Goal: Task Accomplishment & Management: Use online tool/utility

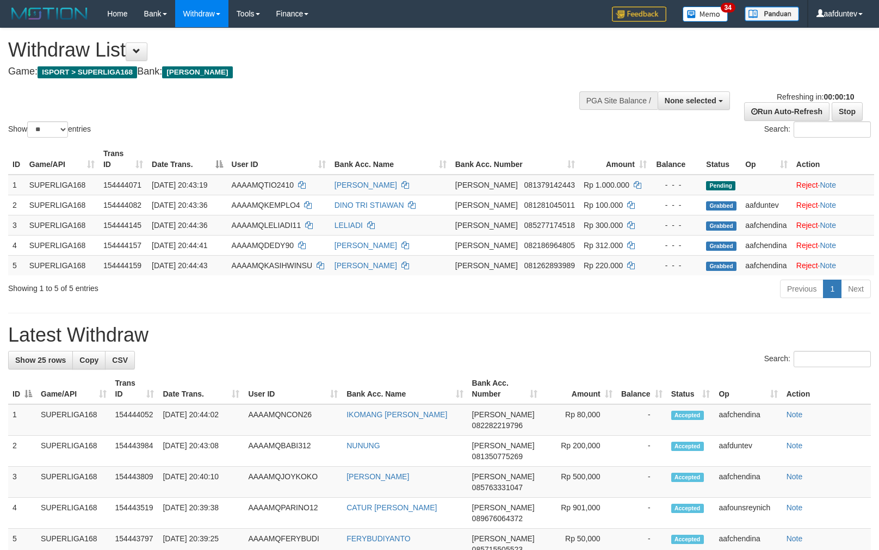
select select
select select "**"
select select
select select "**"
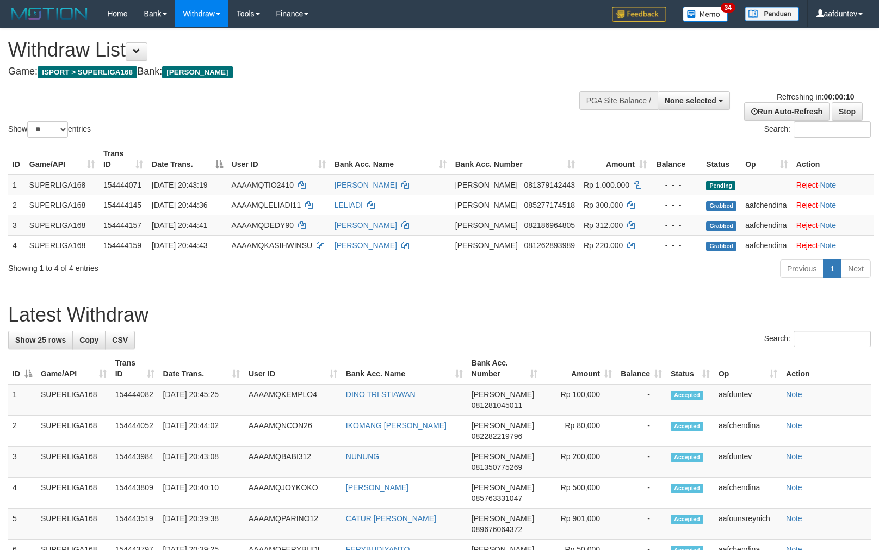
select select
select select "**"
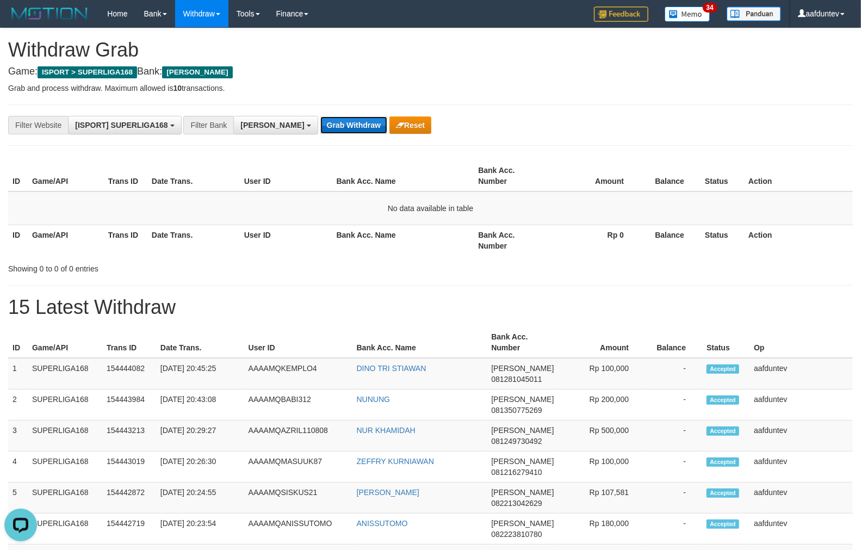
click at [320, 122] on button "Grab Withdraw" at bounding box center [353, 124] width 67 height 17
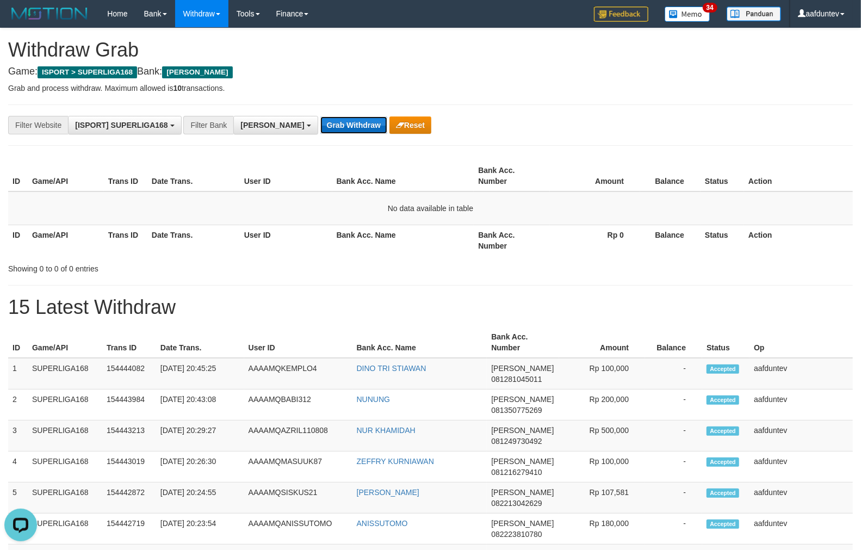
click at [320, 122] on button "Grab Withdraw" at bounding box center [353, 124] width 67 height 17
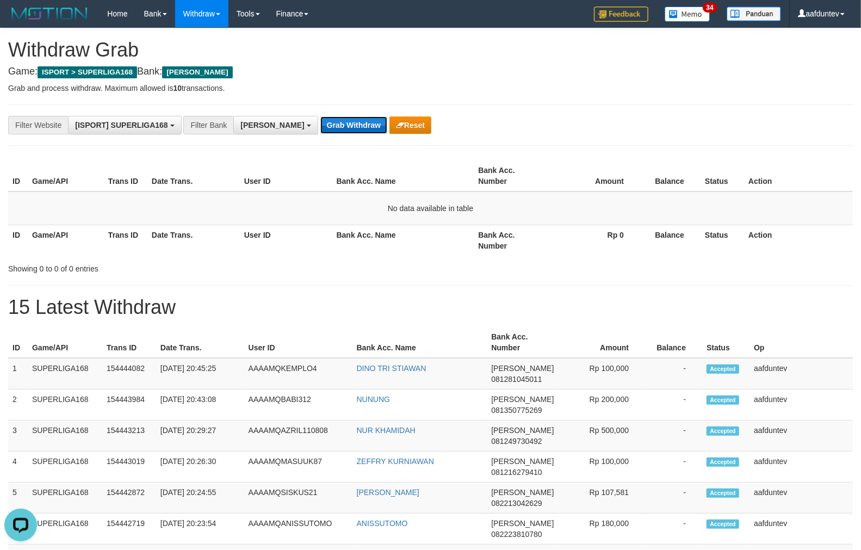
click at [320, 122] on button "Grab Withdraw" at bounding box center [353, 124] width 67 height 17
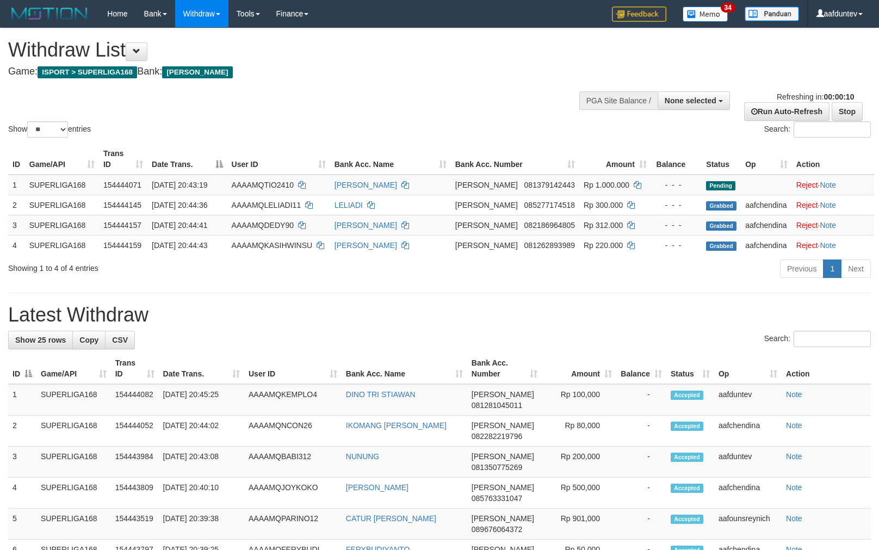
select select
select select "**"
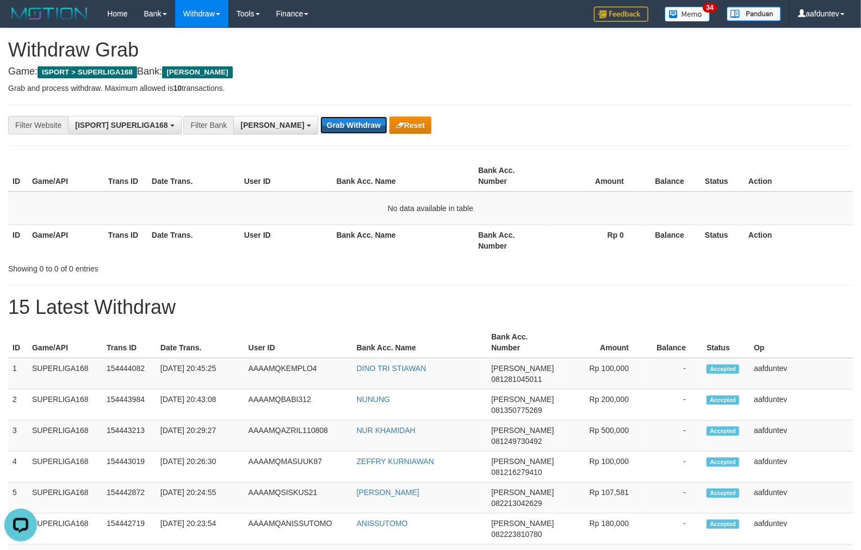
click at [322, 122] on button "Grab Withdraw" at bounding box center [353, 124] width 67 height 17
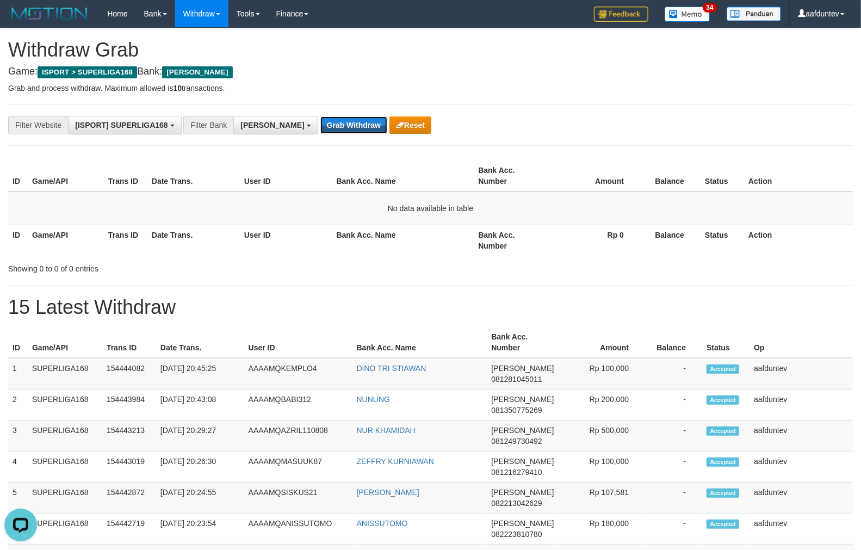
click at [322, 122] on button "Grab Withdraw" at bounding box center [353, 124] width 67 height 17
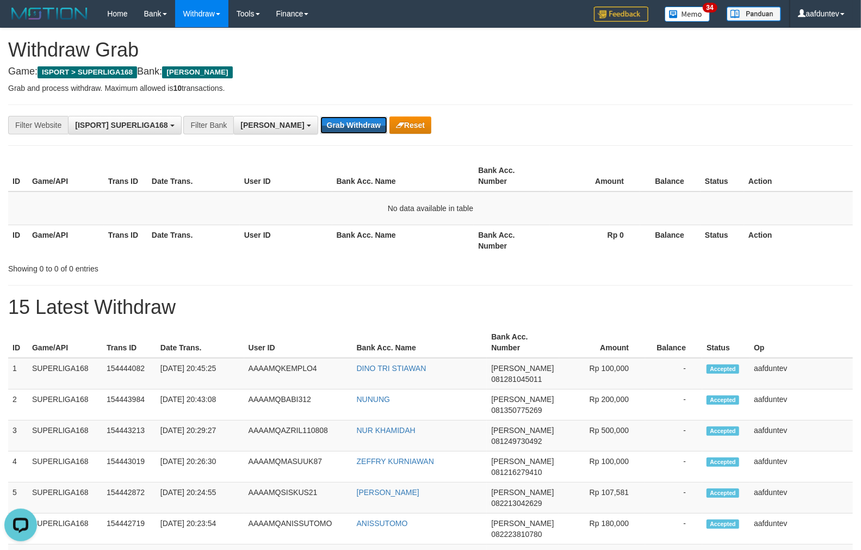
click at [322, 122] on button "Grab Withdraw" at bounding box center [353, 124] width 67 height 17
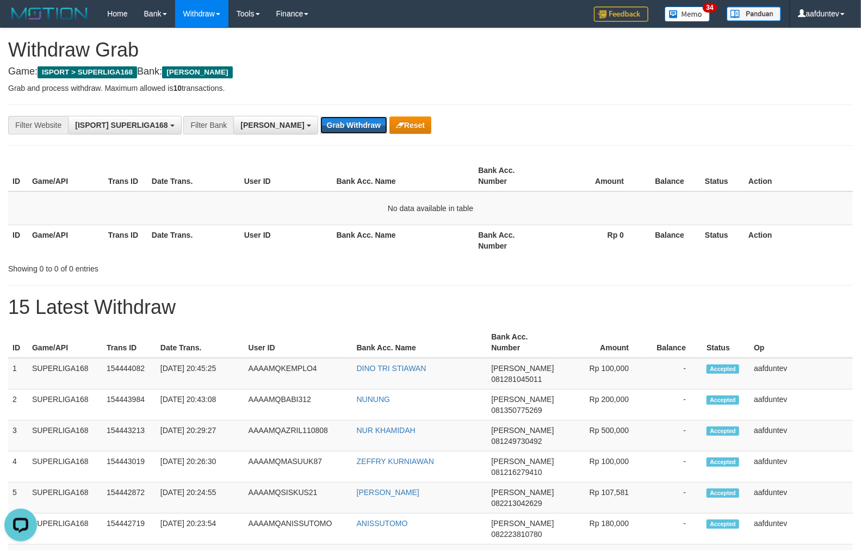
click at [322, 122] on button "Grab Withdraw" at bounding box center [353, 124] width 67 height 17
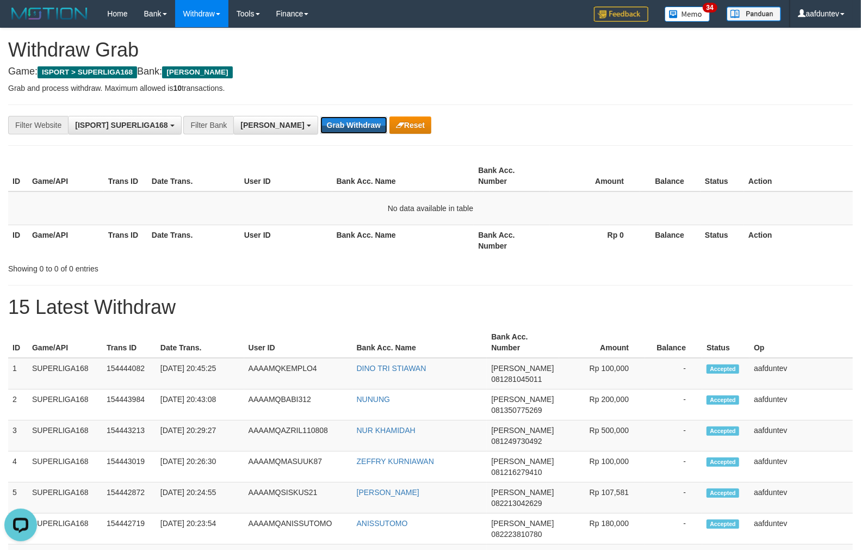
click at [322, 122] on button "Grab Withdraw" at bounding box center [353, 124] width 67 height 17
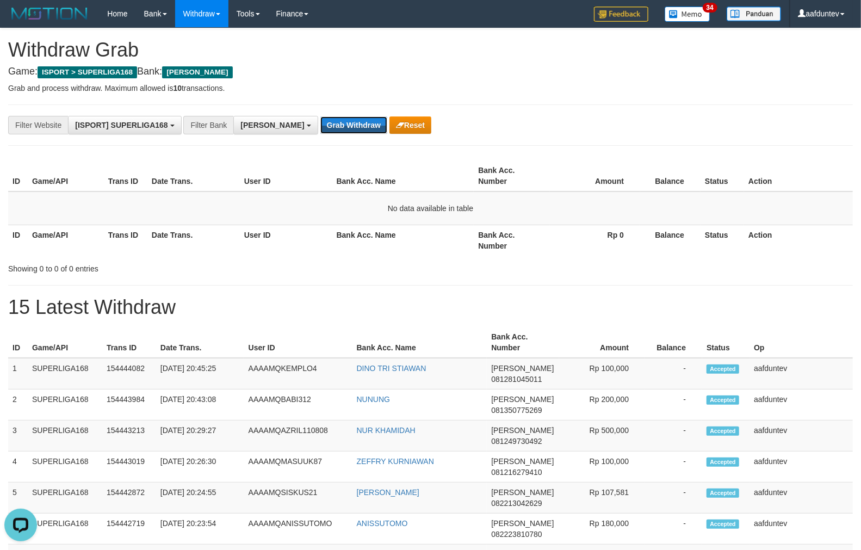
click at [322, 122] on button "Grab Withdraw" at bounding box center [353, 124] width 67 height 17
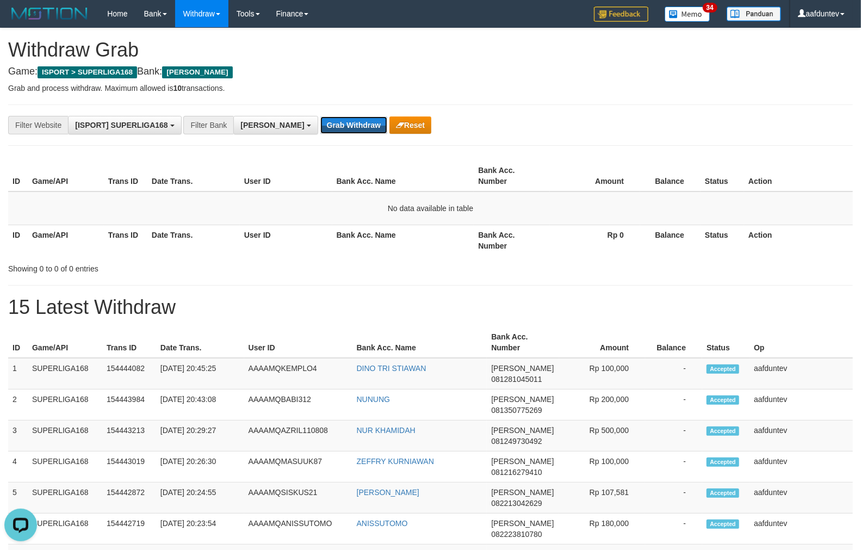
click at [322, 122] on button "Grab Withdraw" at bounding box center [353, 124] width 67 height 17
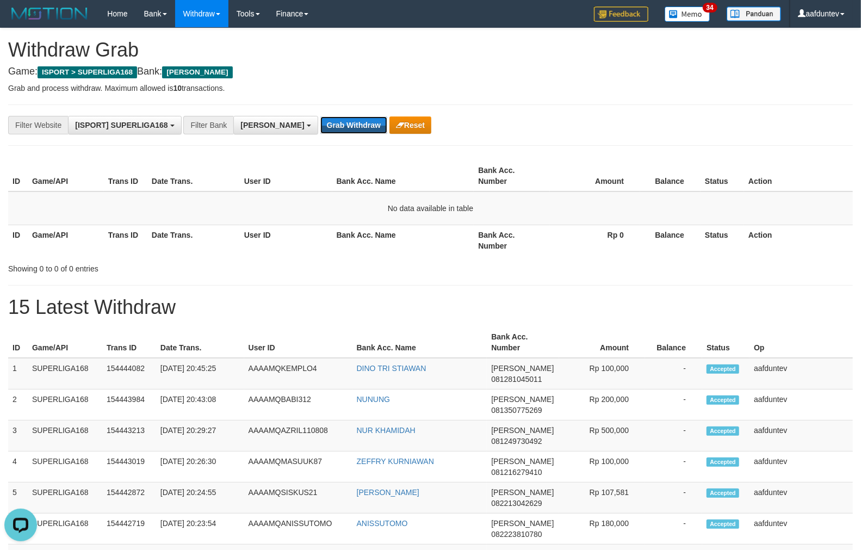
click at [322, 122] on button "Grab Withdraw" at bounding box center [353, 124] width 67 height 17
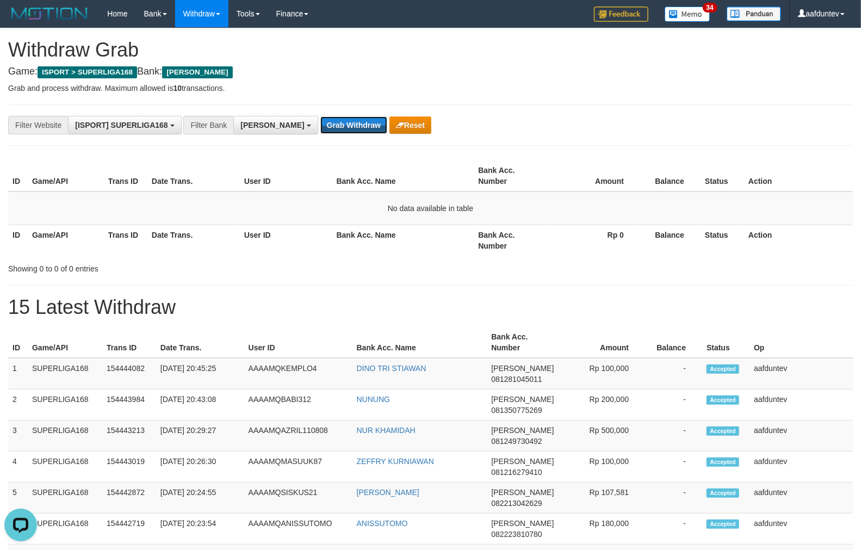
click at [322, 122] on button "Grab Withdraw" at bounding box center [353, 124] width 67 height 17
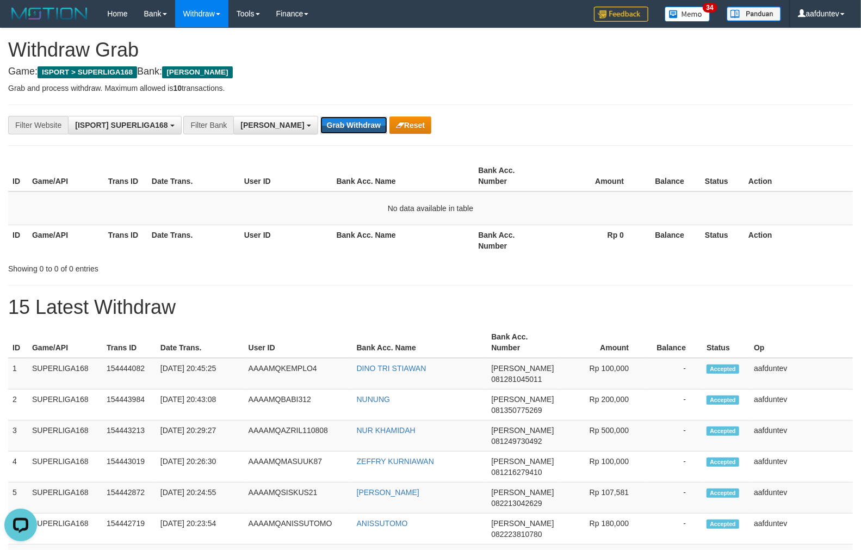
click at [322, 122] on button "Grab Withdraw" at bounding box center [353, 124] width 67 height 17
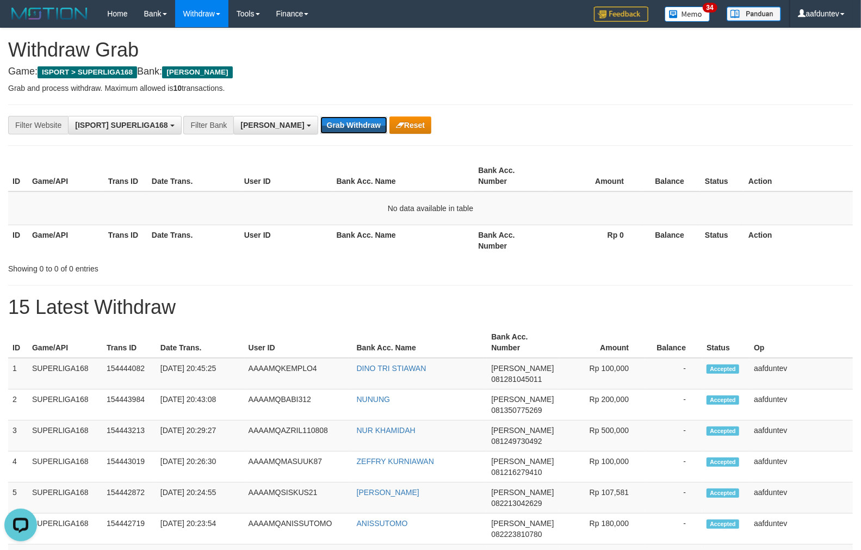
click at [322, 122] on button "Grab Withdraw" at bounding box center [353, 124] width 67 height 17
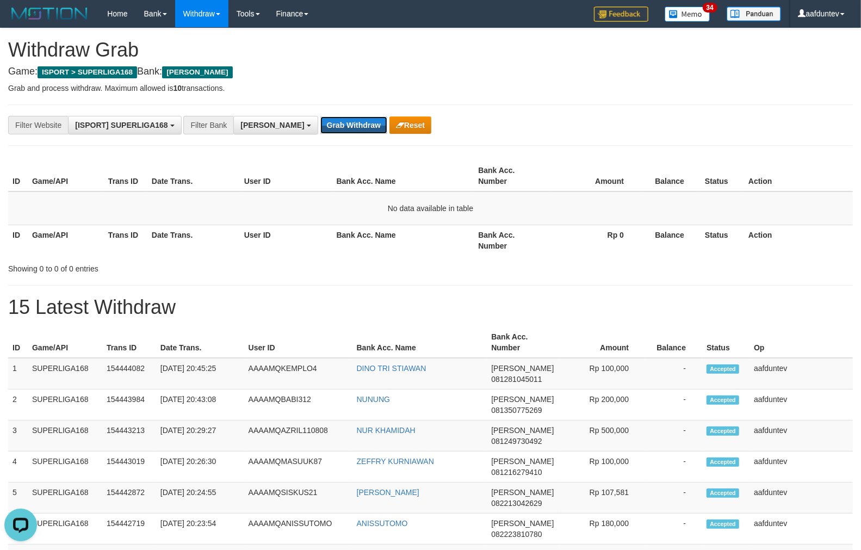
click at [322, 122] on button "Grab Withdraw" at bounding box center [353, 124] width 67 height 17
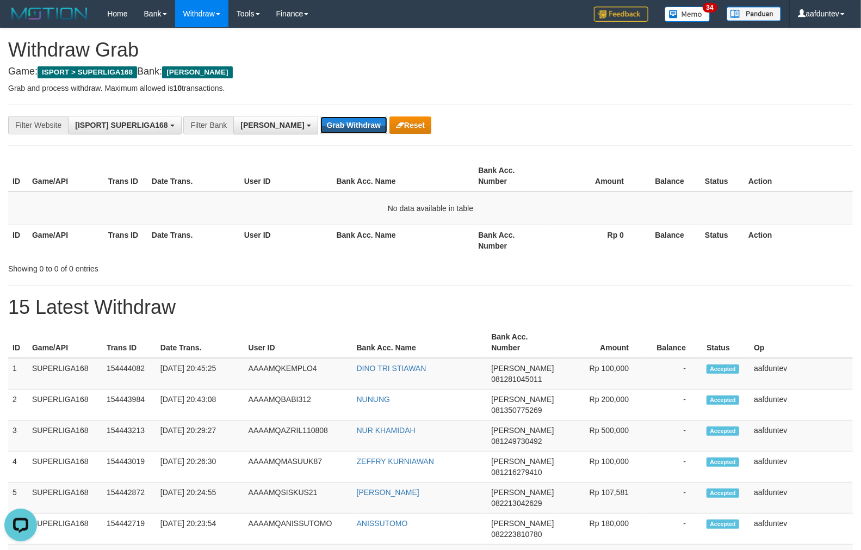
click at [322, 122] on button "Grab Withdraw" at bounding box center [353, 124] width 67 height 17
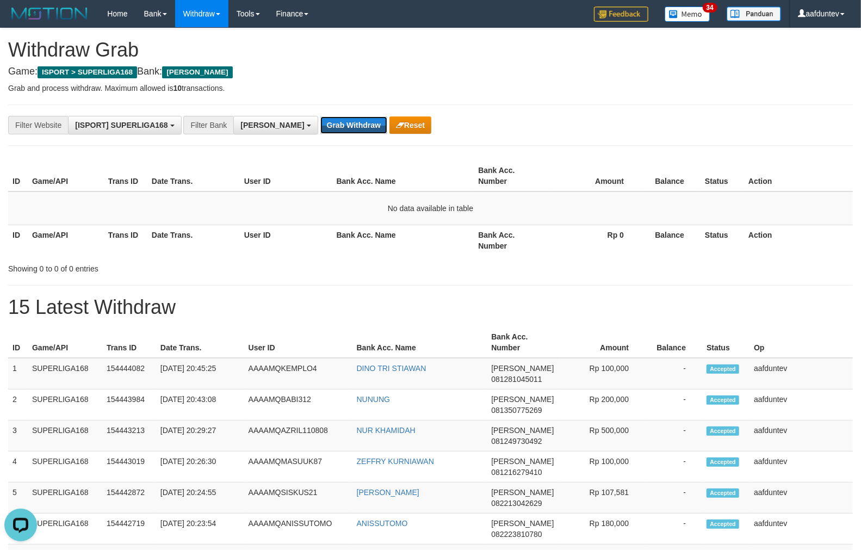
click at [322, 122] on button "Grab Withdraw" at bounding box center [353, 124] width 67 height 17
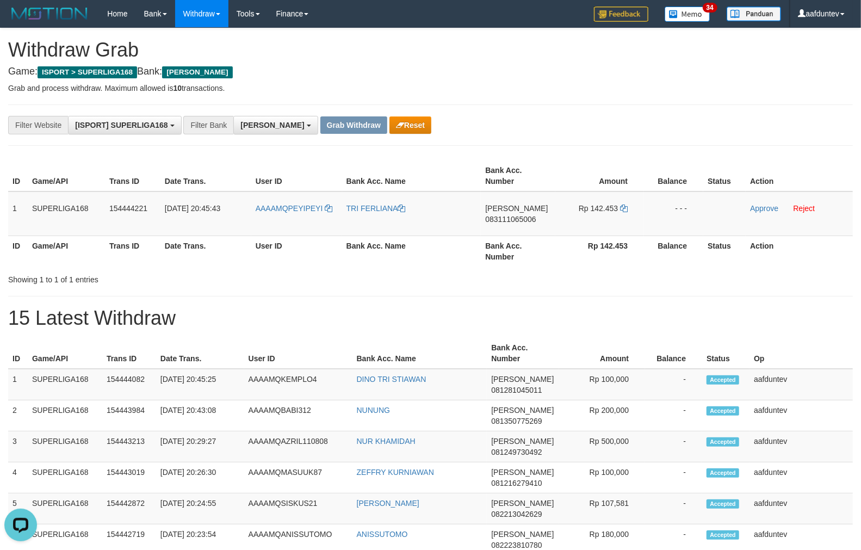
click at [593, 111] on div "**********" at bounding box center [430, 124] width 845 height 41
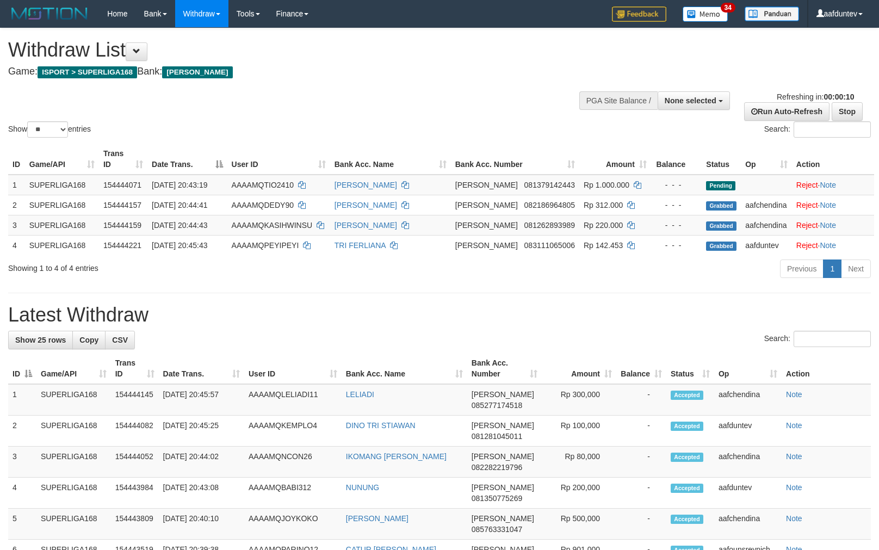
select select
select select "**"
click at [362, 80] on div "**********" at bounding box center [295, 55] width 575 height 54
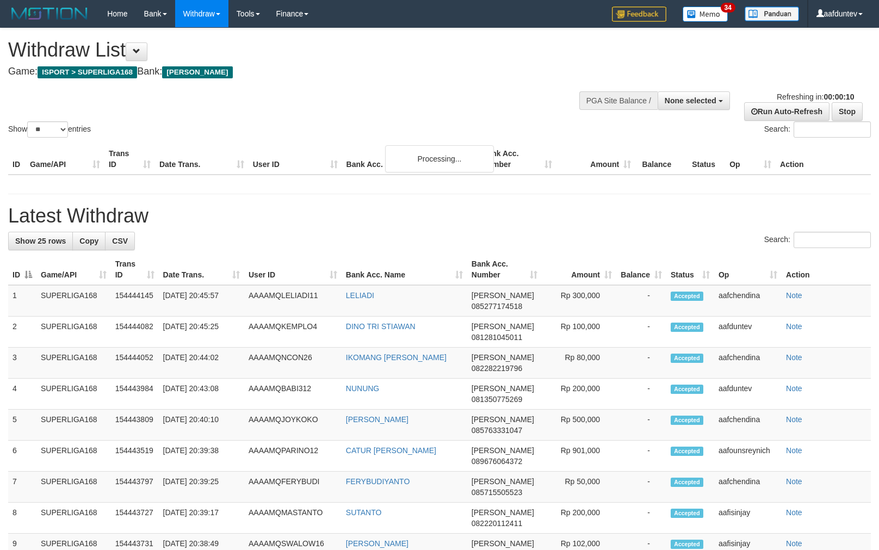
select select
select select "**"
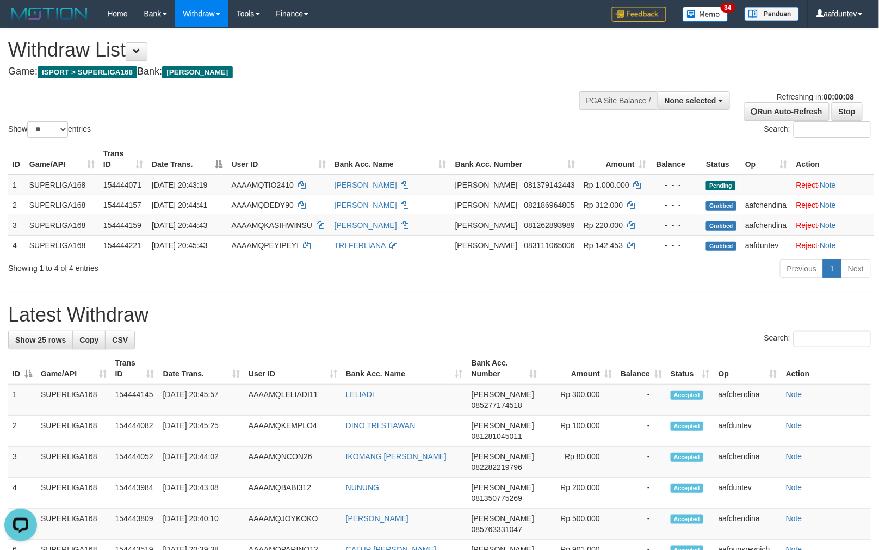
click at [394, 109] on div "Show ** ** ** *** entries Search:" at bounding box center [439, 83] width 879 height 111
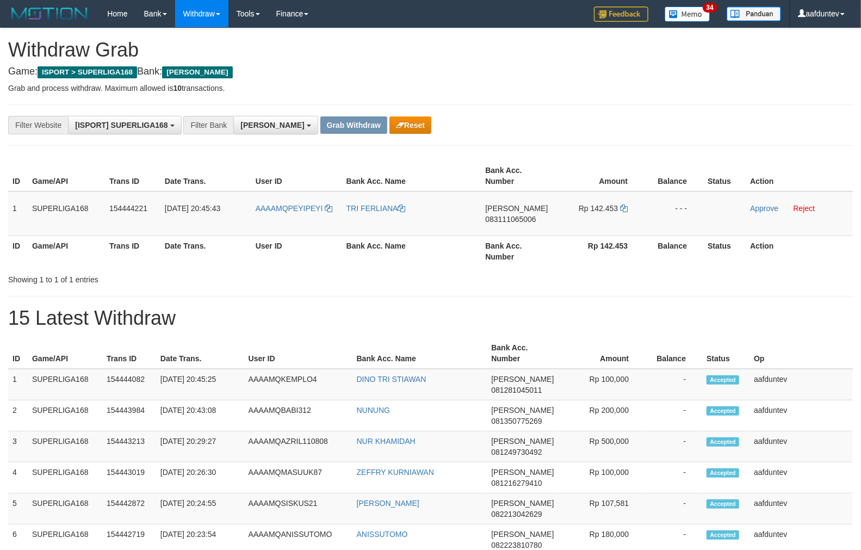
click at [654, 124] on div "**********" at bounding box center [358, 125] width 717 height 18
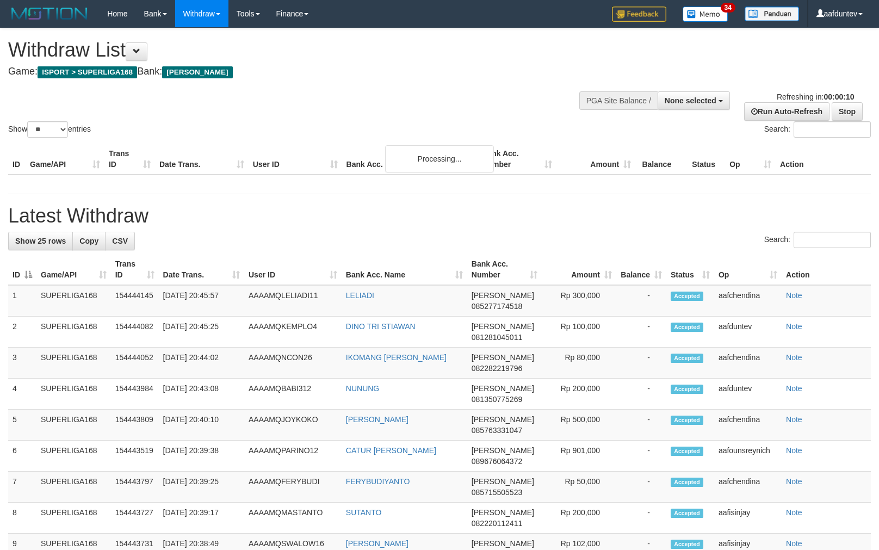
select select
select select "**"
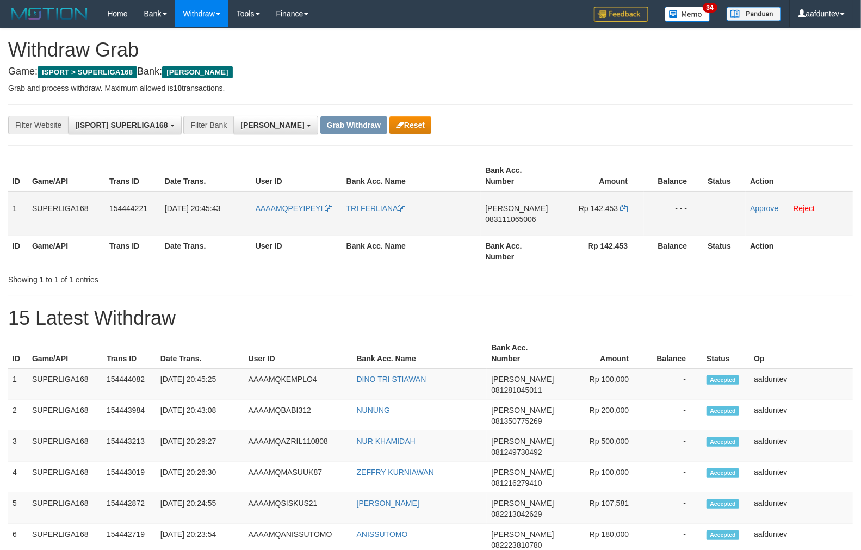
scroll to position [156, 0]
drag, startPoint x: 301, startPoint y: 203, endPoint x: 334, endPoint y: 221, distance: 38.5
click at [334, 221] on td "AAAAMQPEYIPEYI" at bounding box center [296, 213] width 91 height 45
copy link "PEYIPEYI"
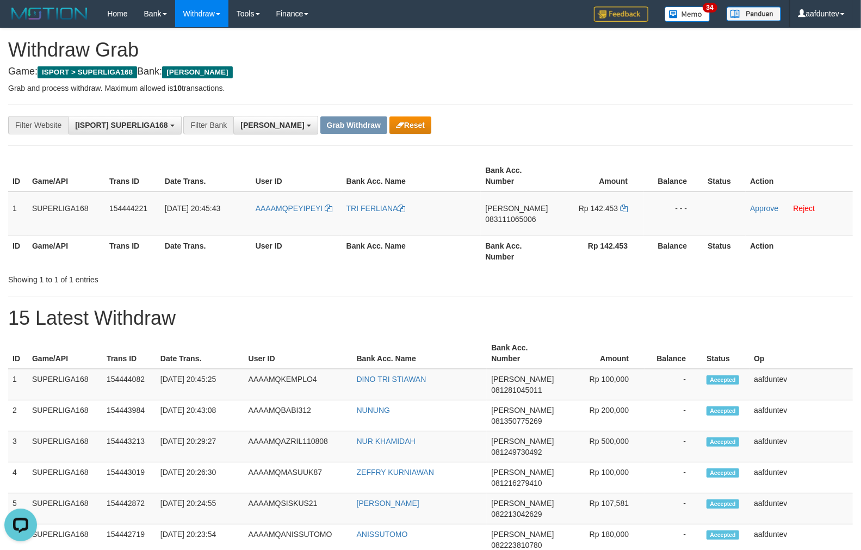
click at [559, 144] on div "**********" at bounding box center [430, 124] width 845 height 41
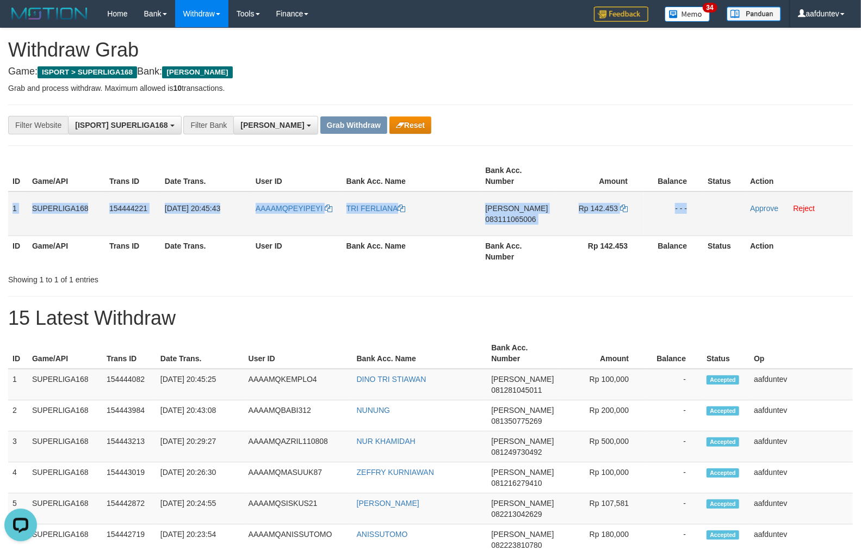
drag, startPoint x: 11, startPoint y: 197, endPoint x: 752, endPoint y: 218, distance: 741.0
click at [752, 218] on tr "1 SUPERLIGA168 154444221 31/08/2025 20:45:43 AAAAMQPEYIPEYI TRI FERLIANA DANA 0…" at bounding box center [430, 213] width 845 height 45
copy tr "1 SUPERLIGA168 154444221 31/08/2025 20:45:43 AAAAMQPEYIPEYI TRI FERLIANA DANA 0…"
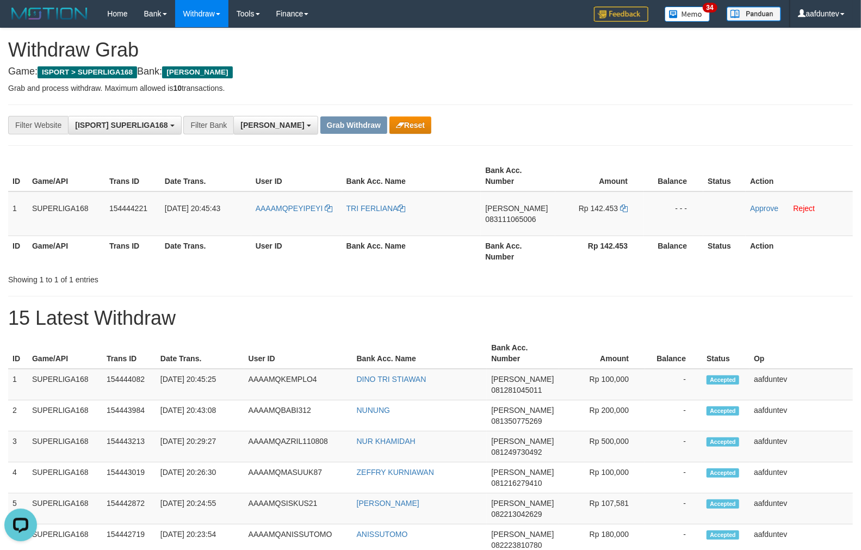
drag, startPoint x: 584, startPoint y: 103, endPoint x: 600, endPoint y: 129, distance: 30.3
click at [510, 227] on td "DANA 083111065006" at bounding box center [518, 213] width 75 height 45
copy span "083111065006"
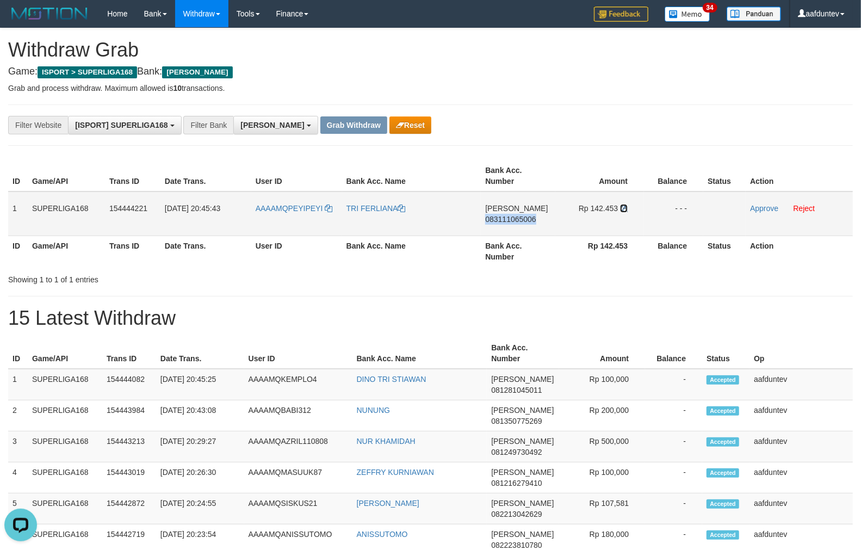
click at [623, 207] on icon at bounding box center [624, 208] width 8 height 8
copy span "083111065006"
click at [623, 206] on icon at bounding box center [624, 208] width 8 height 8
click at [343, 215] on td "TRI FERLIANA" at bounding box center [411, 213] width 139 height 45
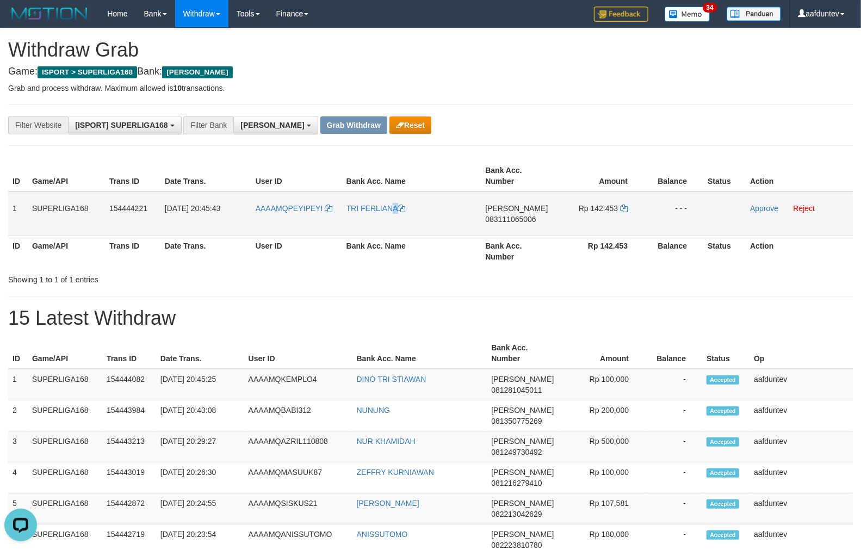
click at [361, 214] on td "TRI FERLIANA" at bounding box center [411, 213] width 139 height 45
drag, startPoint x: 756, startPoint y: 204, endPoint x: 491, endPoint y: 123, distance: 277.6
click at [756, 204] on link "Approve" at bounding box center [764, 208] width 28 height 9
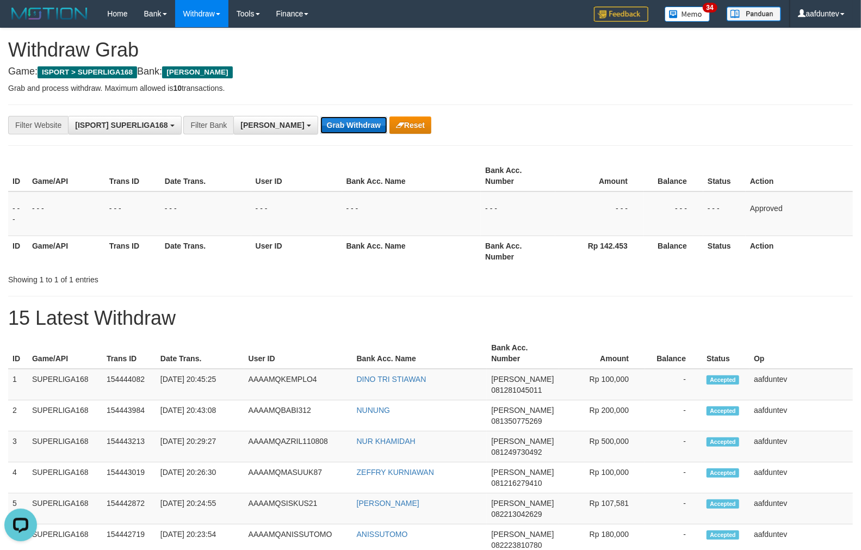
click at [320, 125] on button "Grab Withdraw" at bounding box center [353, 124] width 67 height 17
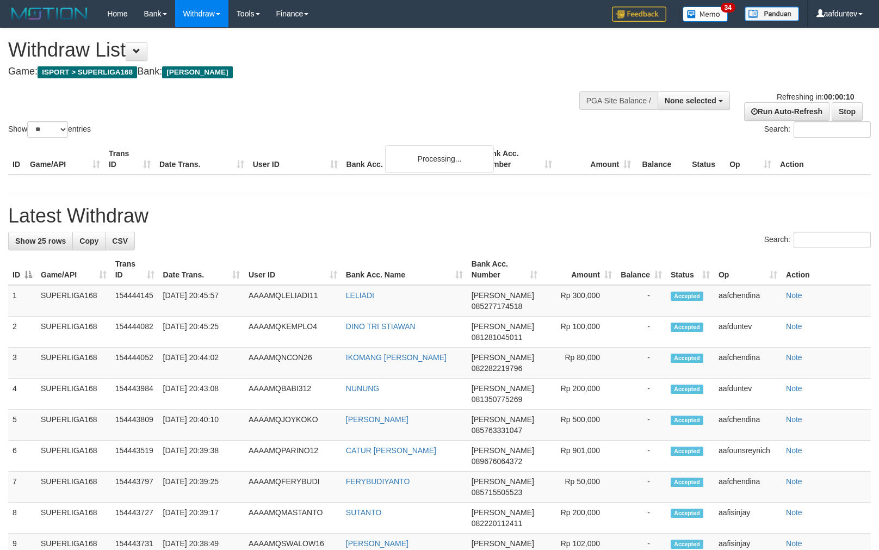
select select
select select "**"
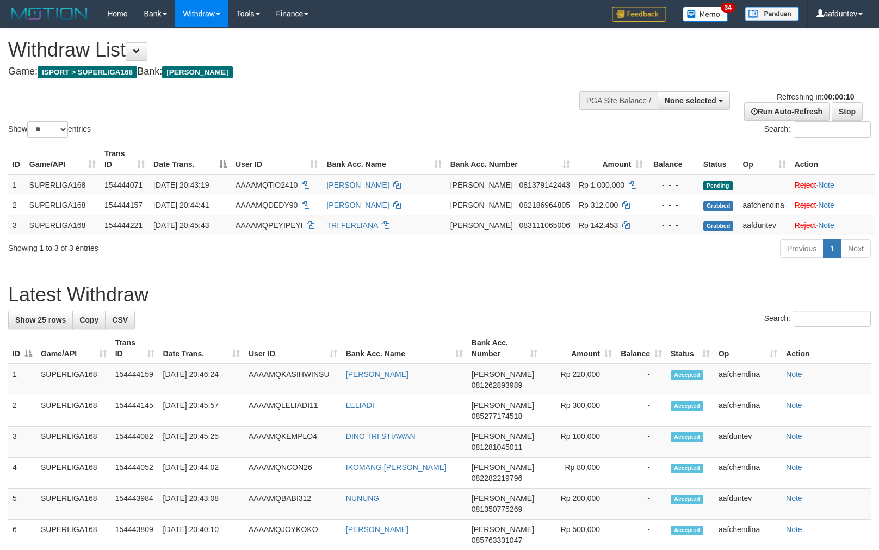
select select
select select "**"
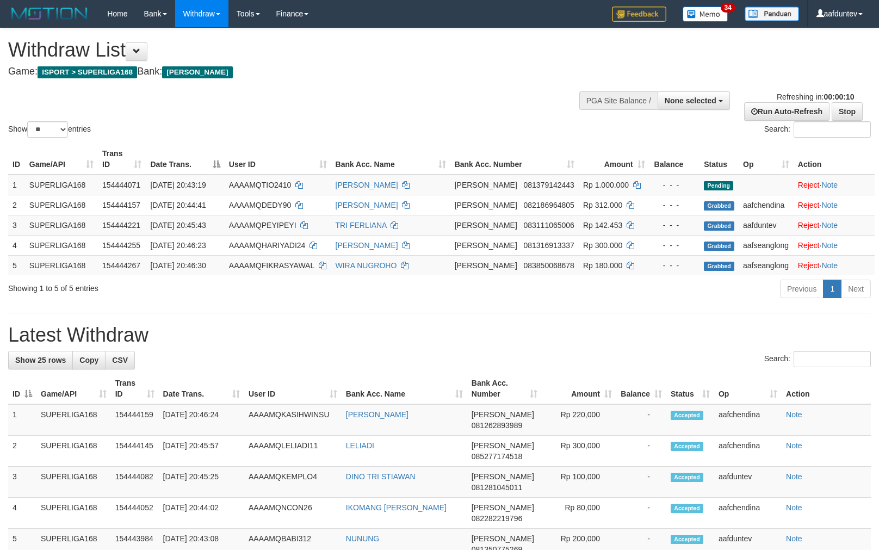
select select
select select "**"
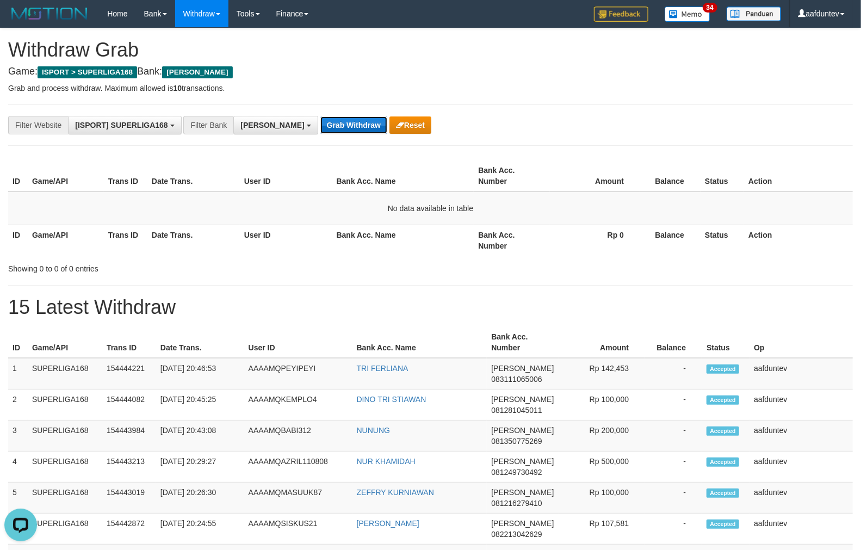
click at [320, 121] on button "Grab Withdraw" at bounding box center [353, 124] width 67 height 17
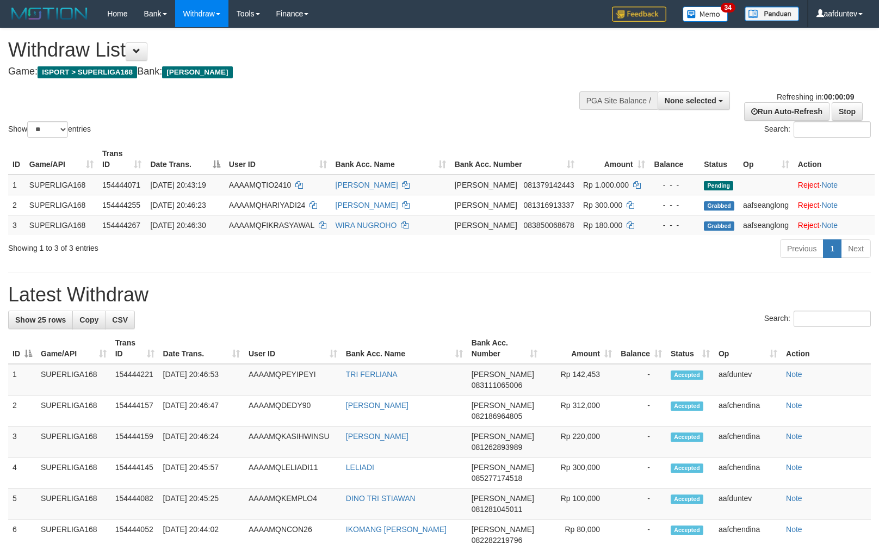
select select
select select "**"
select select
select select "**"
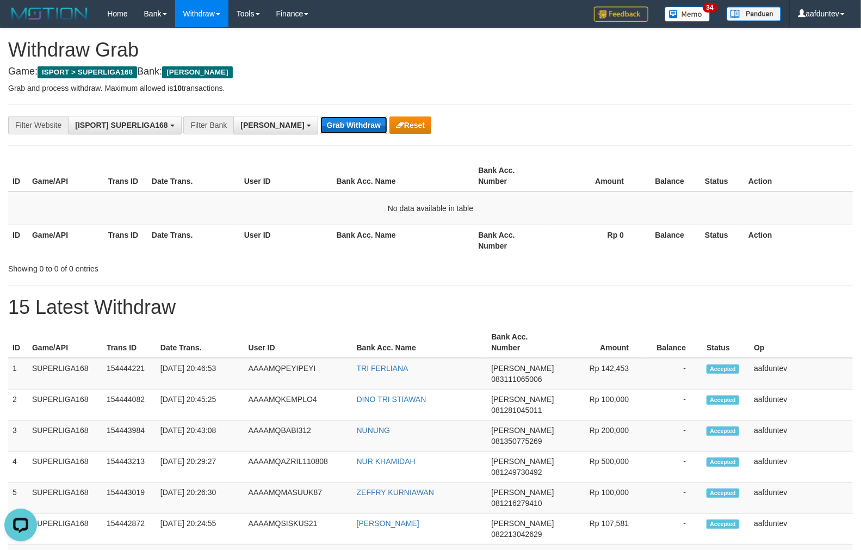
click at [320, 121] on button "Grab Withdraw" at bounding box center [353, 124] width 67 height 17
click at [320, 128] on button "Grab Withdraw" at bounding box center [353, 124] width 67 height 17
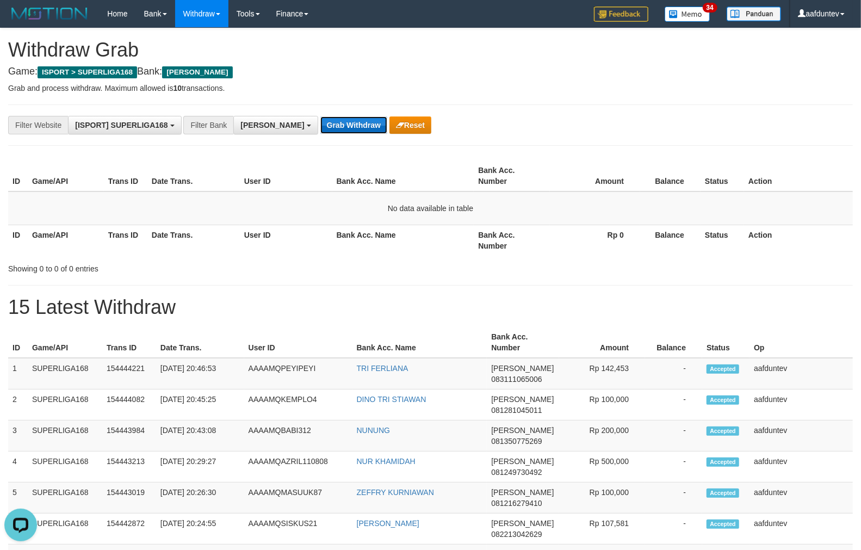
click at [320, 128] on button "Grab Withdraw" at bounding box center [353, 124] width 67 height 17
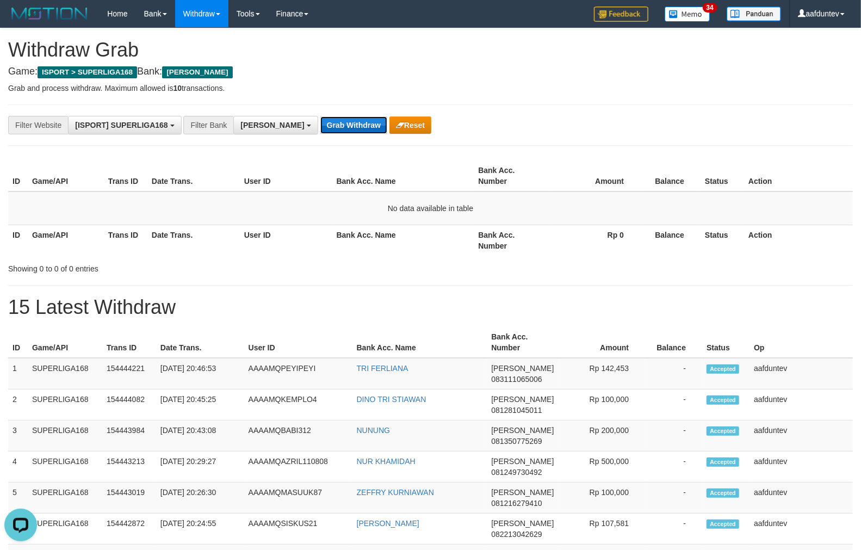
click at [320, 128] on button "Grab Withdraw" at bounding box center [353, 124] width 67 height 17
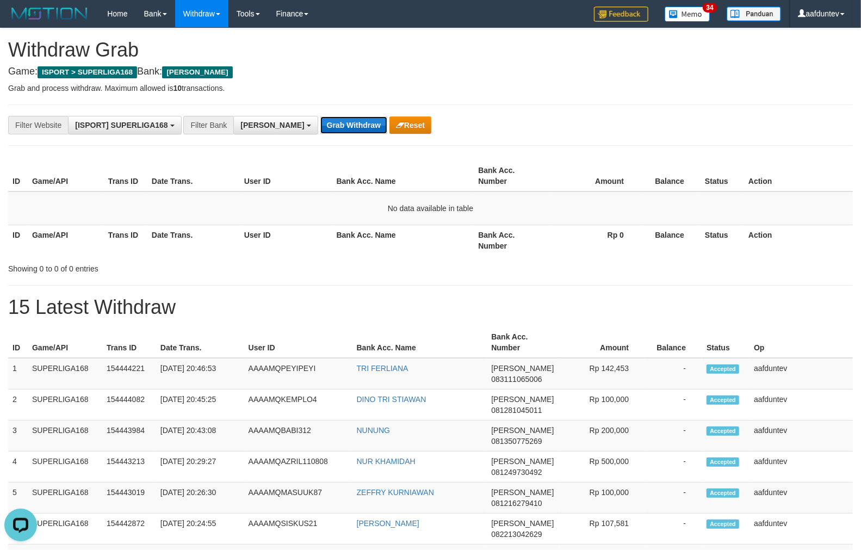
click at [320, 128] on button "Grab Withdraw" at bounding box center [353, 124] width 67 height 17
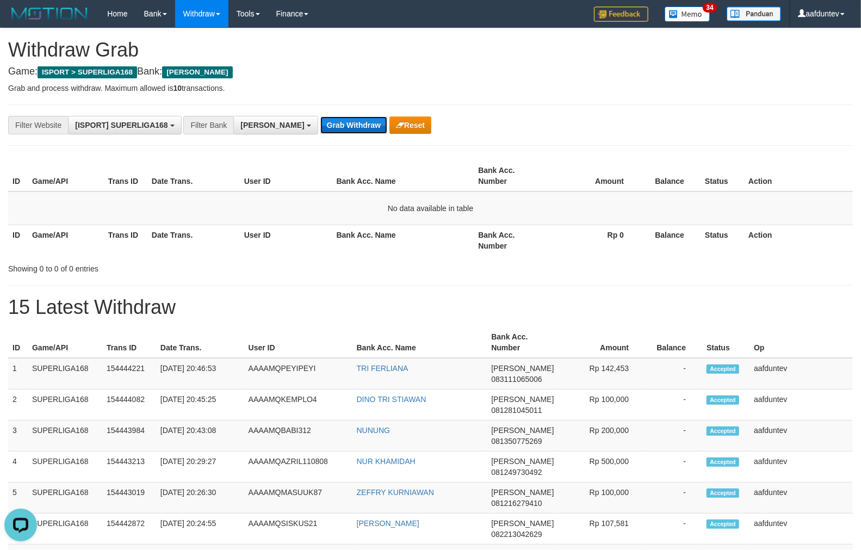
click at [320, 128] on button "Grab Withdraw" at bounding box center [353, 124] width 67 height 17
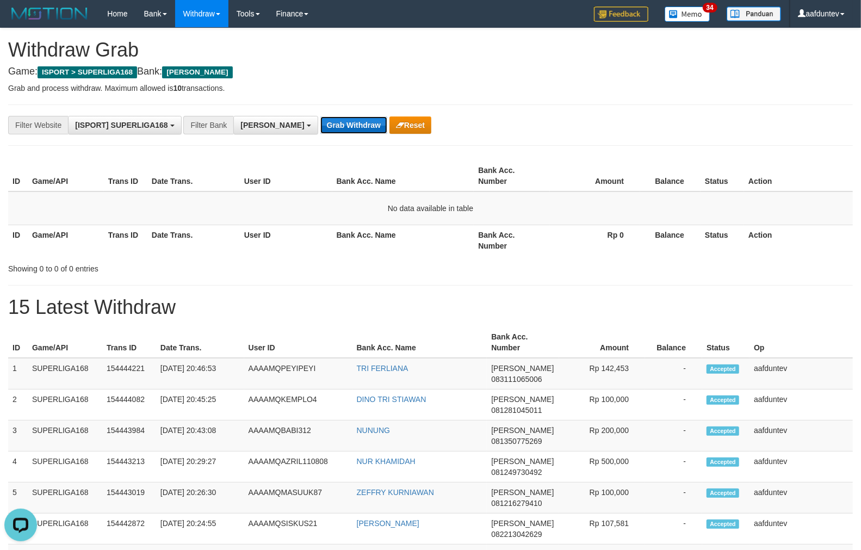
click at [320, 128] on button "Grab Withdraw" at bounding box center [353, 124] width 67 height 17
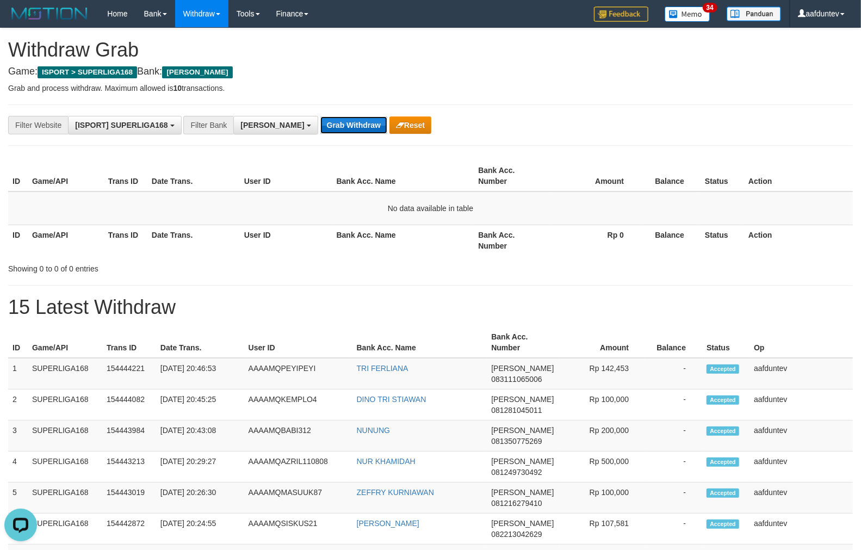
click at [320, 128] on button "Grab Withdraw" at bounding box center [353, 124] width 67 height 17
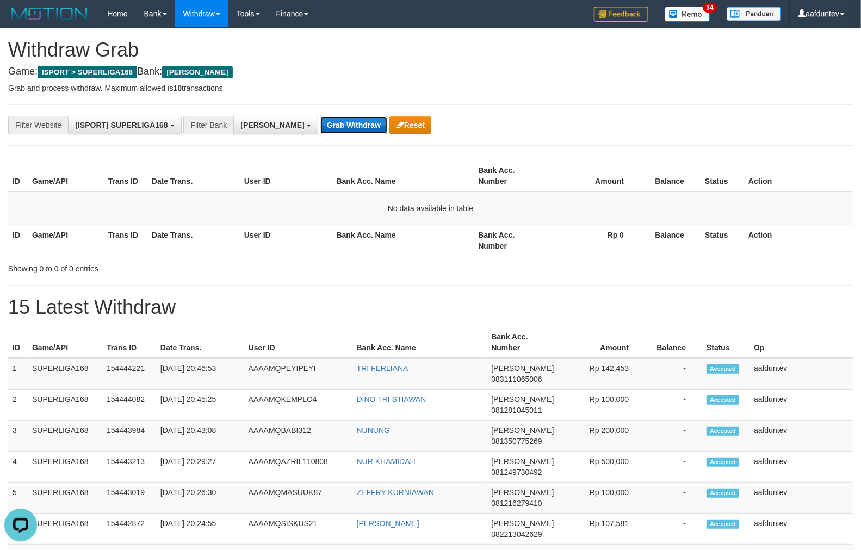
click at [320, 128] on button "Grab Withdraw" at bounding box center [353, 124] width 67 height 17
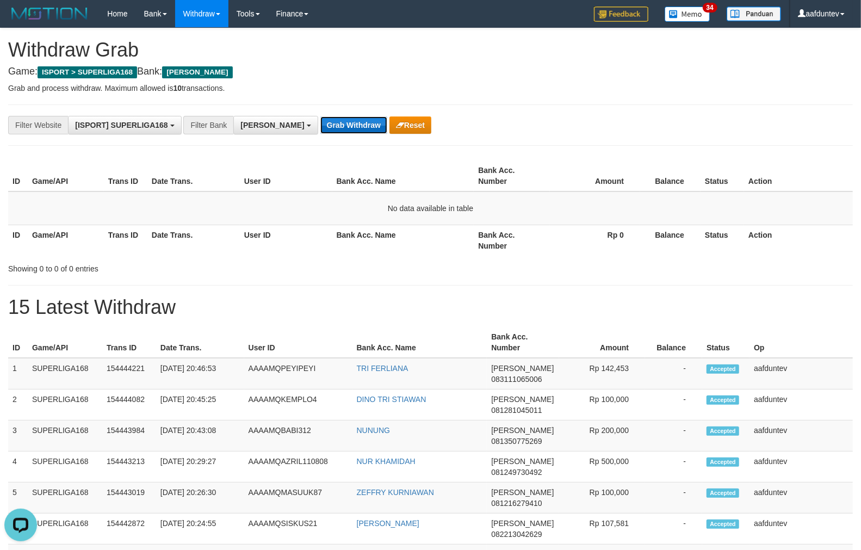
click at [320, 128] on button "Grab Withdraw" at bounding box center [353, 124] width 67 height 17
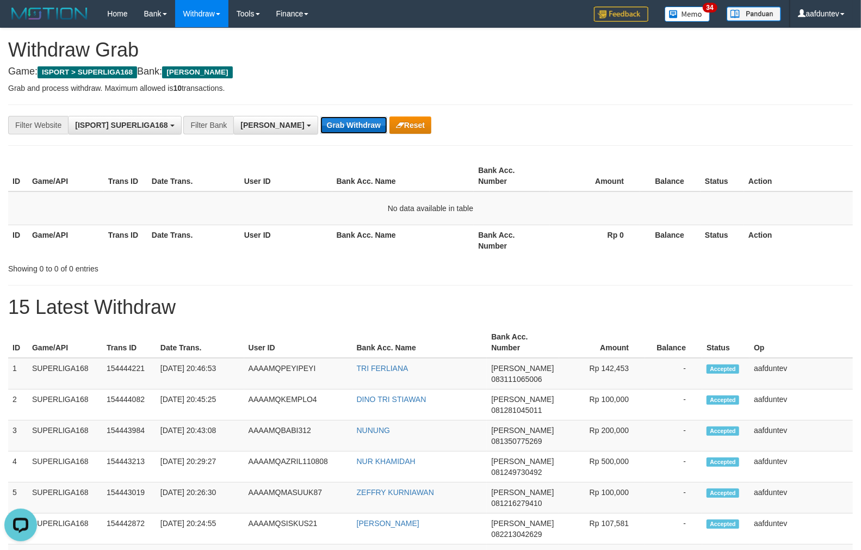
click at [320, 128] on button "Grab Withdraw" at bounding box center [353, 124] width 67 height 17
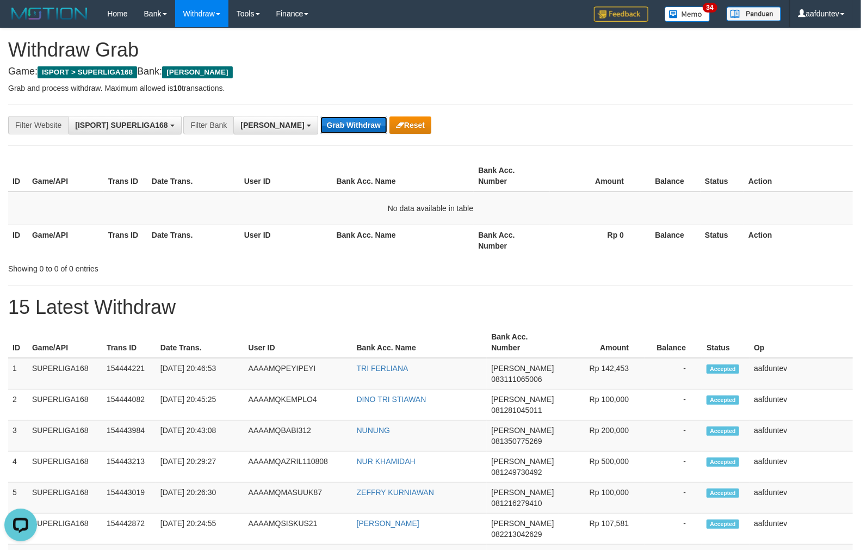
click at [320, 128] on button "Grab Withdraw" at bounding box center [353, 124] width 67 height 17
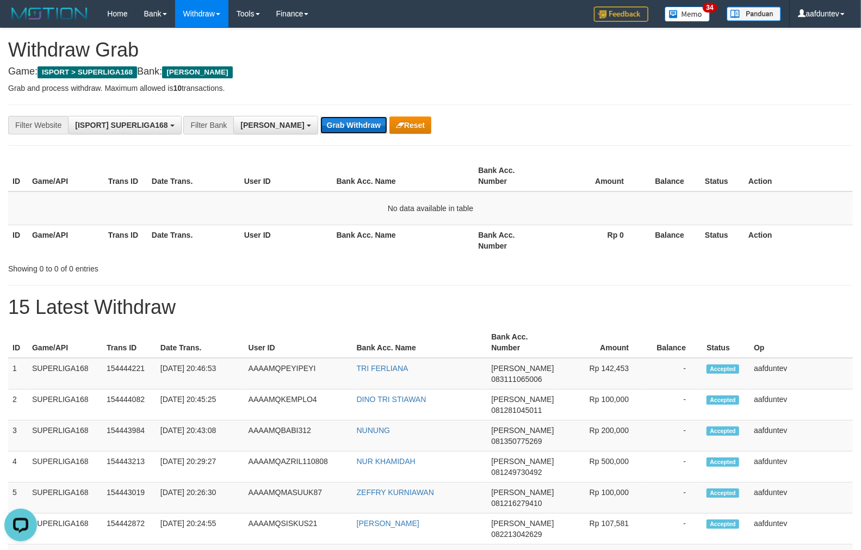
click at [320, 128] on button "Grab Withdraw" at bounding box center [353, 124] width 67 height 17
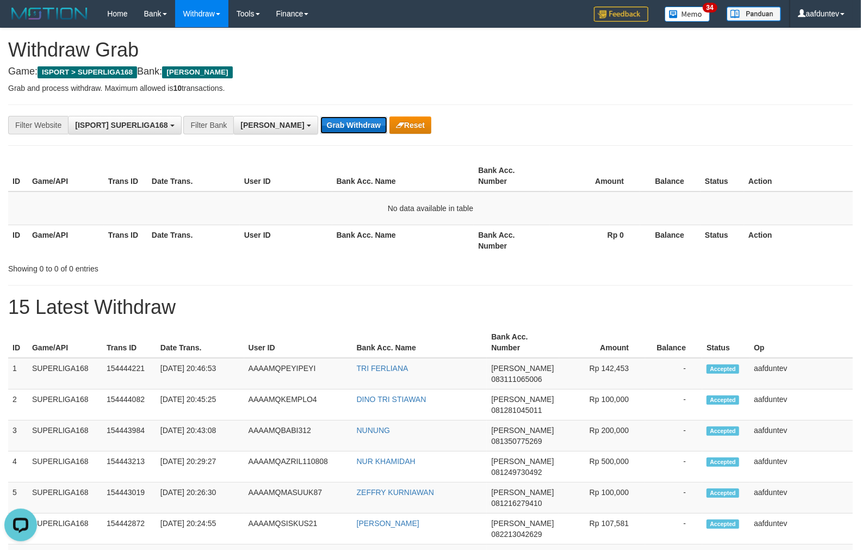
click at [320, 128] on button "Grab Withdraw" at bounding box center [353, 124] width 67 height 17
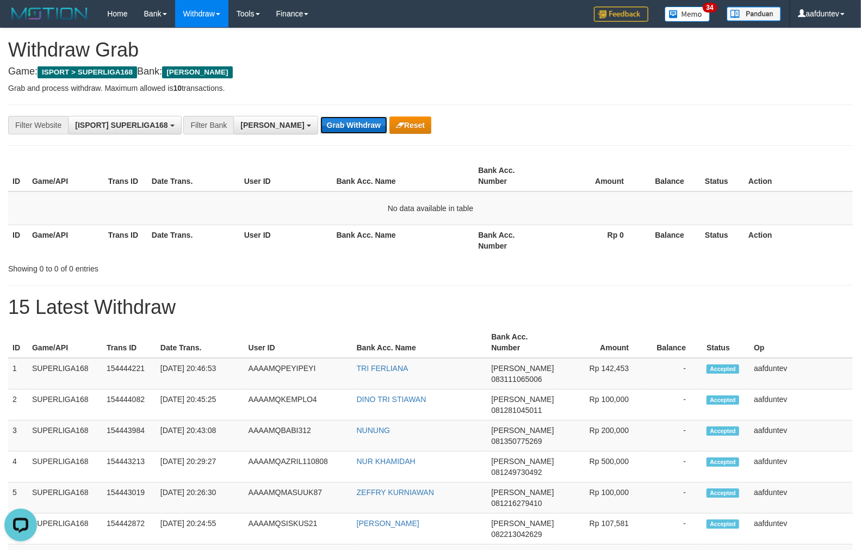
click at [320, 128] on button "Grab Withdraw" at bounding box center [353, 124] width 67 height 17
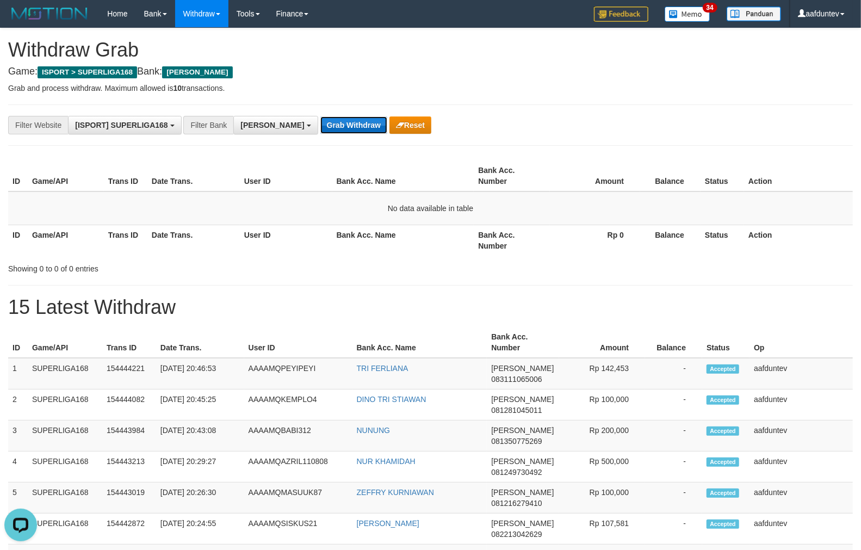
click at [320, 128] on button "Grab Withdraw" at bounding box center [353, 124] width 67 height 17
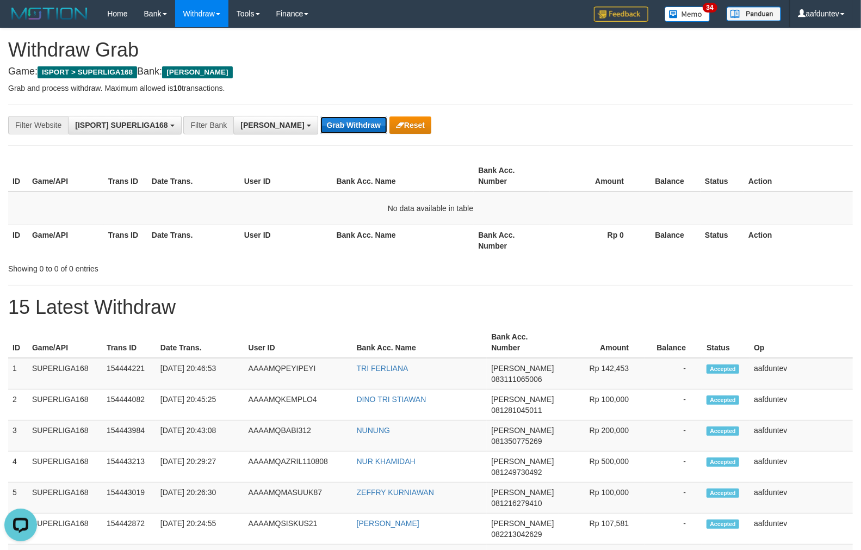
click at [320, 128] on button "Grab Withdraw" at bounding box center [353, 124] width 67 height 17
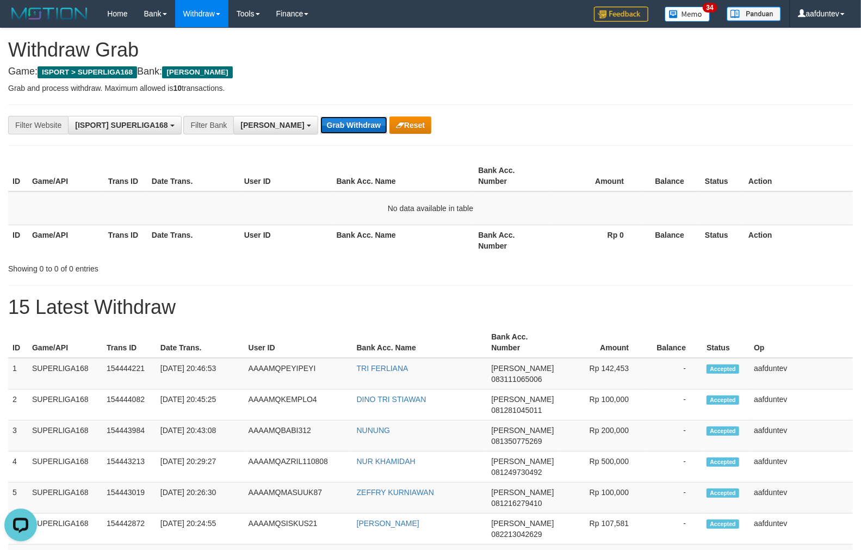
click at [320, 128] on button "Grab Withdraw" at bounding box center [353, 124] width 67 height 17
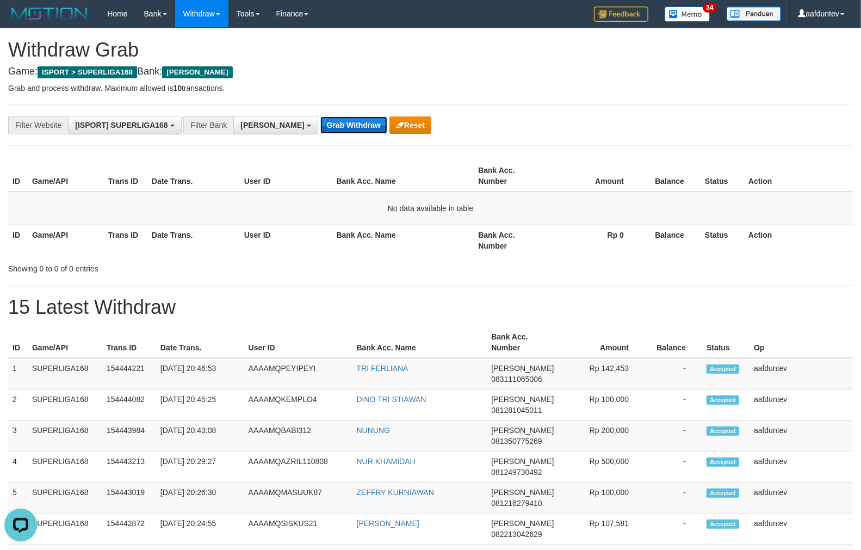
click at [320, 128] on button "Grab Withdraw" at bounding box center [353, 124] width 67 height 17
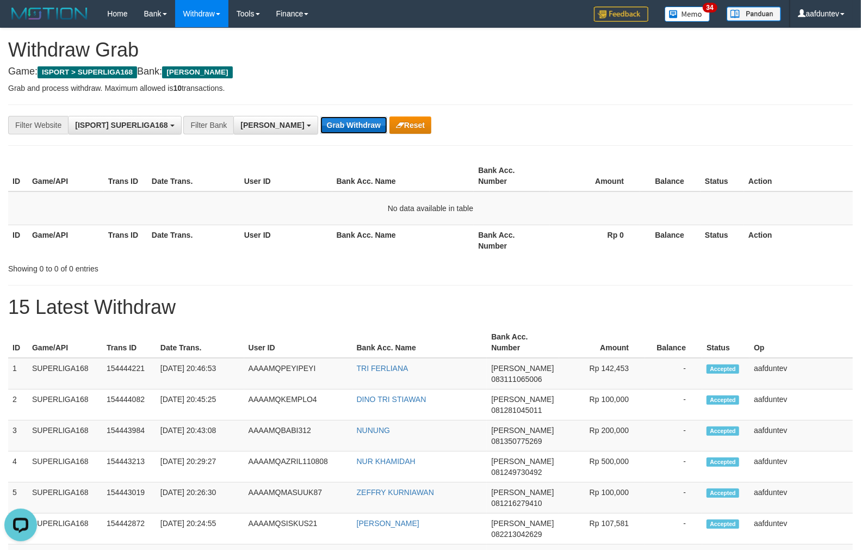
click at [320, 128] on button "Grab Withdraw" at bounding box center [353, 124] width 67 height 17
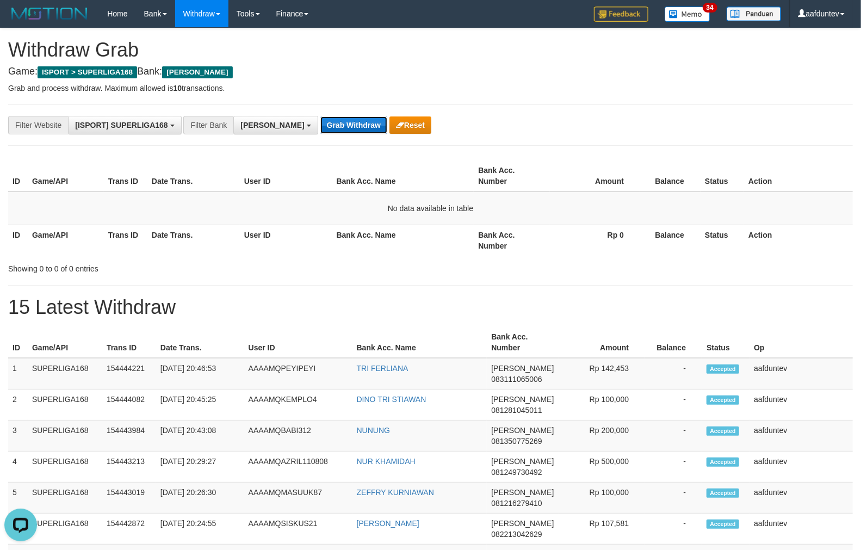
click at [320, 128] on button "Grab Withdraw" at bounding box center [353, 124] width 67 height 17
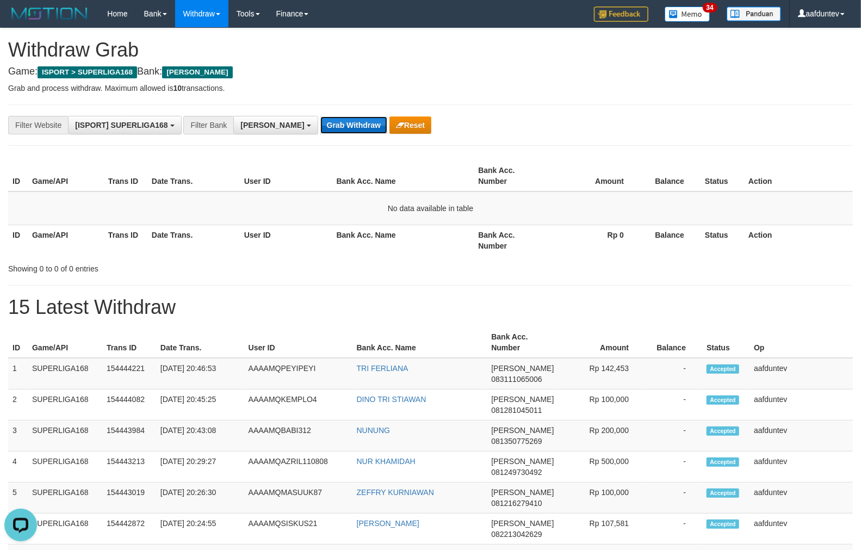
click at [320, 128] on button "Grab Withdraw" at bounding box center [353, 124] width 67 height 17
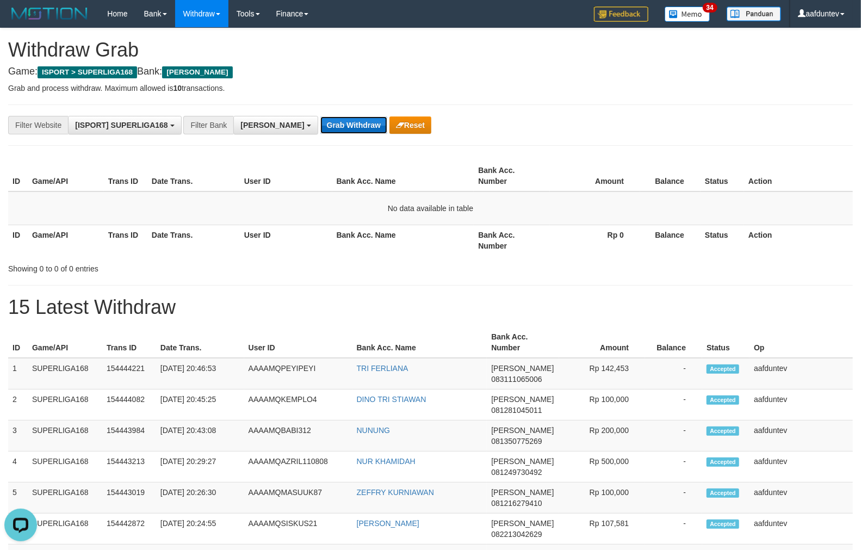
click at [320, 128] on button "Grab Withdraw" at bounding box center [353, 124] width 67 height 17
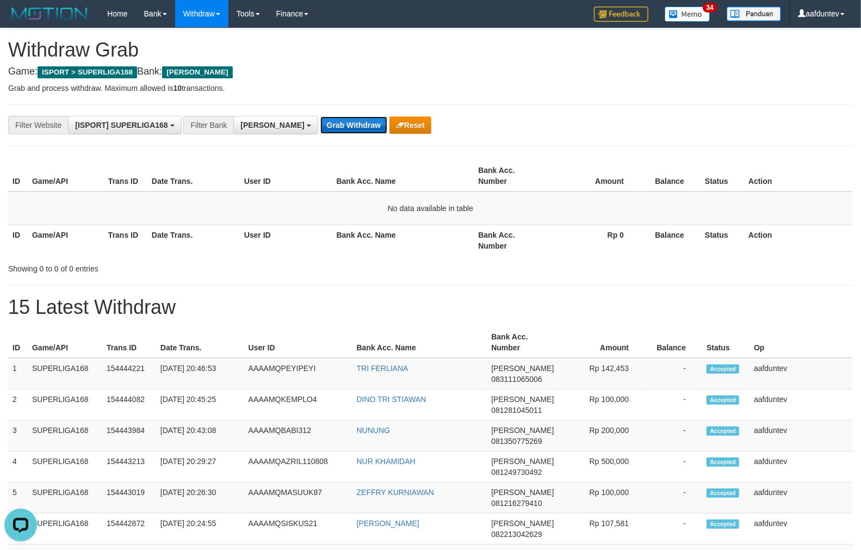
click at [320, 128] on button "Grab Withdraw" at bounding box center [353, 124] width 67 height 17
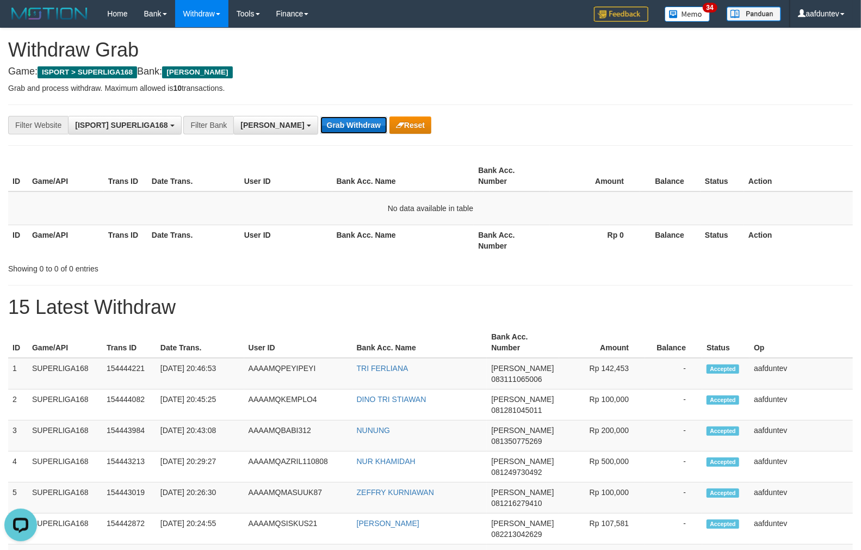
click at [320, 128] on button "Grab Withdraw" at bounding box center [353, 124] width 67 height 17
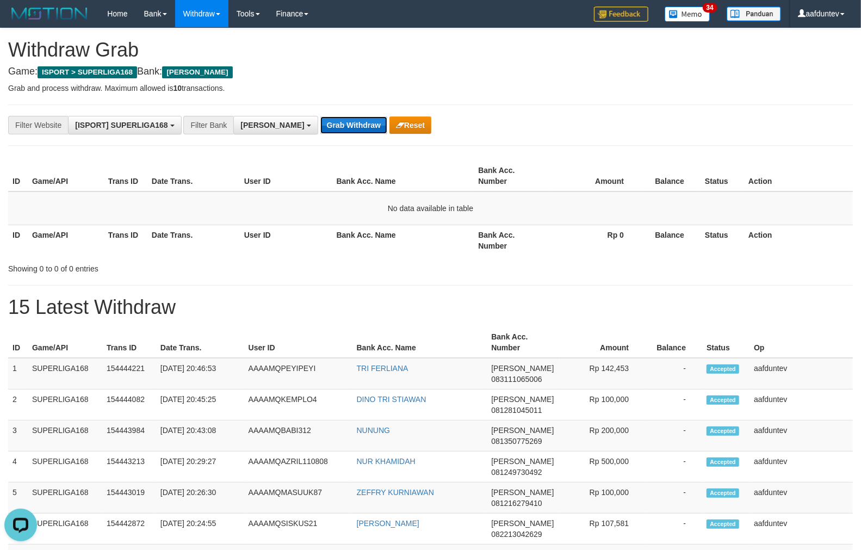
click at [320, 128] on button "Grab Withdraw" at bounding box center [353, 124] width 67 height 17
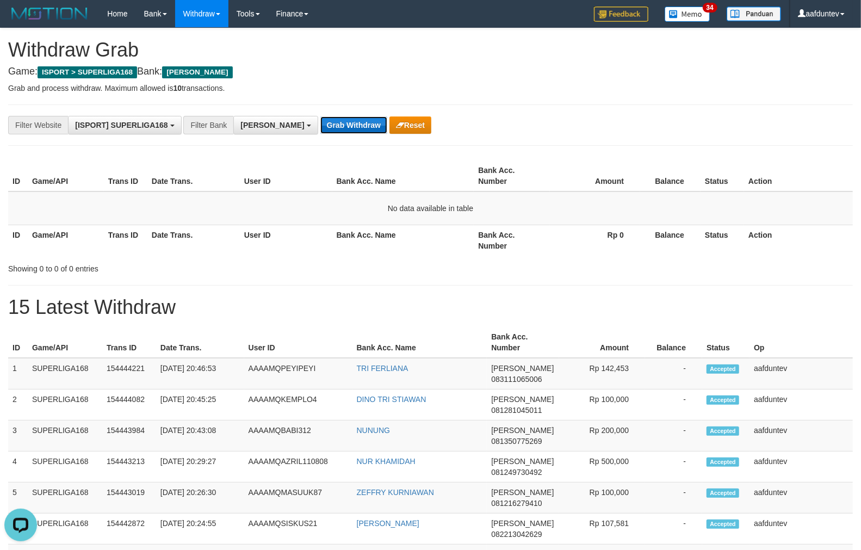
click at [320, 128] on button "Grab Withdraw" at bounding box center [353, 124] width 67 height 17
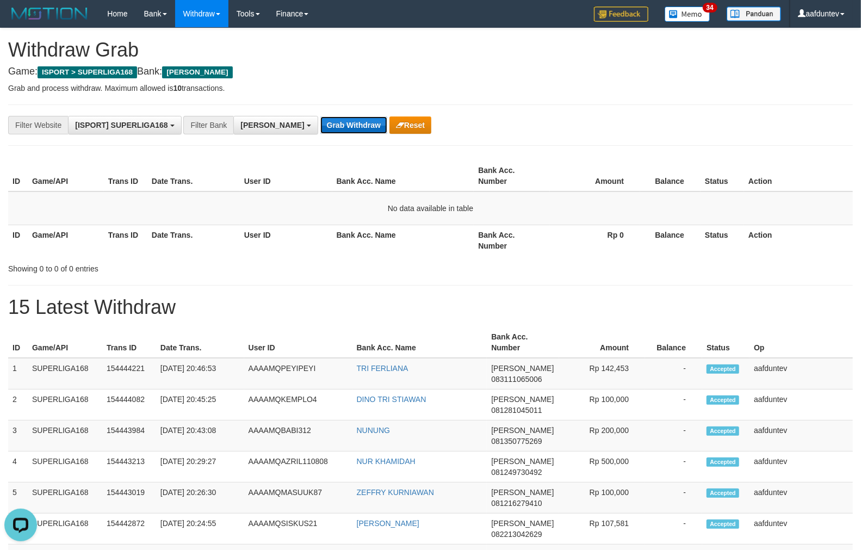
click at [320, 128] on button "Grab Withdraw" at bounding box center [353, 124] width 67 height 17
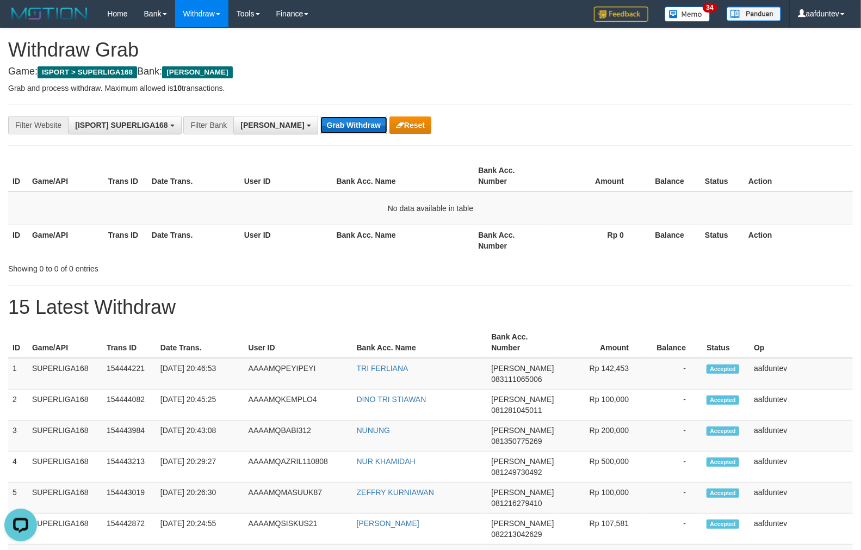
click at [320, 128] on button "Grab Withdraw" at bounding box center [353, 124] width 67 height 17
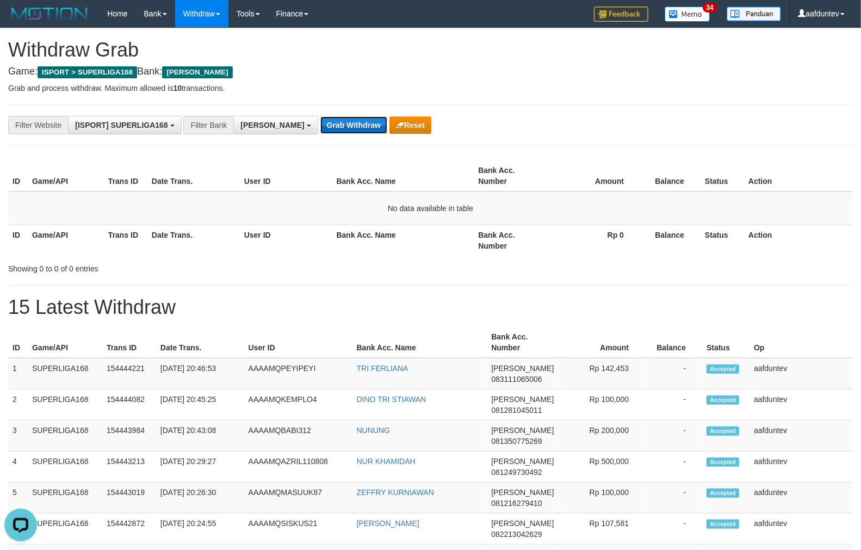
click at [320, 128] on button "Grab Withdraw" at bounding box center [353, 124] width 67 height 17
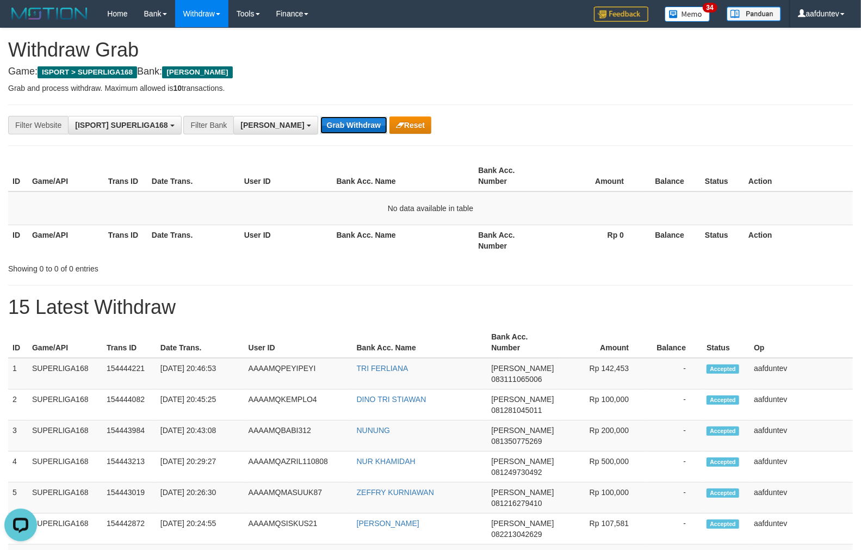
click at [320, 128] on button "Grab Withdraw" at bounding box center [353, 124] width 67 height 17
click at [320, 123] on button "Grab Withdraw" at bounding box center [353, 124] width 67 height 17
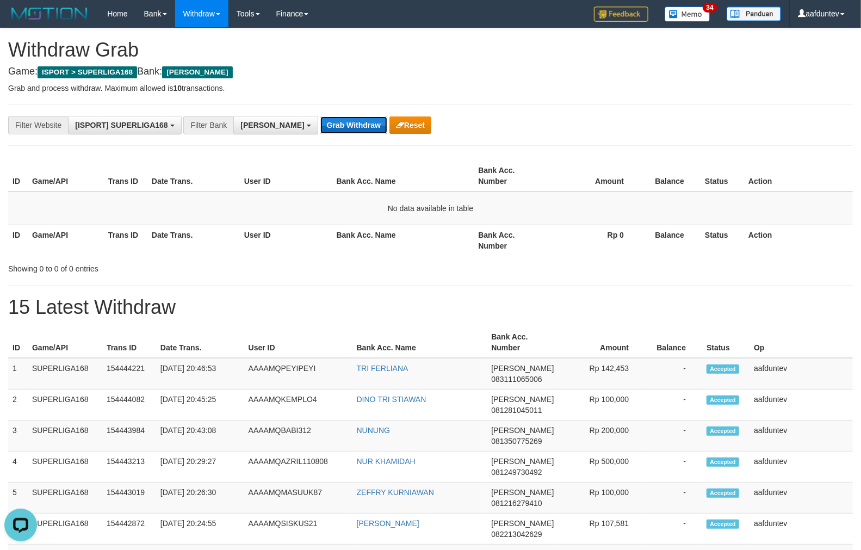
click at [320, 123] on button "Grab Withdraw" at bounding box center [353, 124] width 67 height 17
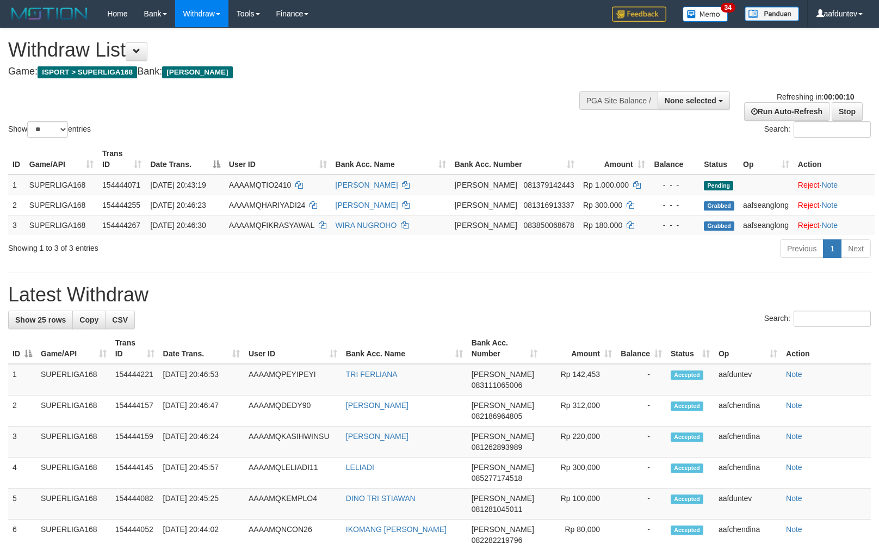
select select
select select "**"
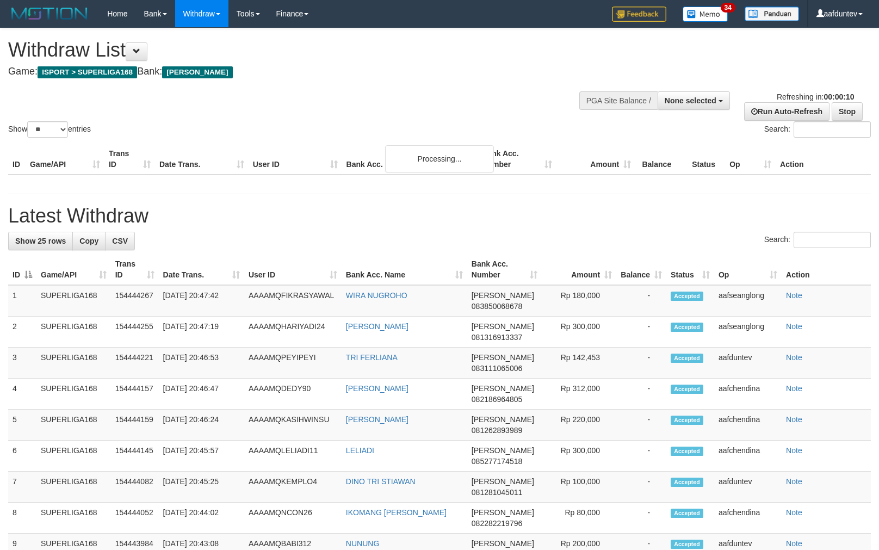
select select
select select "**"
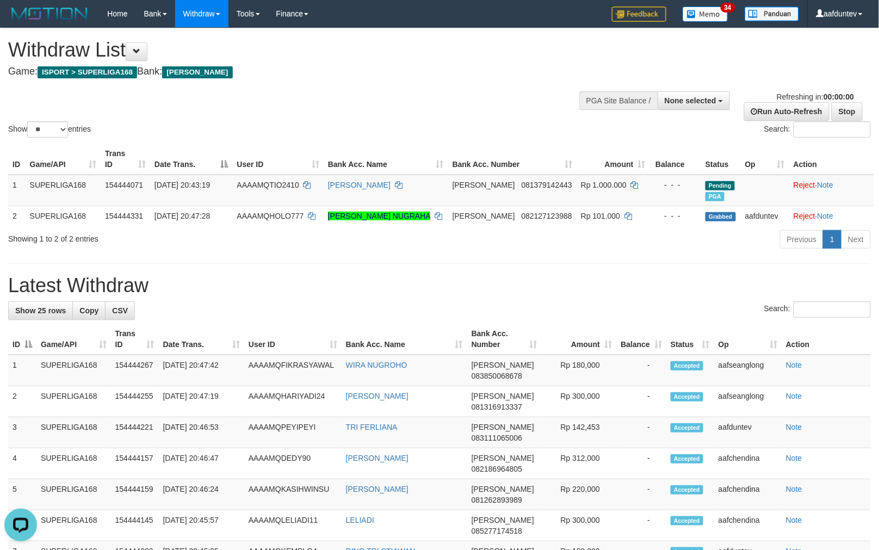
click at [330, 106] on div "Show ** ** ** *** entries Search:" at bounding box center [439, 83] width 879 height 111
click at [449, 71] on h4 "Game: ISPORT > SUPERLIGA168 Bank: DANA" at bounding box center [291, 71] width 567 height 11
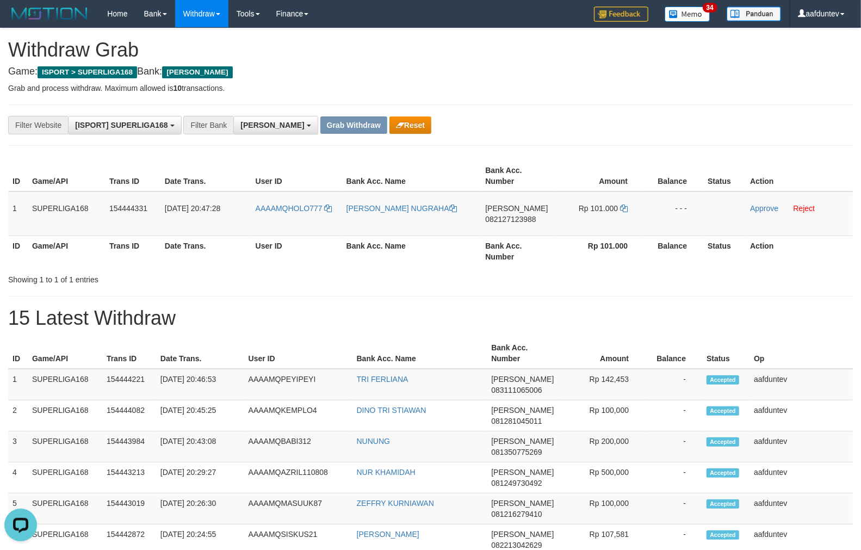
click at [516, 121] on div "**********" at bounding box center [358, 125] width 717 height 18
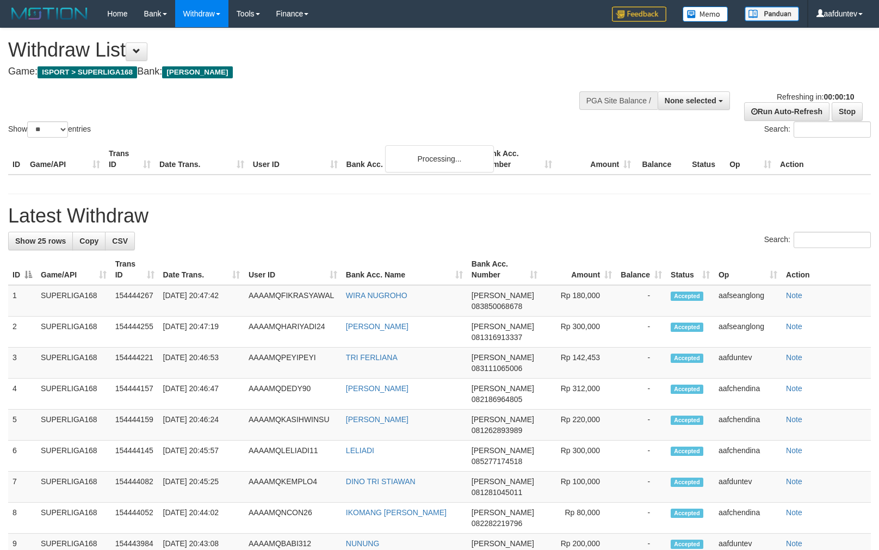
select select
select select "**"
select select
select select "**"
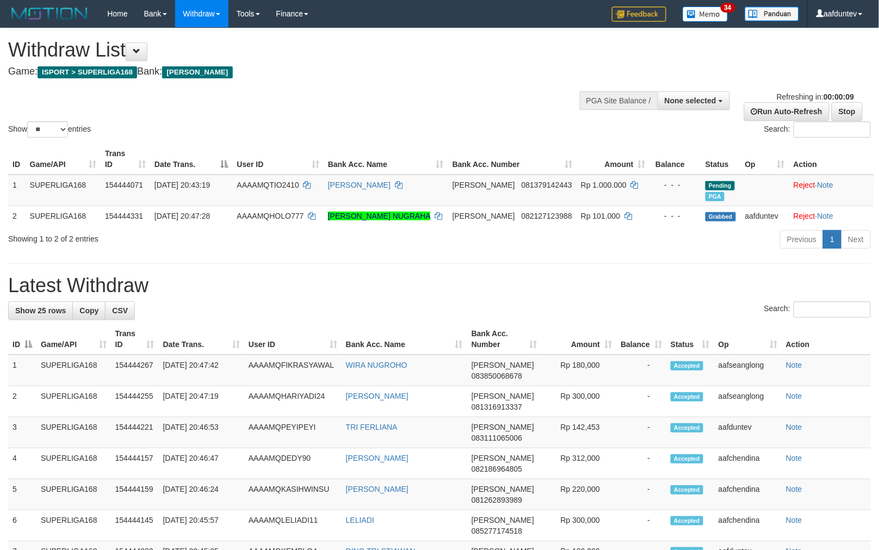
click at [404, 98] on div "Show ** ** ** *** entries Search:" at bounding box center [439, 83] width 879 height 111
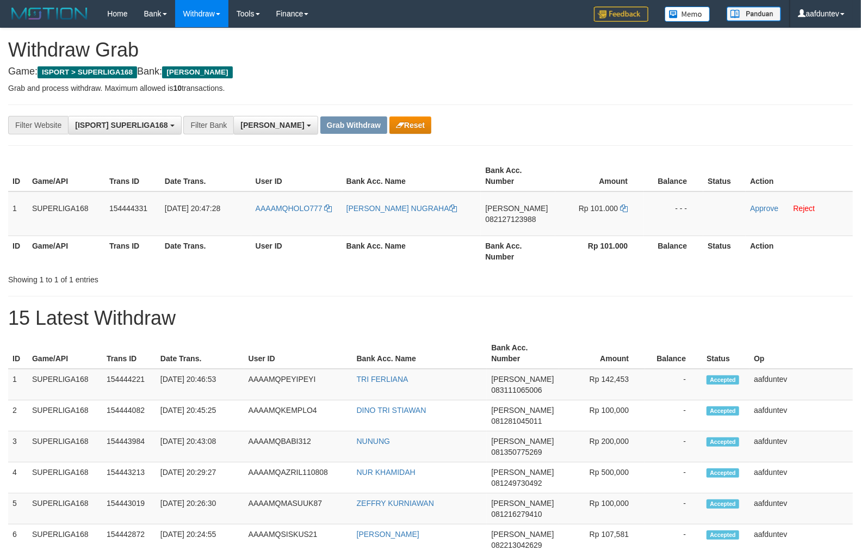
click at [582, 125] on div "**********" at bounding box center [358, 125] width 717 height 18
drag, startPoint x: 339, startPoint y: 221, endPoint x: 289, endPoint y: 219, distance: 50.1
click at [289, 219] on tr "1 SUPERLIGA168 154444331 [DATE] 20:47:28 AAAAMQHOLO777 [PERSON_NAME] SEPTIAN [P…" at bounding box center [430, 213] width 845 height 45
copy tr "HOLO777"
click at [503, 107] on div "**********" at bounding box center [430, 124] width 845 height 41
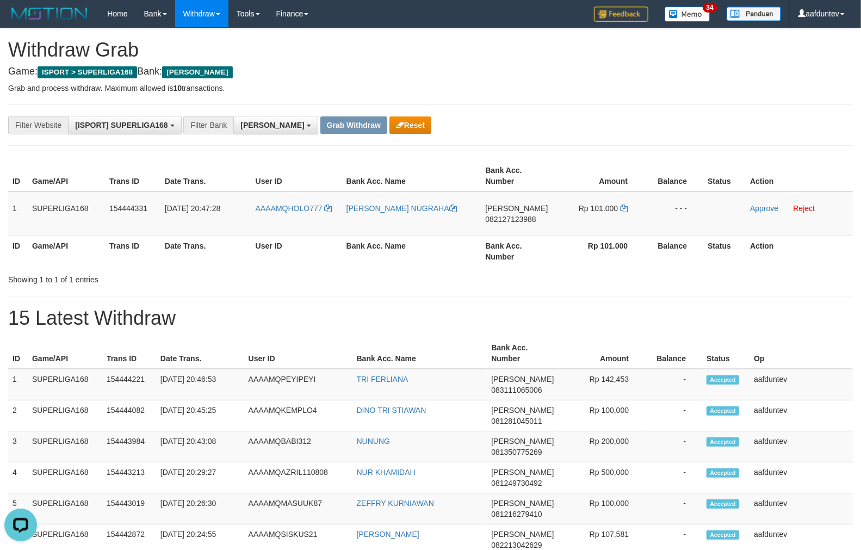
drag, startPoint x: 626, startPoint y: 98, endPoint x: 430, endPoint y: 151, distance: 203.8
drag, startPoint x: 57, startPoint y: 194, endPoint x: 702, endPoint y: 205, distance: 645.1
click at [702, 205] on tr "1 SUPERLIGA168 154444331 31/08/2025 20:47:28 AAAAMQHOLO777 HARRY SEPTIAN NUGRAH…" at bounding box center [430, 213] width 845 height 45
copy tr "1 SUPERLIGA168 154444331 31/08/2025 20:47:28 AAAAMQHOLO777 HARRY SEPTIAN NUGRAH…"
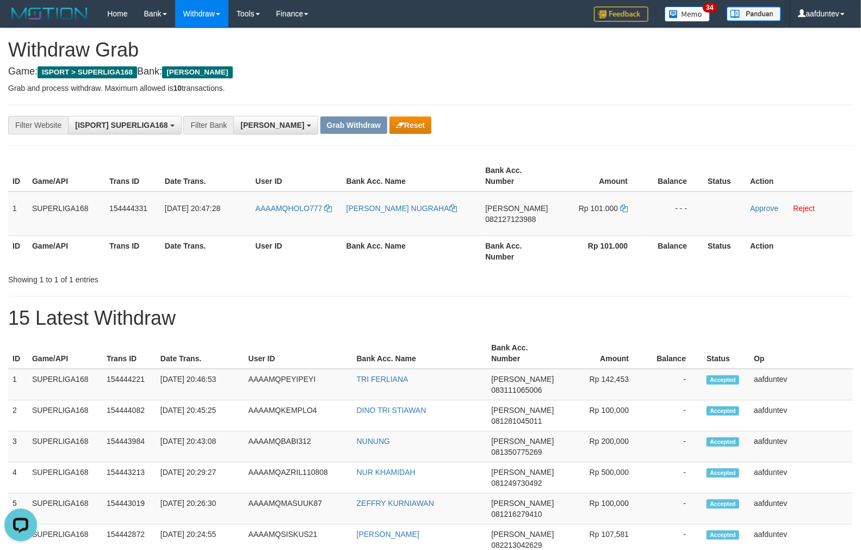
click at [567, 111] on div "**********" at bounding box center [430, 124] width 845 height 41
click at [495, 224] on td "DANA 082127123988" at bounding box center [518, 213] width 75 height 45
copy span "082127123988"
click at [624, 206] on icon at bounding box center [624, 208] width 8 height 8
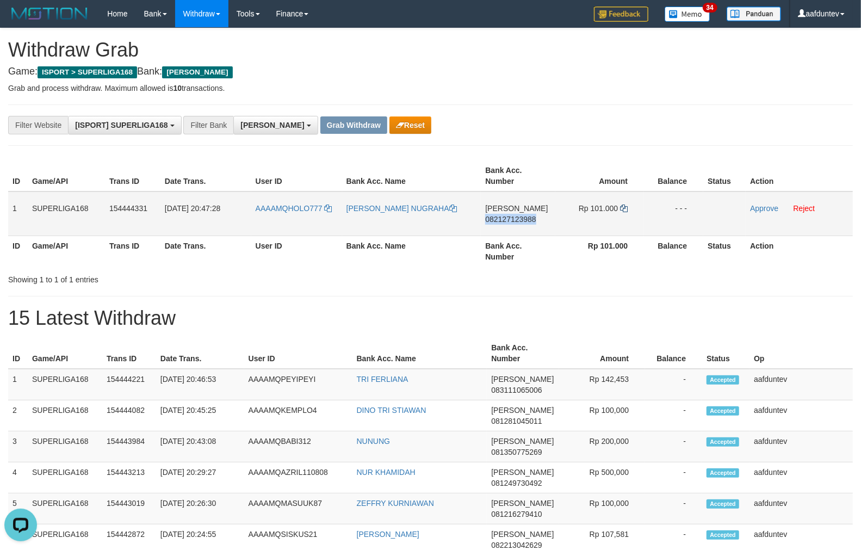
copy span "082127123988"
click at [624, 206] on icon at bounding box center [624, 208] width 8 height 8
drag, startPoint x: 359, startPoint y: 219, endPoint x: 338, endPoint y: 216, distance: 21.4
click at [338, 216] on tr "1 SUPERLIGA168 154444331 31/08/2025 20:47:28 AAAAMQHOLO777 HARRY SEPTIAN NUGRAH…" at bounding box center [430, 213] width 845 height 45
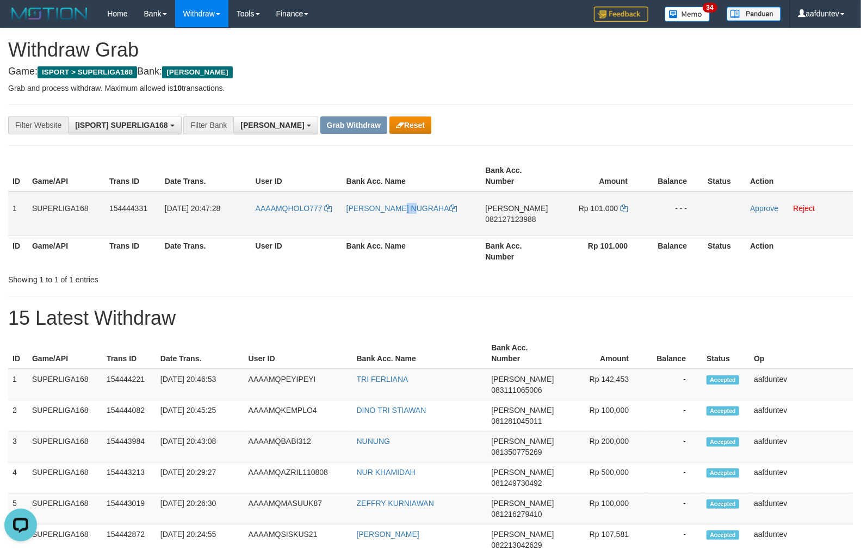
drag, startPoint x: 383, startPoint y: 216, endPoint x: 371, endPoint y: 216, distance: 11.4
click at [371, 216] on td "[PERSON_NAME] NUGRAHA" at bounding box center [411, 213] width 139 height 45
drag, startPoint x: 408, startPoint y: 219, endPoint x: 400, endPoint y: 216, distance: 9.0
click at [400, 216] on td "[PERSON_NAME] NUGRAHA" at bounding box center [411, 213] width 139 height 45
click at [422, 220] on td "[PERSON_NAME] NUGRAHA" at bounding box center [411, 213] width 139 height 45
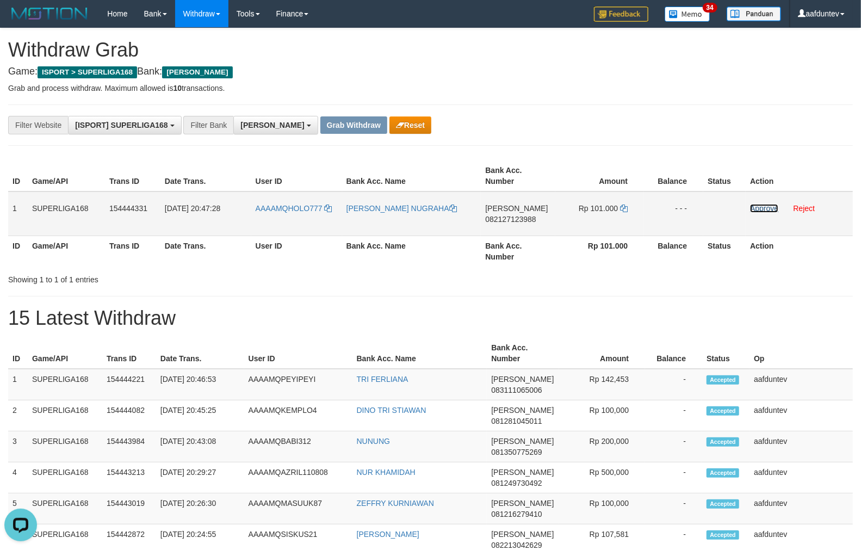
click at [753, 205] on link "Approve" at bounding box center [764, 208] width 28 height 9
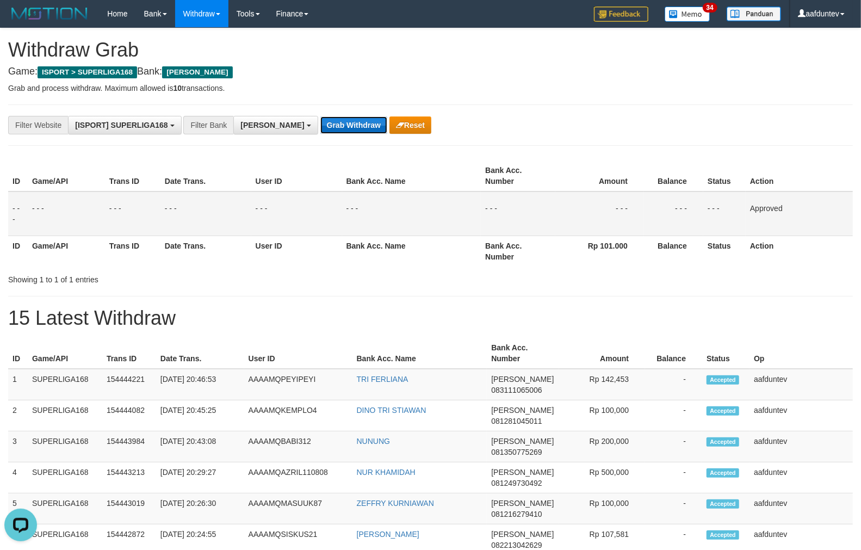
click at [320, 122] on button "Grab Withdraw" at bounding box center [353, 124] width 67 height 17
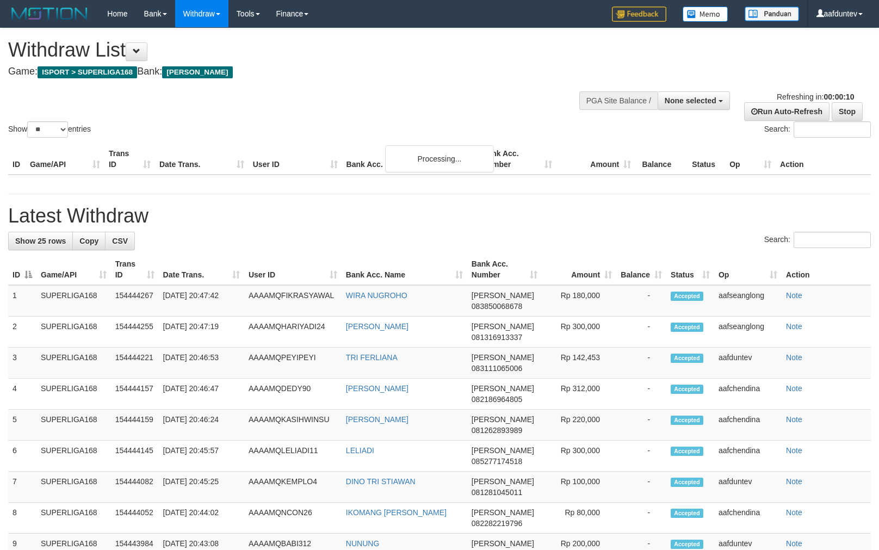
select select
select select "**"
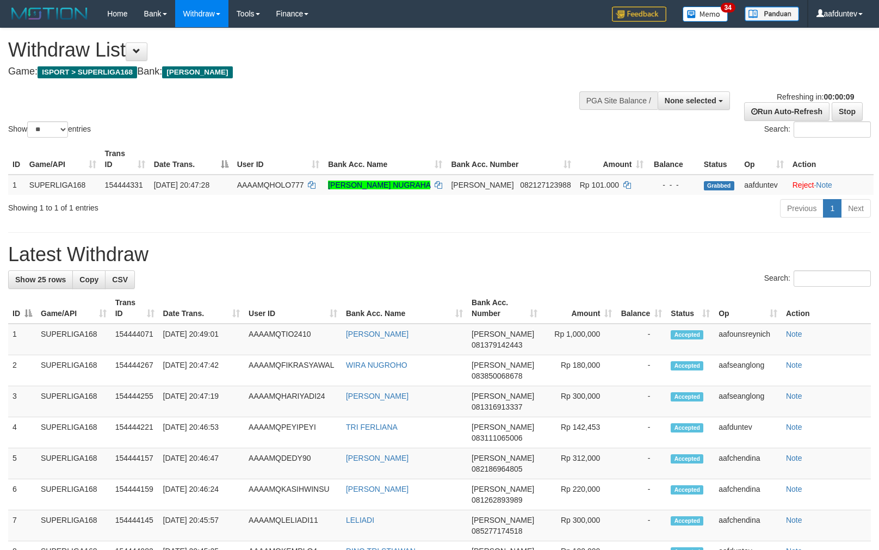
select select
select select "**"
drag, startPoint x: 392, startPoint y: 54, endPoint x: 178, endPoint y: 124, distance: 225.3
click at [392, 54] on h1 "Withdraw List" at bounding box center [291, 50] width 567 height 22
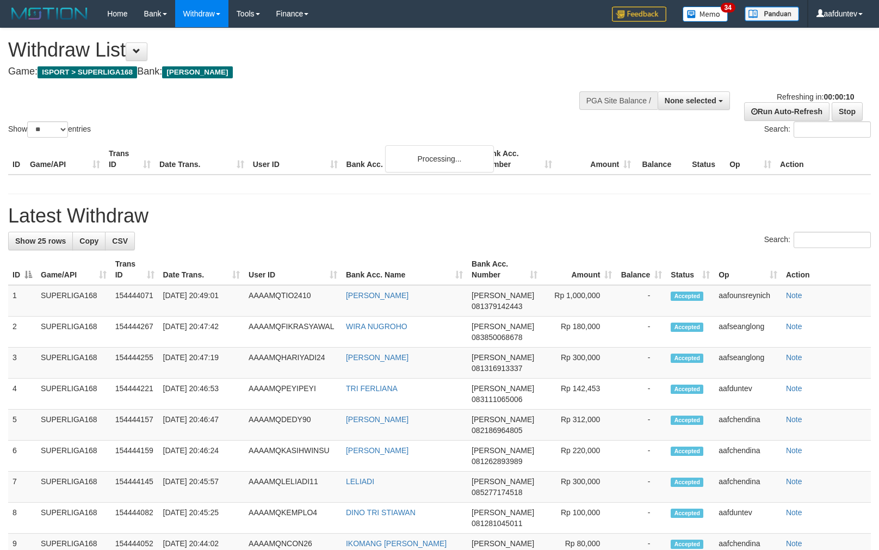
select select
select select "**"
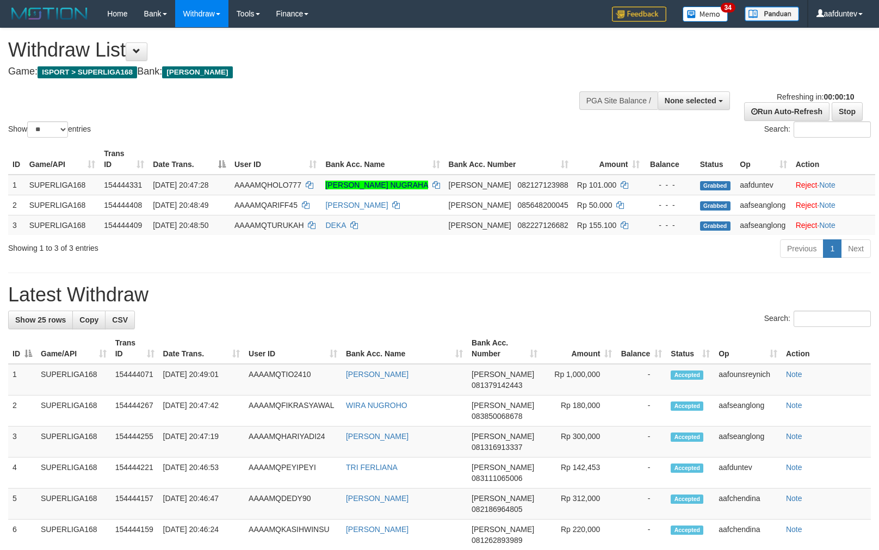
select select
select select "**"
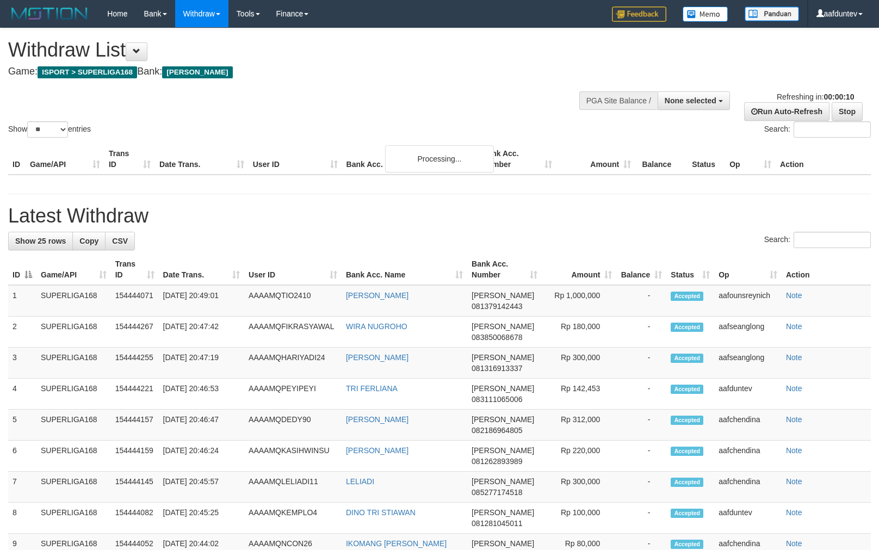
select select
select select "**"
select select
select select "**"
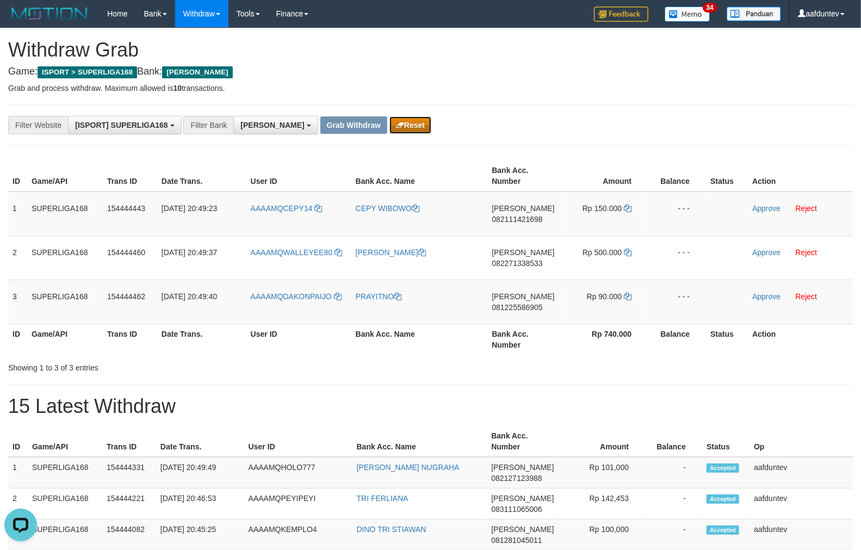
click at [389, 123] on button "Reset" at bounding box center [410, 124] width 42 height 17
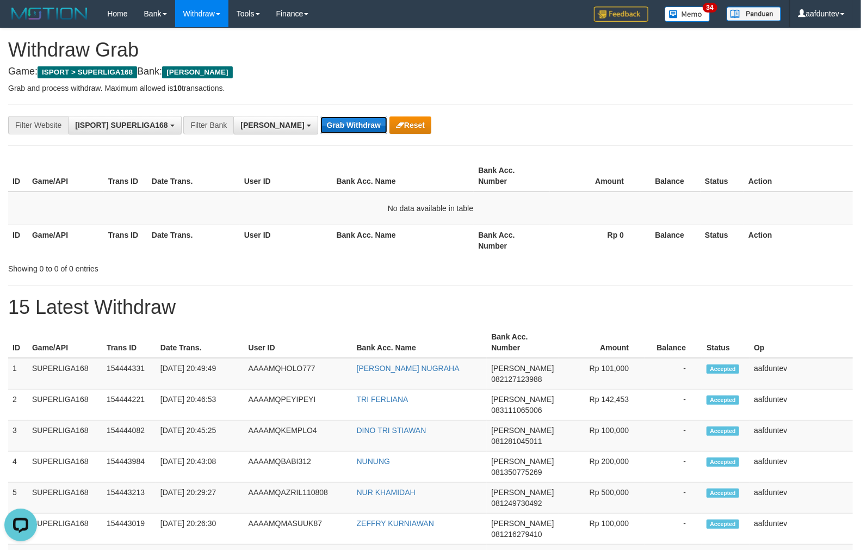
click at [325, 131] on button "Grab Withdraw" at bounding box center [353, 124] width 67 height 17
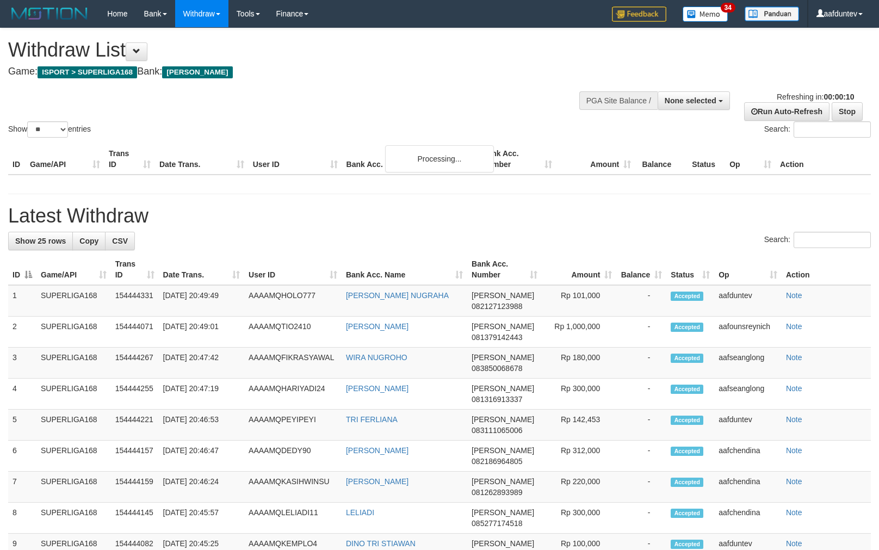
select select
select select "**"
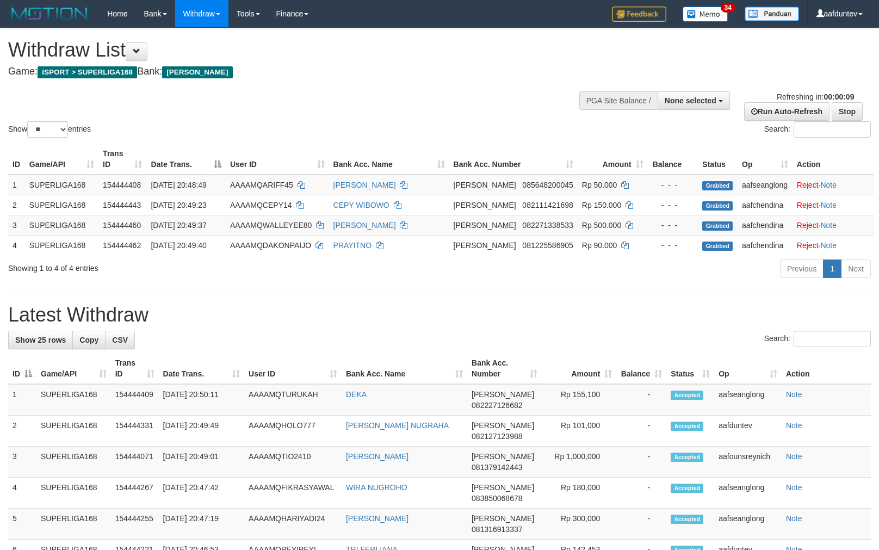
select select
select select "**"
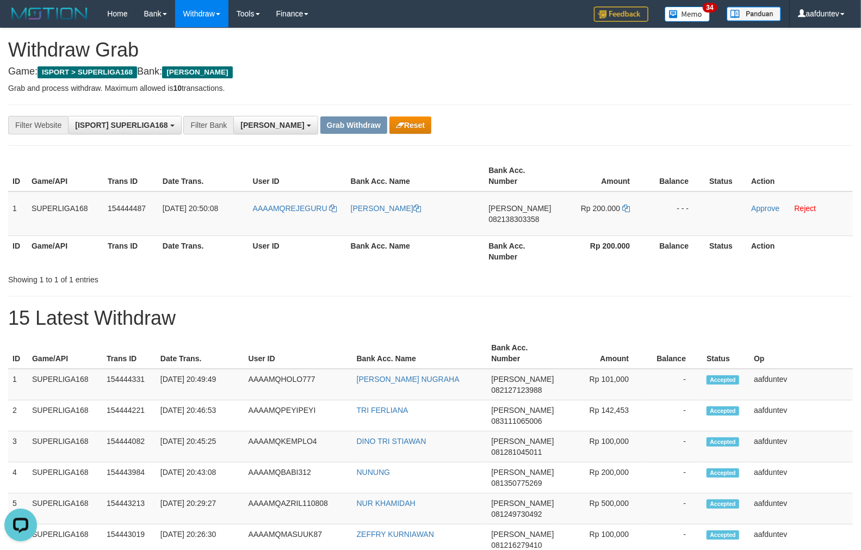
drag, startPoint x: 557, startPoint y: 90, endPoint x: 490, endPoint y: 127, distance: 76.4
click at [557, 89] on p "Grab and process withdraw. Maximum allowed is 10 transactions." at bounding box center [430, 88] width 845 height 11
drag, startPoint x: 337, startPoint y: 223, endPoint x: 286, endPoint y: 221, distance: 51.7
click at [286, 221] on td "AAAAMQREJEGURU" at bounding box center [298, 213] width 98 height 45
copy link "REJEGURU"
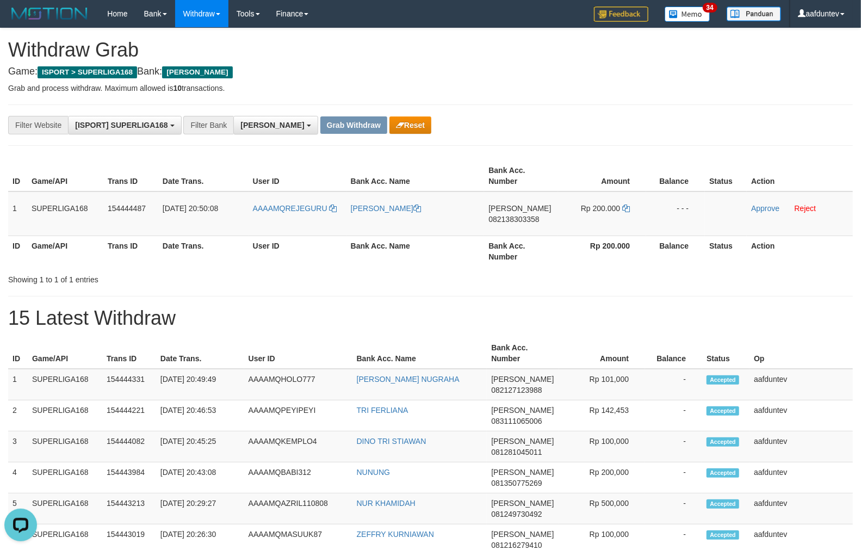
click at [531, 83] on p "Grab and process withdraw. Maximum allowed is 10 transactions." at bounding box center [430, 88] width 845 height 11
drag, startPoint x: 9, startPoint y: 199, endPoint x: 691, endPoint y: 206, distance: 681.5
click at [691, 206] on tr "1 SUPERLIGA168 154444487 31/08/2025 20:50:08 AAAAMQREJEGURU HENDRI REZEKI DANA …" at bounding box center [430, 213] width 845 height 45
copy tr "1 SUPERLIGA168 154444487 31/08/2025 20:50:08 AAAAMQREJEGURU HENDRI REZEKI DANA …"
click at [551, 85] on p "Grab and process withdraw. Maximum allowed is 10 transactions." at bounding box center [430, 88] width 845 height 11
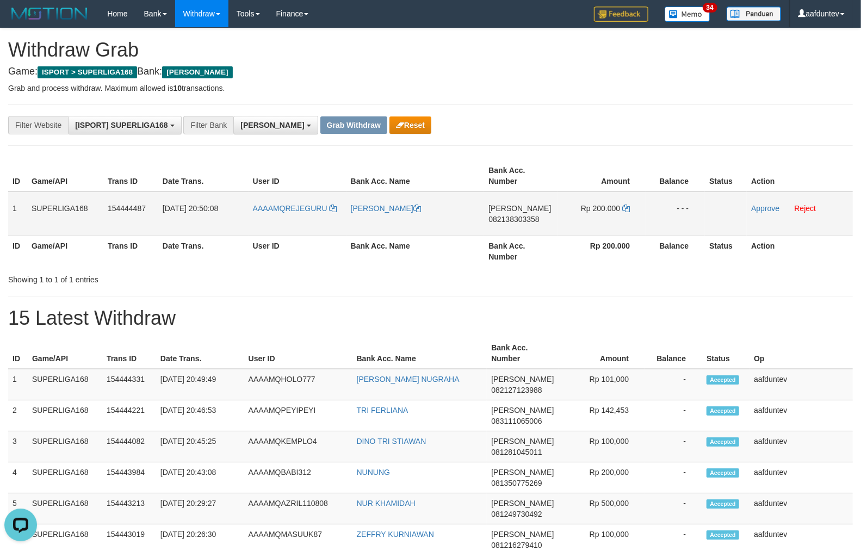
click at [512, 225] on td "DANA 082138303358" at bounding box center [521, 213] width 74 height 45
copy span "082138303358"
click at [626, 204] on icon at bounding box center [626, 208] width 8 height 8
copy span "082138303358"
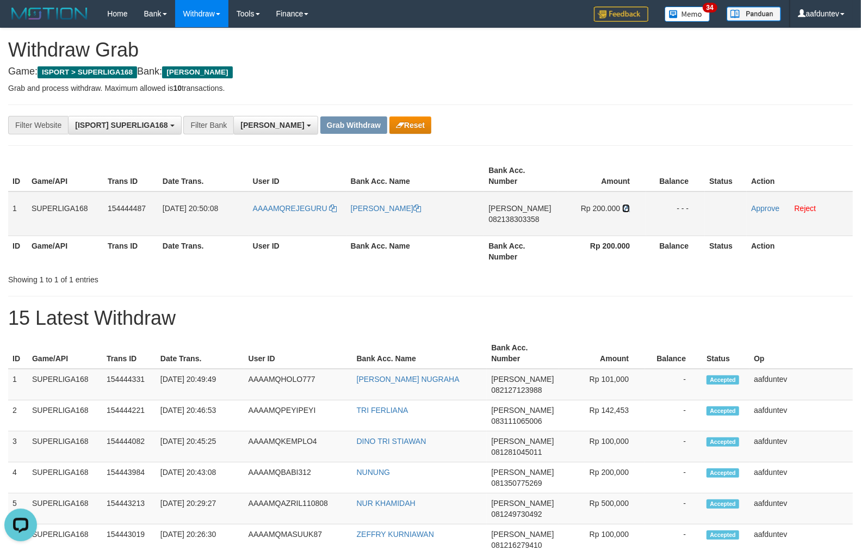
click at [626, 204] on icon at bounding box center [626, 208] width 8 height 8
drag, startPoint x: 359, startPoint y: 219, endPoint x: 349, endPoint y: 215, distance: 11.4
click at [349, 215] on td "[PERSON_NAME]" at bounding box center [415, 213] width 138 height 45
drag, startPoint x: 389, startPoint y: 218, endPoint x: 377, endPoint y: 216, distance: 12.2
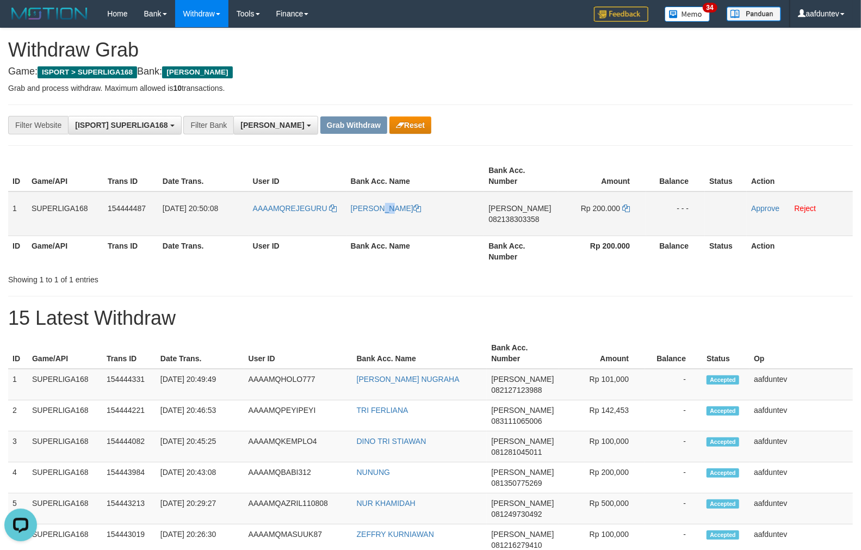
click at [377, 216] on td "[PERSON_NAME]" at bounding box center [415, 213] width 138 height 45
drag, startPoint x: 676, startPoint y: 122, endPoint x: 725, endPoint y: 141, distance: 52.5
click at [676, 122] on div "**********" at bounding box center [358, 125] width 717 height 18
drag, startPoint x: 752, startPoint y: 208, endPoint x: 481, endPoint y: 122, distance: 284.0
click at [752, 208] on link "Approve" at bounding box center [765, 208] width 28 height 9
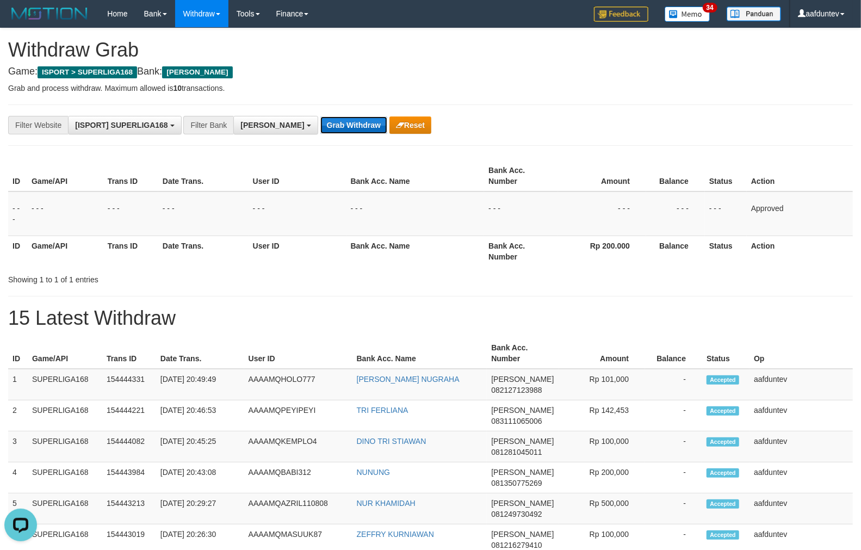
click at [320, 128] on button "Grab Withdraw" at bounding box center [353, 124] width 67 height 17
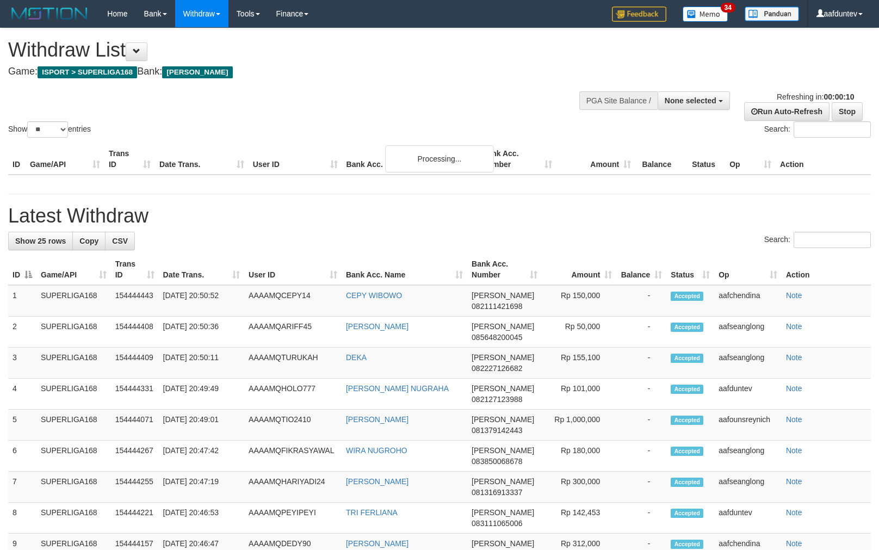
select select
select select "**"
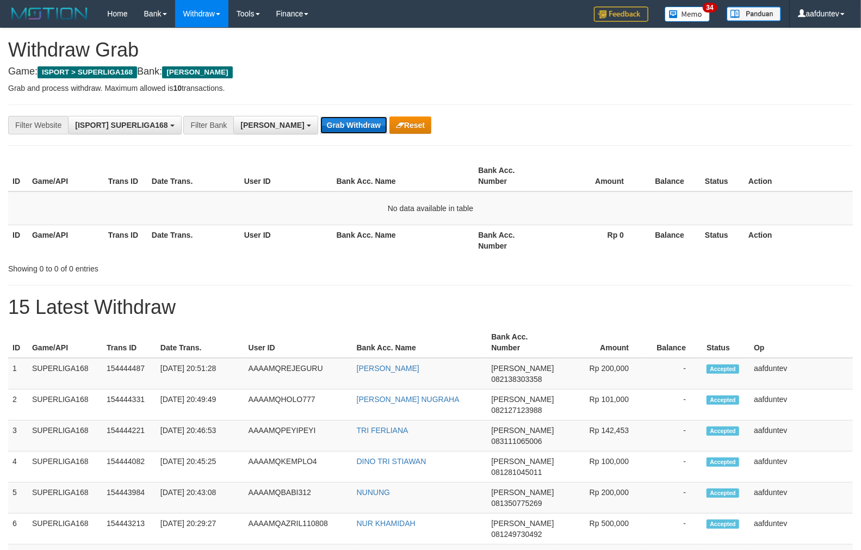
click at [320, 129] on button "Grab Withdraw" at bounding box center [353, 124] width 67 height 17
click at [320, 128] on button "Grab Withdraw" at bounding box center [353, 124] width 67 height 17
click at [320, 127] on button "Grab Withdraw" at bounding box center [353, 124] width 67 height 17
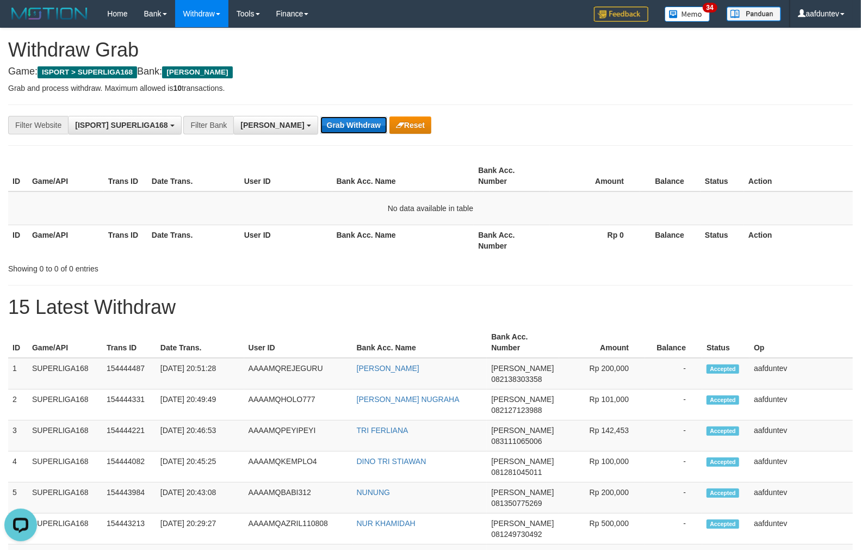
click at [320, 127] on button "Grab Withdraw" at bounding box center [353, 124] width 67 height 17
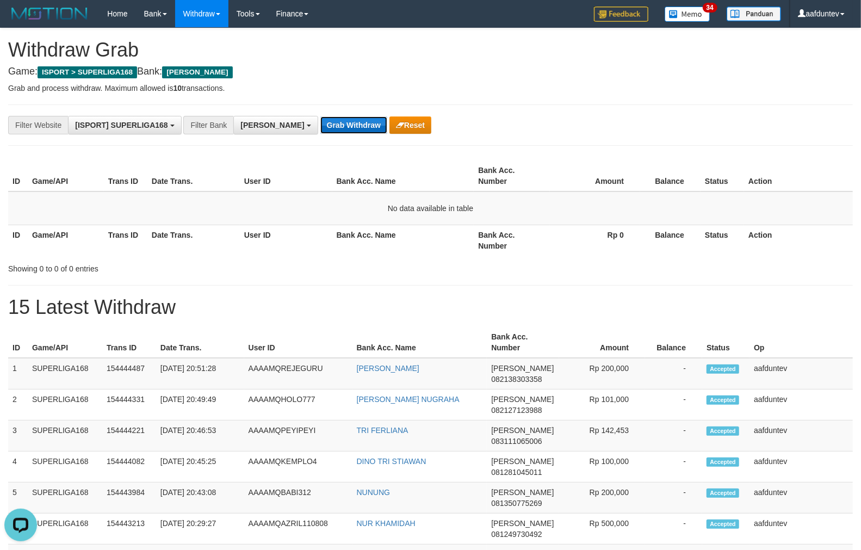
click at [320, 127] on button "Grab Withdraw" at bounding box center [353, 124] width 67 height 17
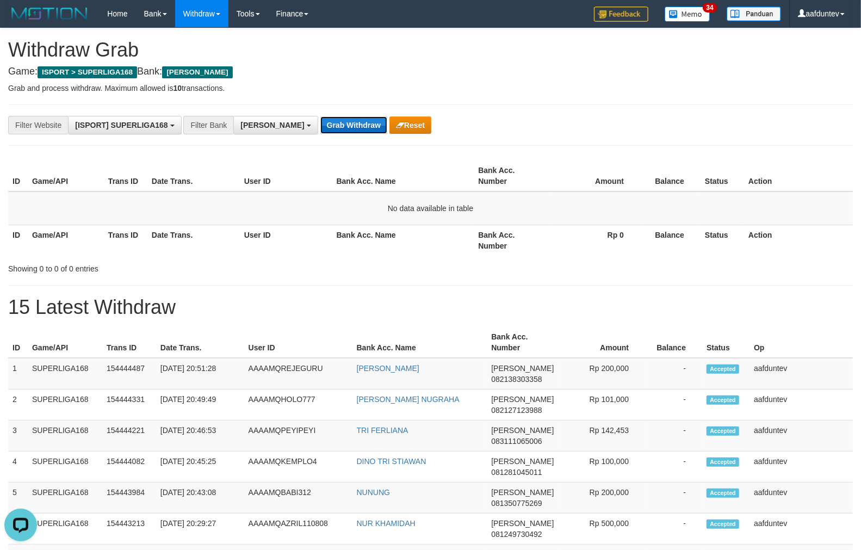
click at [320, 127] on button "Grab Withdraw" at bounding box center [353, 124] width 67 height 17
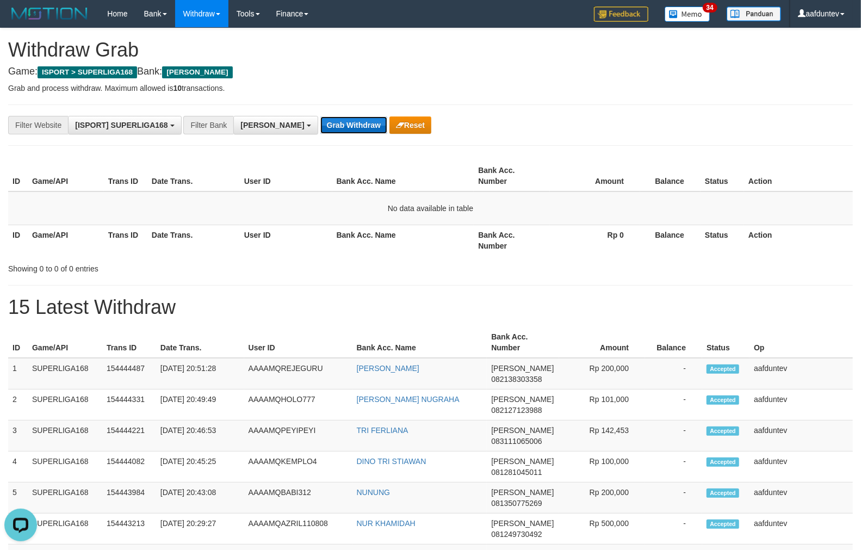
click at [320, 127] on button "Grab Withdraw" at bounding box center [353, 124] width 67 height 17
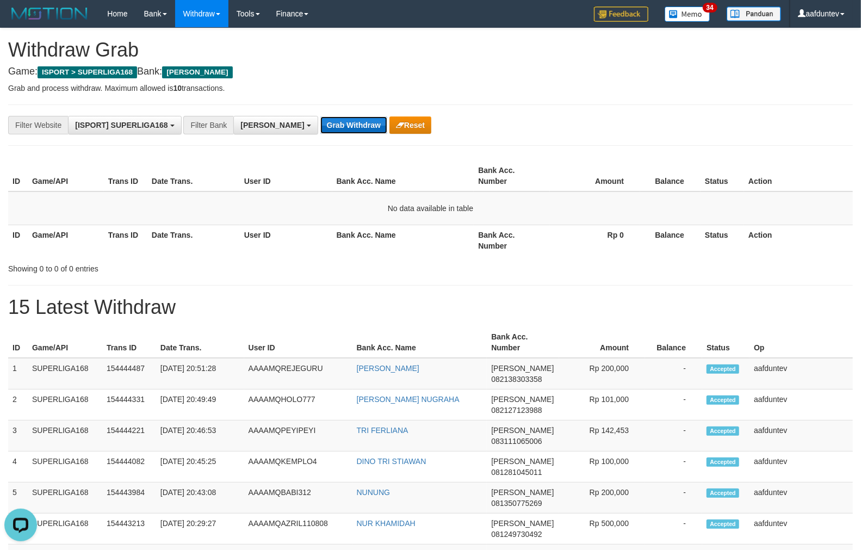
click at [320, 127] on button "Grab Withdraw" at bounding box center [353, 124] width 67 height 17
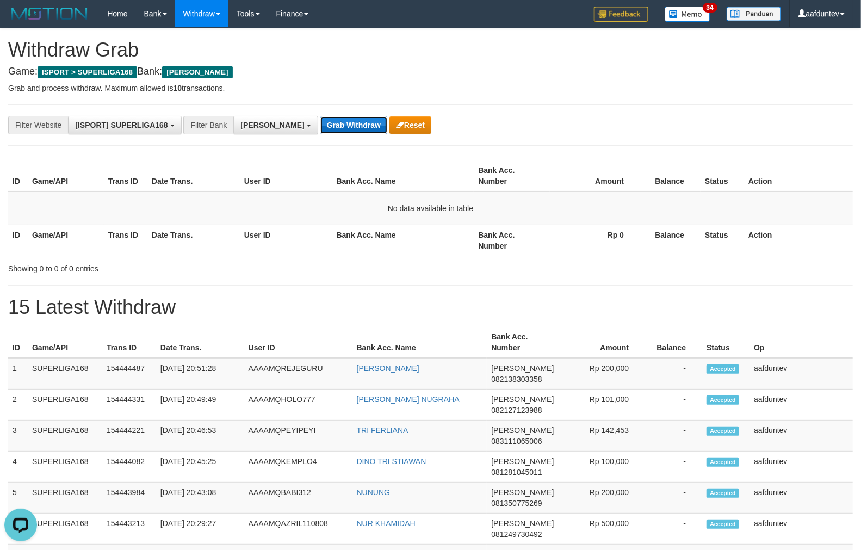
click at [320, 127] on button "Grab Withdraw" at bounding box center [353, 124] width 67 height 17
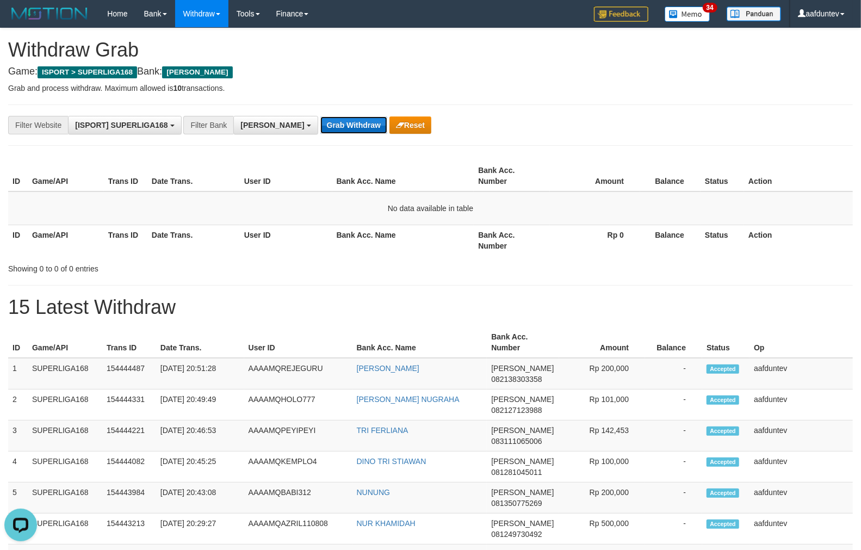
click at [320, 127] on button "Grab Withdraw" at bounding box center [353, 124] width 67 height 17
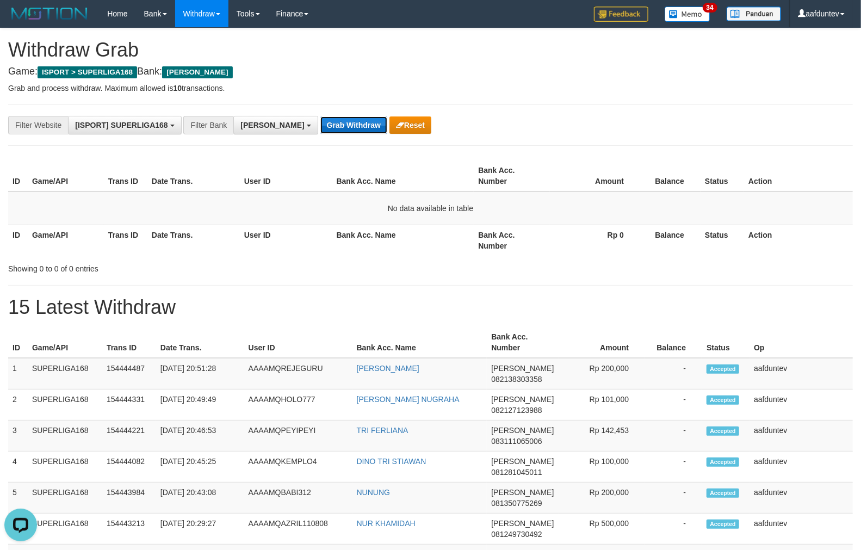
click at [320, 127] on button "Grab Withdraw" at bounding box center [353, 124] width 67 height 17
click at [320, 123] on button "Grab Withdraw" at bounding box center [353, 124] width 67 height 17
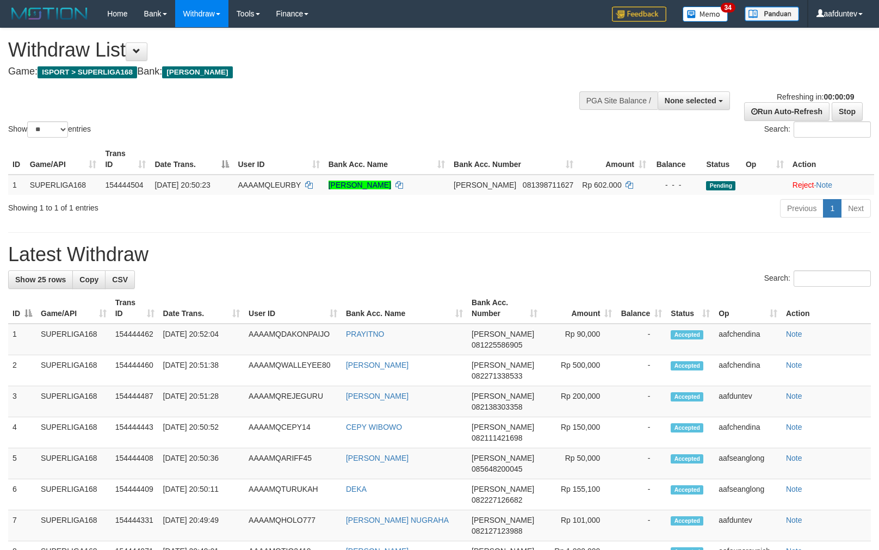
select select
select select "**"
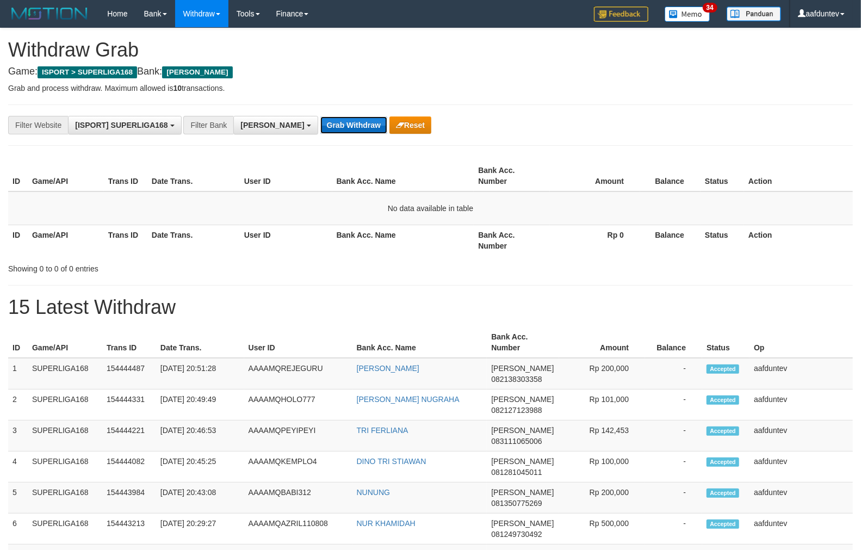
click at [320, 117] on button "Grab Withdraw" at bounding box center [353, 124] width 67 height 17
click at [320, 116] on button "Grab Withdraw" at bounding box center [353, 124] width 67 height 17
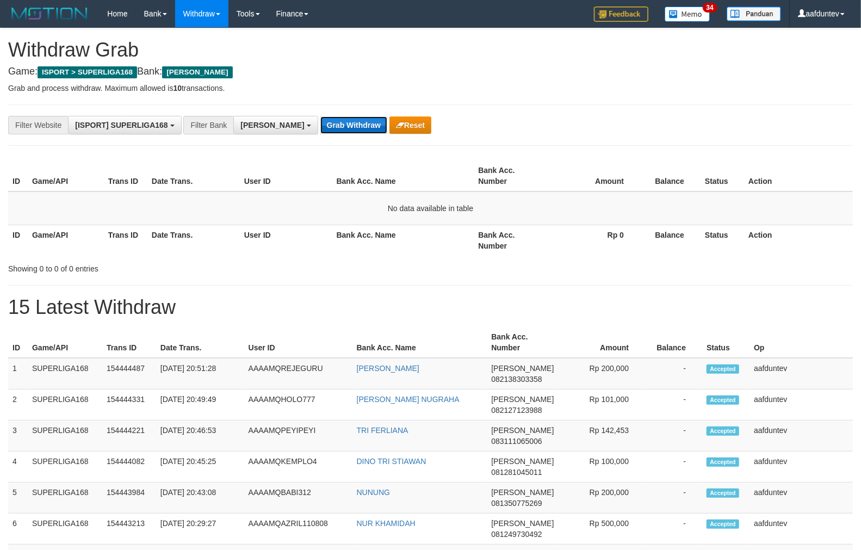
click at [320, 116] on button "Grab Withdraw" at bounding box center [353, 124] width 67 height 17
click at [320, 121] on button "Grab Withdraw" at bounding box center [353, 124] width 67 height 17
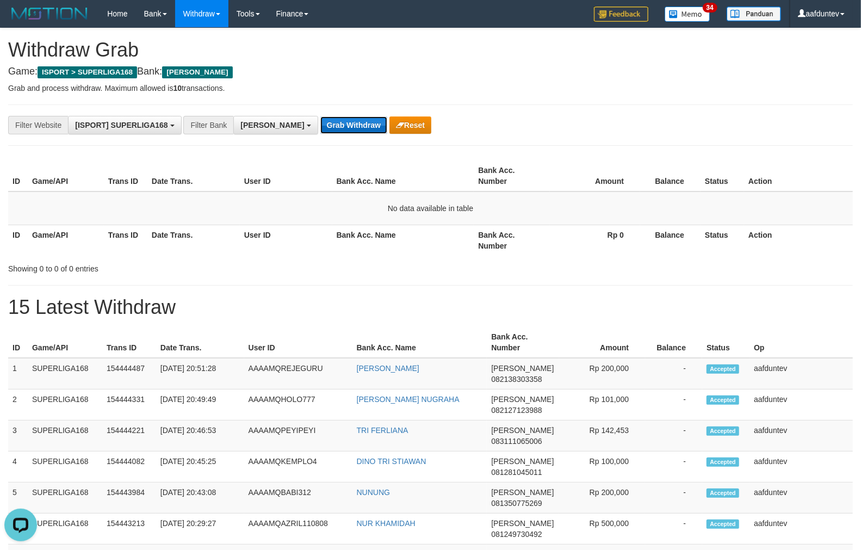
click at [320, 120] on button "Grab Withdraw" at bounding box center [353, 124] width 67 height 17
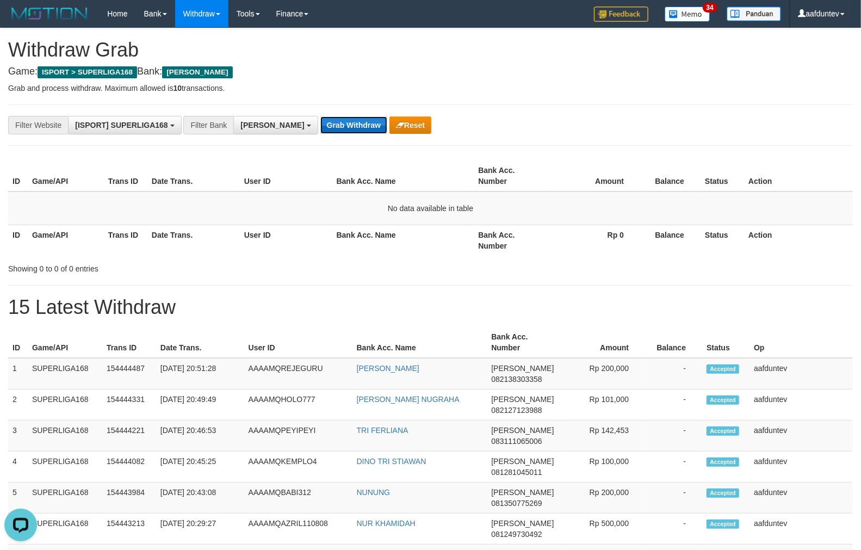
click at [320, 120] on button "Grab Withdraw" at bounding box center [353, 124] width 67 height 17
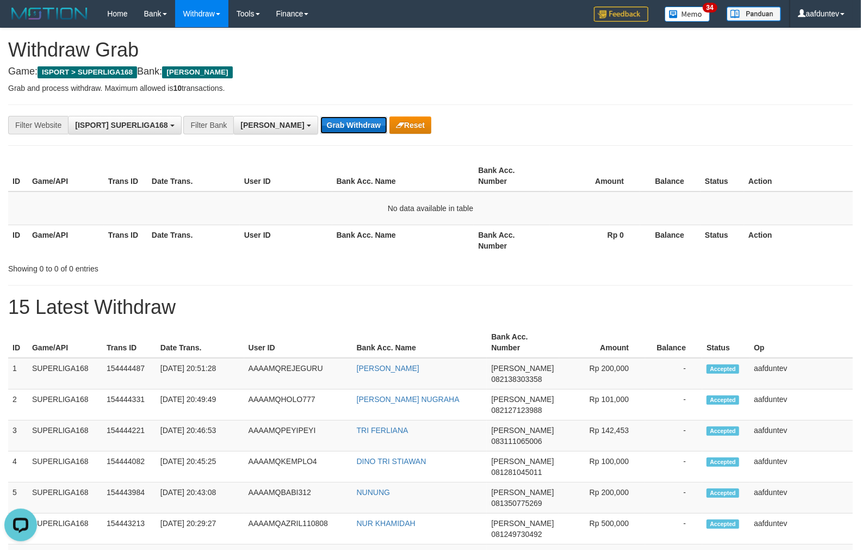
click at [320, 120] on button "Grab Withdraw" at bounding box center [353, 124] width 67 height 17
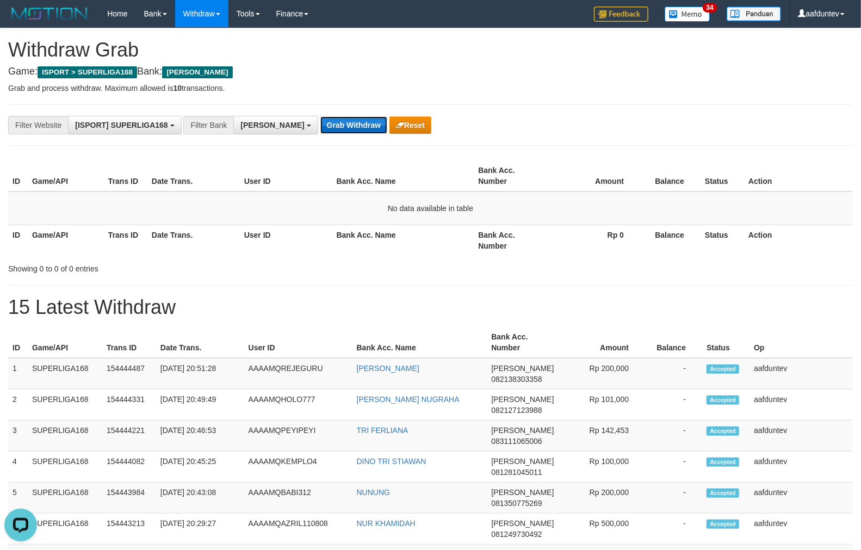
click at [320, 120] on button "Grab Withdraw" at bounding box center [353, 124] width 67 height 17
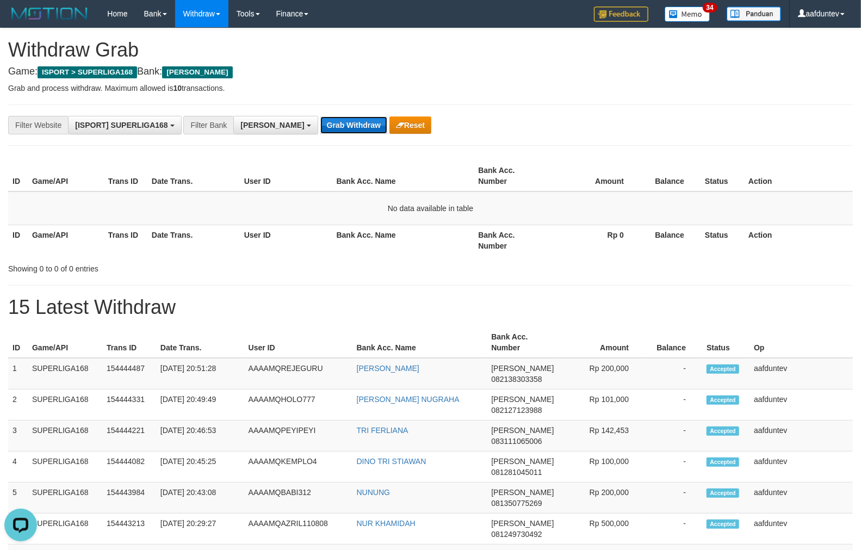
click at [320, 120] on button "Grab Withdraw" at bounding box center [353, 124] width 67 height 17
click at [320, 131] on button "Grab Withdraw" at bounding box center [353, 124] width 67 height 17
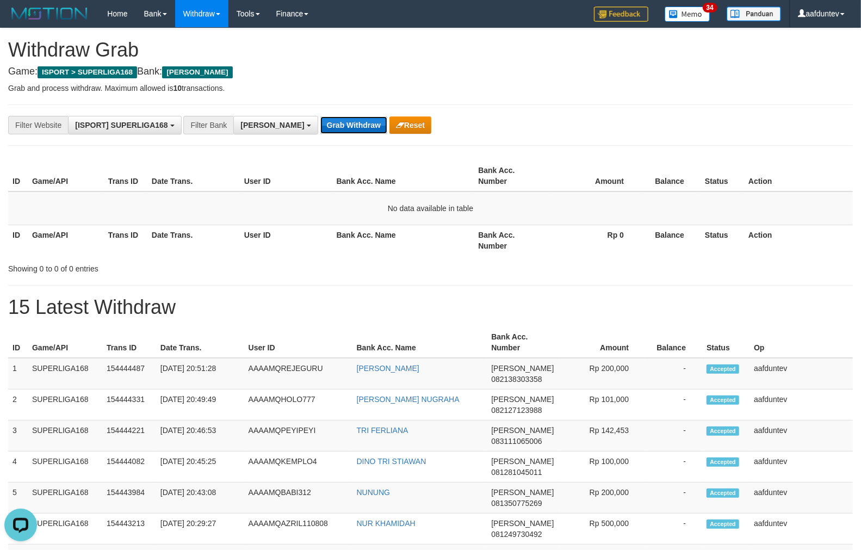
click at [320, 131] on button "Grab Withdraw" at bounding box center [353, 124] width 67 height 17
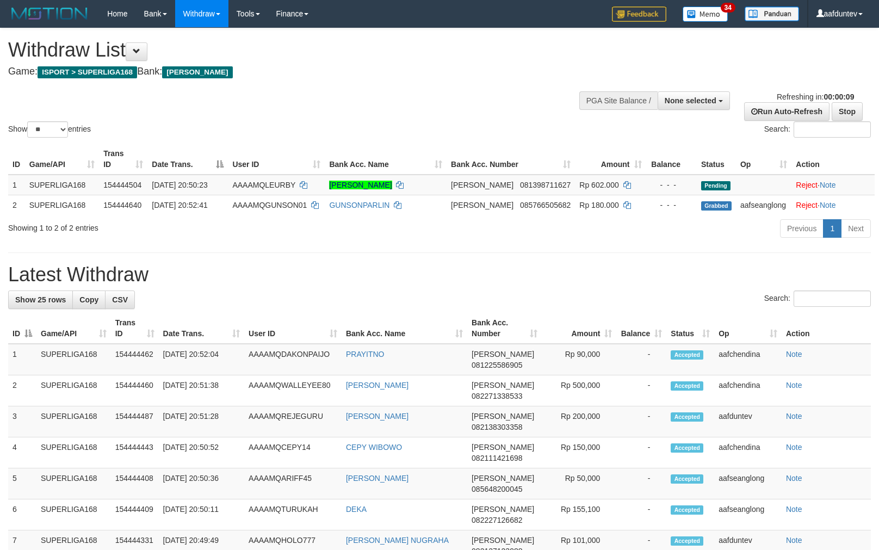
select select
select select "**"
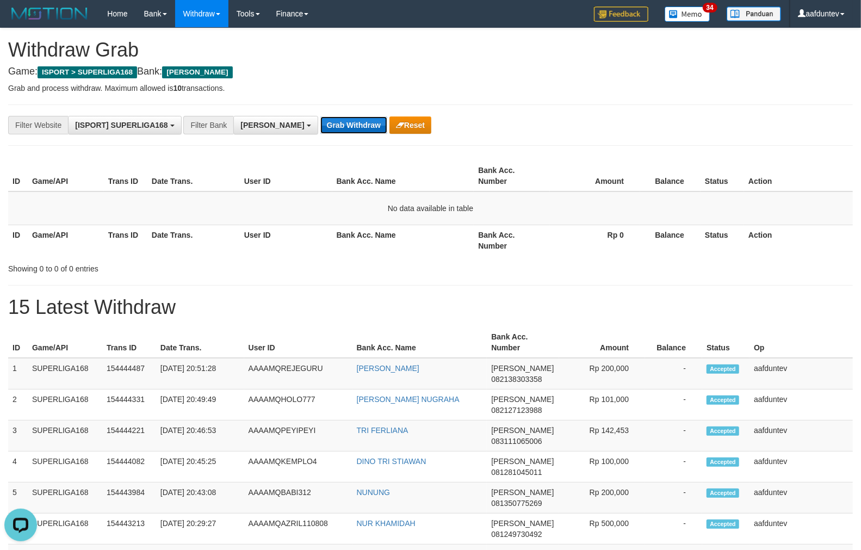
click at [320, 126] on button "Grab Withdraw" at bounding box center [353, 124] width 67 height 17
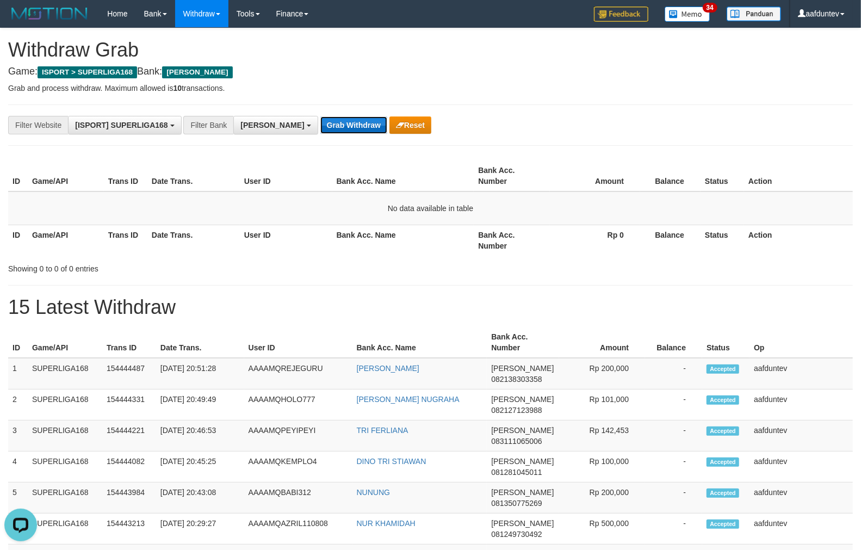
click at [320, 126] on button "Grab Withdraw" at bounding box center [353, 124] width 67 height 17
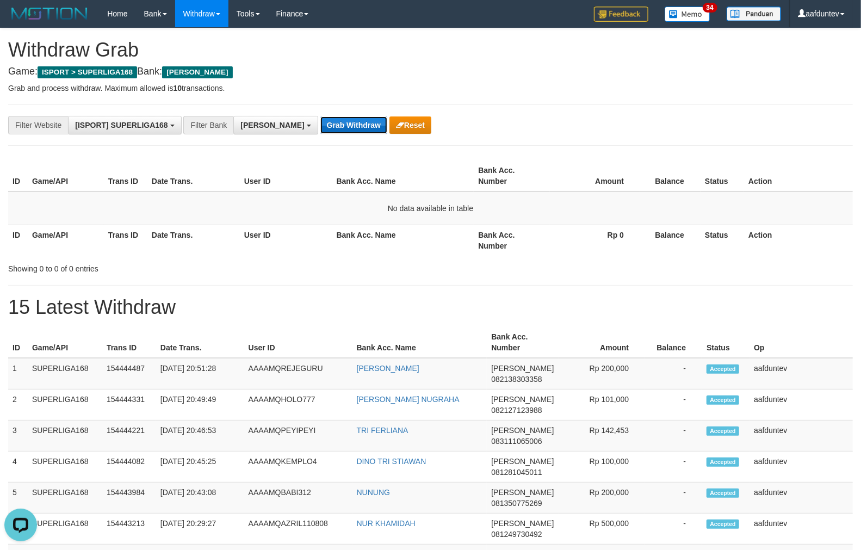
click at [320, 126] on button "Grab Withdraw" at bounding box center [353, 124] width 67 height 17
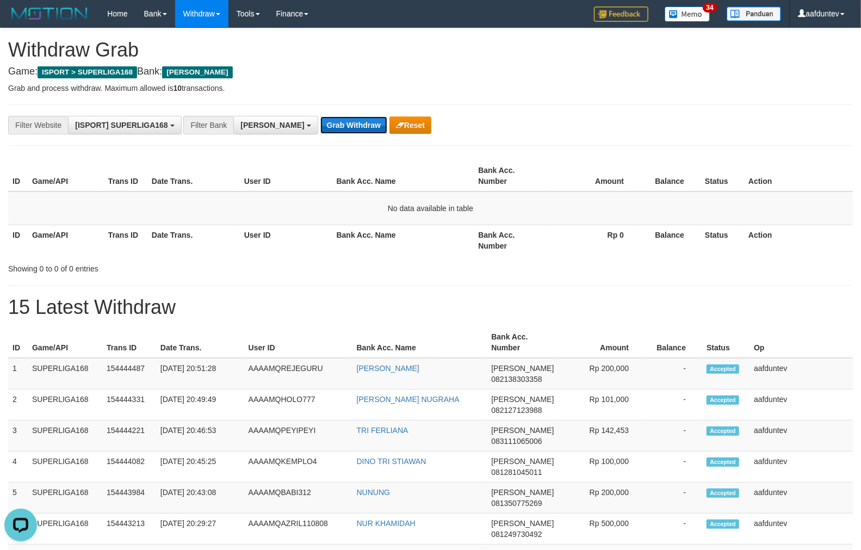
click at [320, 126] on button "Grab Withdraw" at bounding box center [353, 124] width 67 height 17
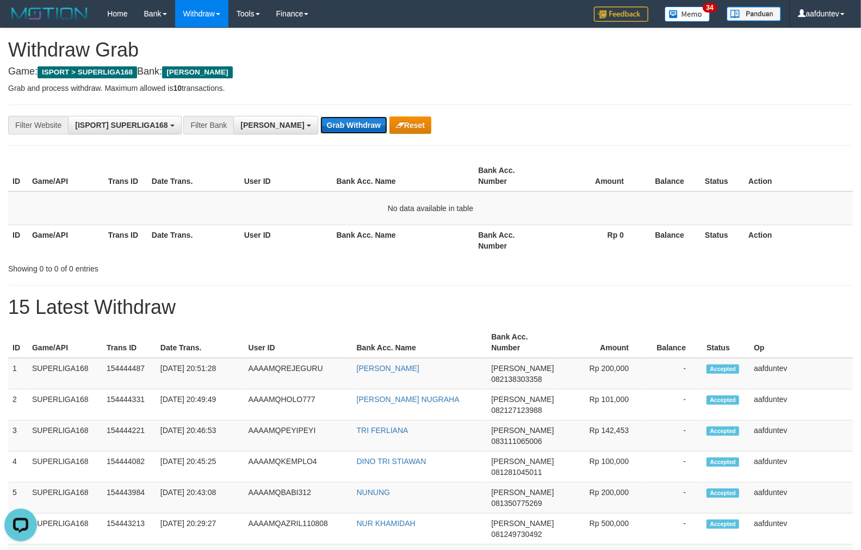
click at [320, 126] on button "Grab Withdraw" at bounding box center [353, 124] width 67 height 17
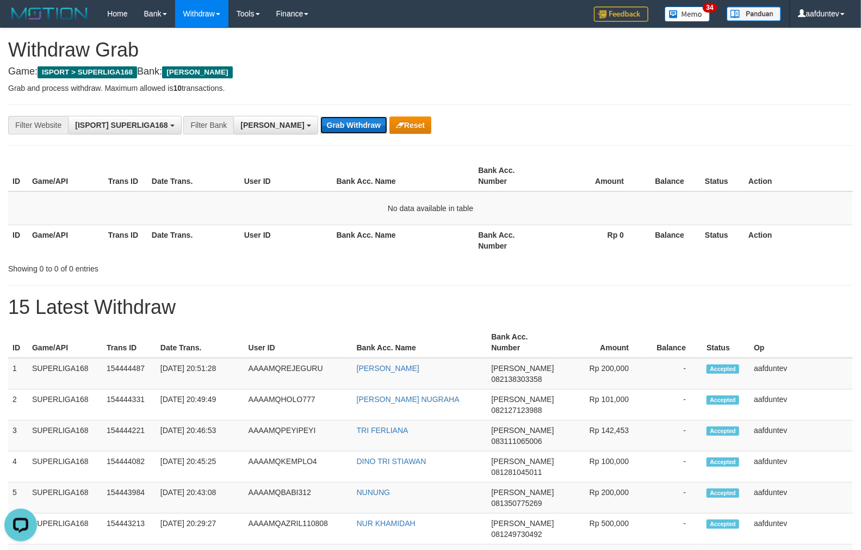
click at [320, 126] on button "Grab Withdraw" at bounding box center [353, 124] width 67 height 17
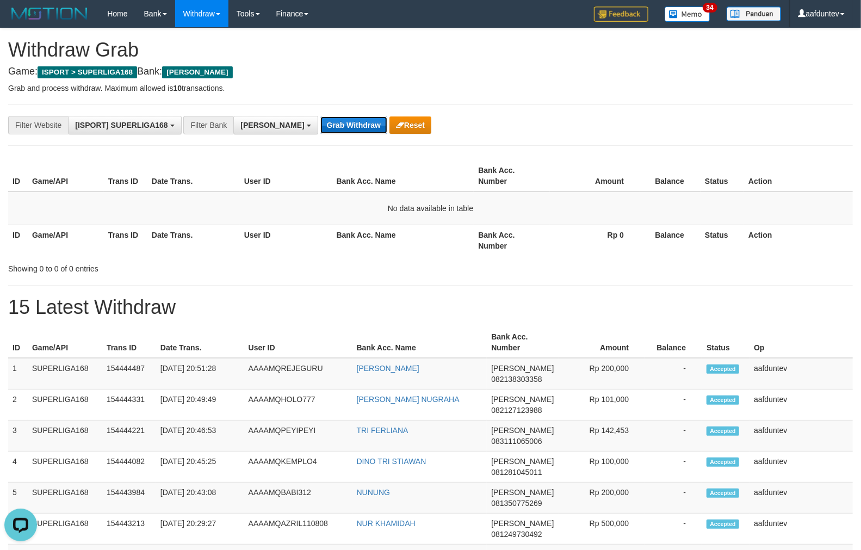
click at [320, 126] on button "Grab Withdraw" at bounding box center [353, 124] width 67 height 17
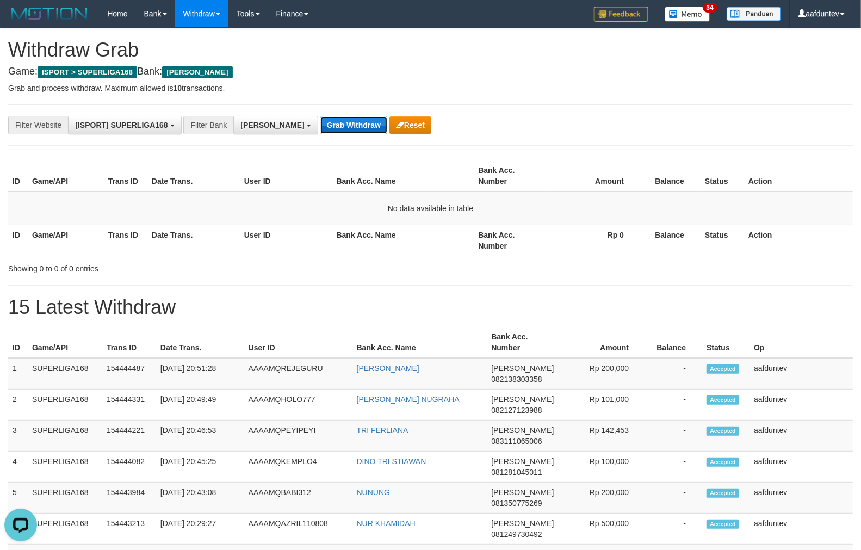
click at [320, 126] on button "Grab Withdraw" at bounding box center [353, 124] width 67 height 17
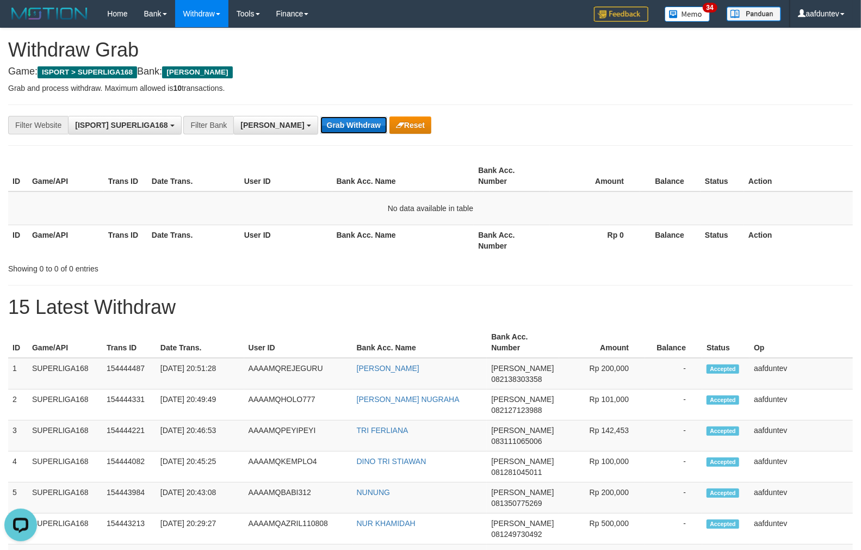
click at [320, 126] on button "Grab Withdraw" at bounding box center [353, 124] width 67 height 17
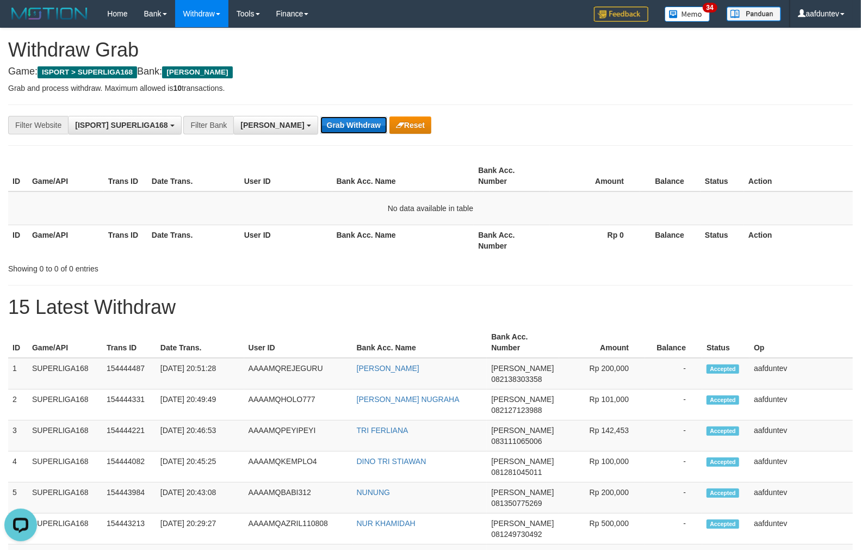
click at [320, 126] on button "Grab Withdraw" at bounding box center [353, 124] width 67 height 17
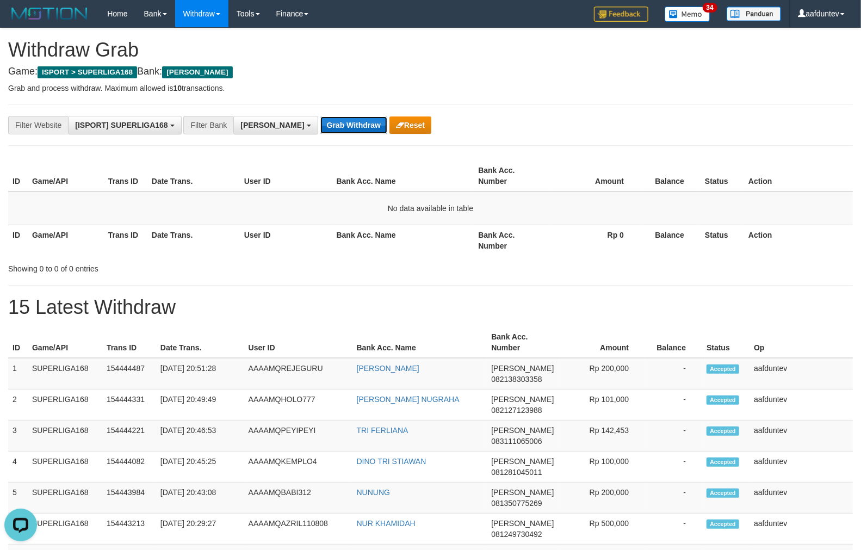
click at [320, 126] on button "Grab Withdraw" at bounding box center [353, 124] width 67 height 17
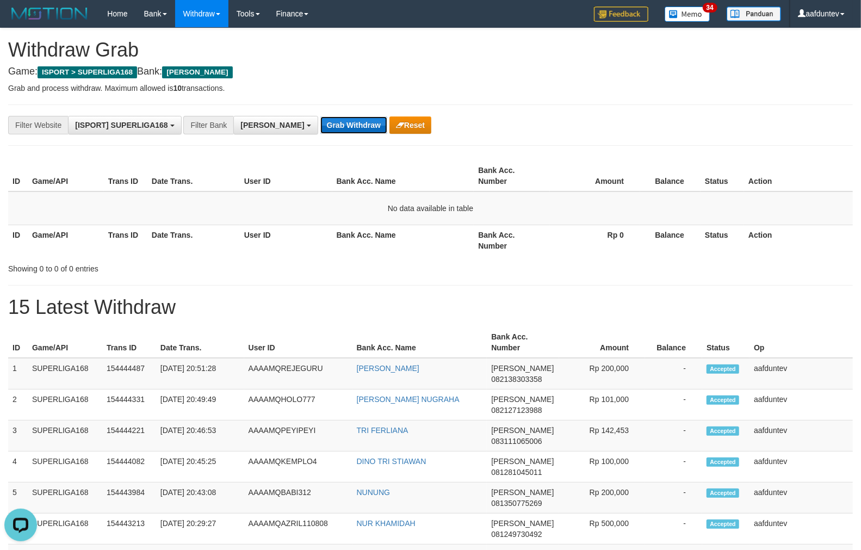
click at [320, 126] on button "Grab Withdraw" at bounding box center [353, 124] width 67 height 17
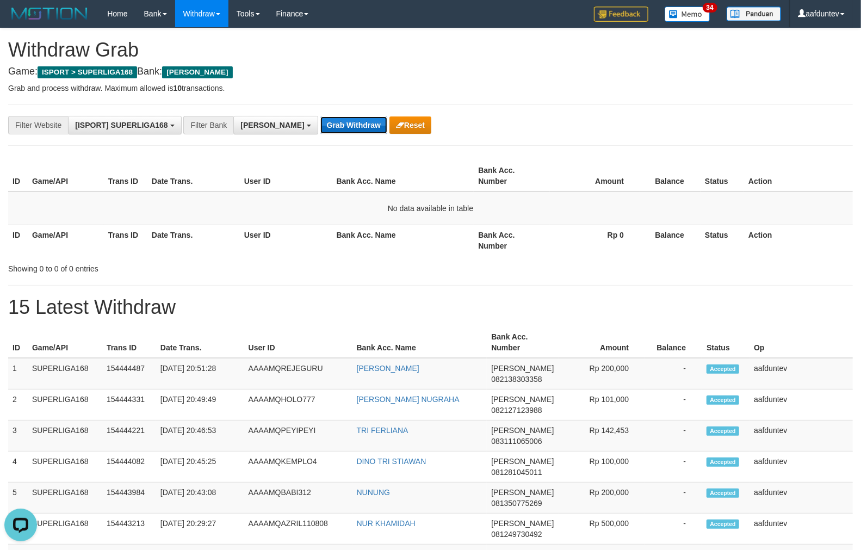
click at [320, 126] on button "Grab Withdraw" at bounding box center [353, 124] width 67 height 17
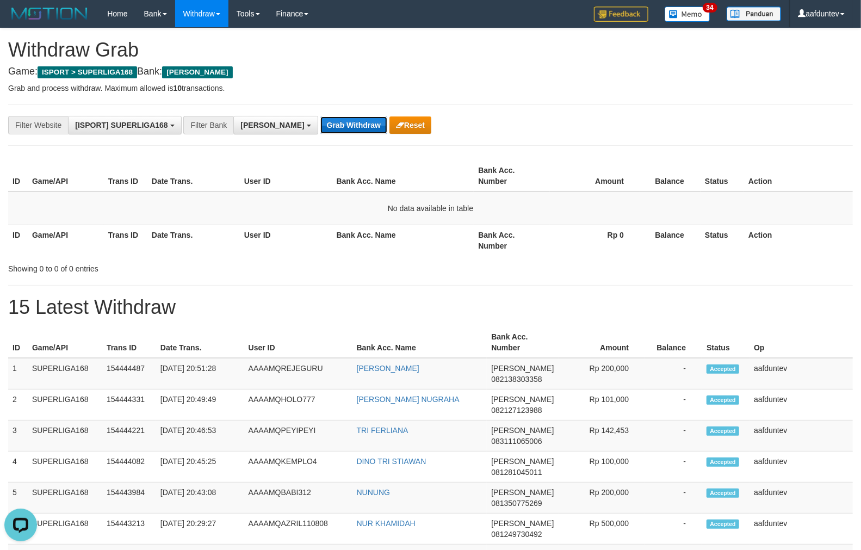
click at [320, 126] on button "Grab Withdraw" at bounding box center [353, 124] width 67 height 17
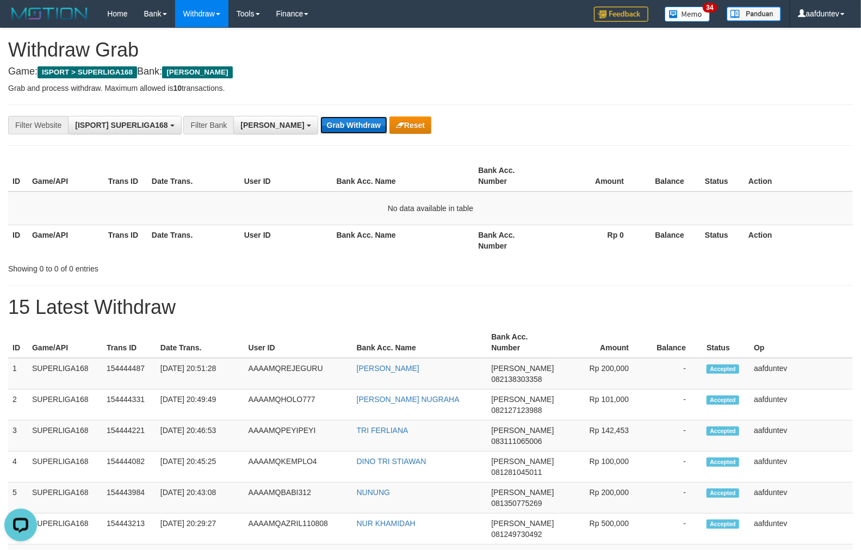
click at [320, 126] on button "Grab Withdraw" at bounding box center [353, 124] width 67 height 17
click at [320, 125] on button "Grab Withdraw" at bounding box center [353, 124] width 67 height 17
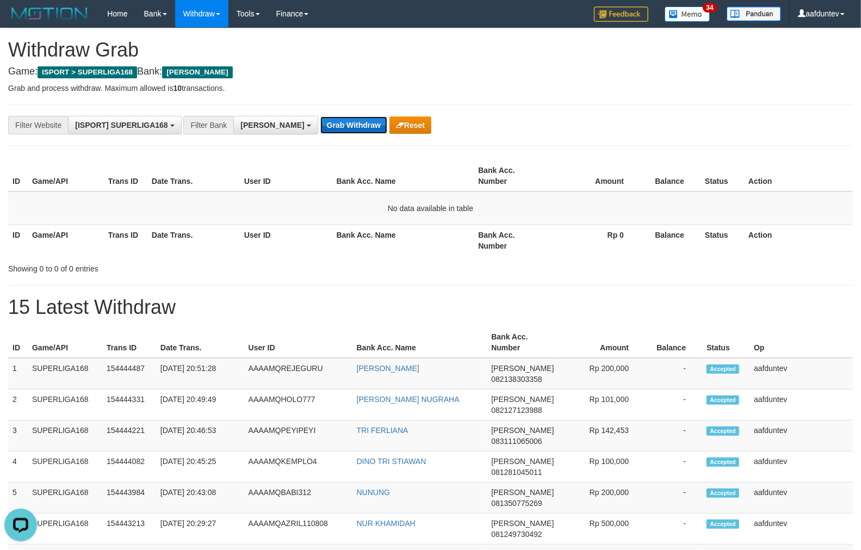
click at [320, 125] on button "Grab Withdraw" at bounding box center [353, 124] width 67 height 17
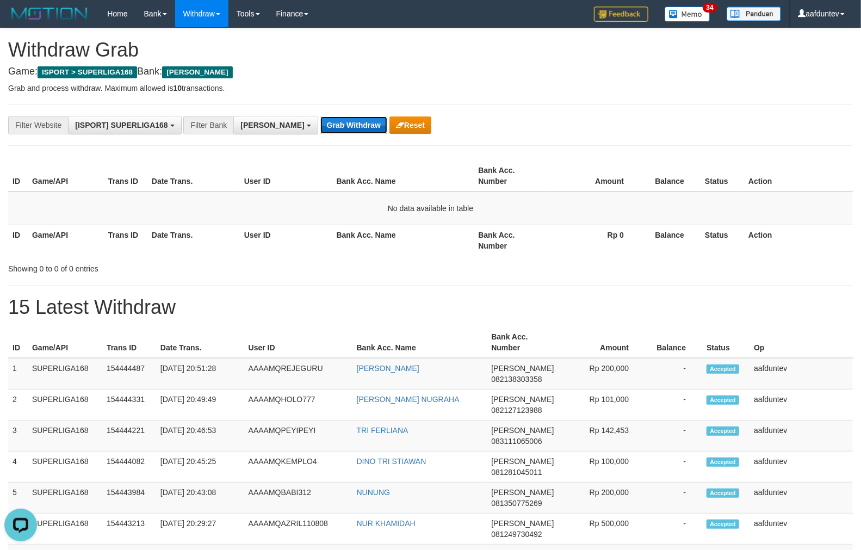
click at [320, 125] on button "Grab Withdraw" at bounding box center [353, 124] width 67 height 17
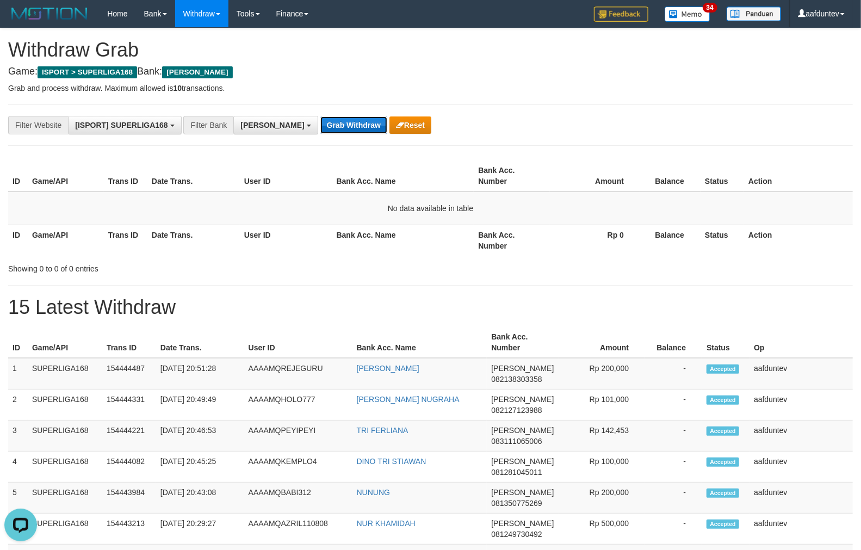
click at [320, 125] on button "Grab Withdraw" at bounding box center [353, 124] width 67 height 17
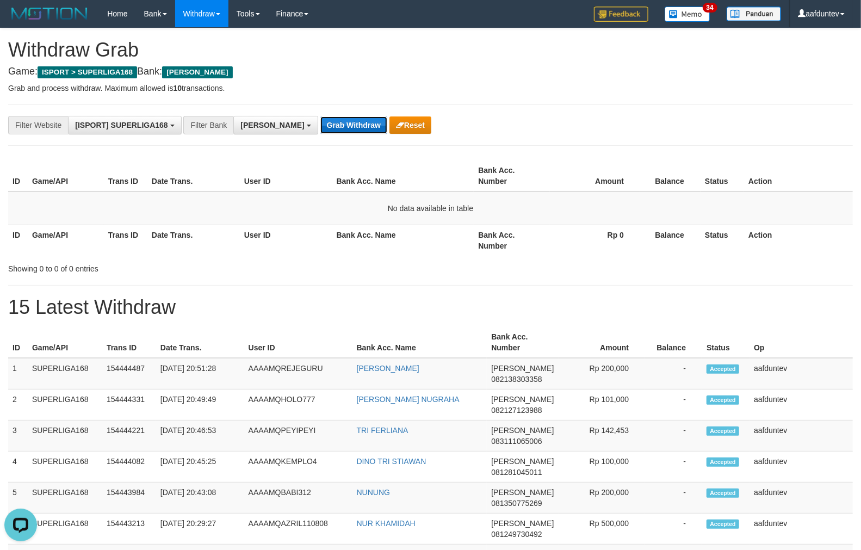
click at [320, 125] on button "Grab Withdraw" at bounding box center [353, 124] width 67 height 17
click at [291, 133] on div "**********" at bounding box center [358, 125] width 717 height 18
click at [320, 126] on button "Grab Withdraw" at bounding box center [353, 124] width 67 height 17
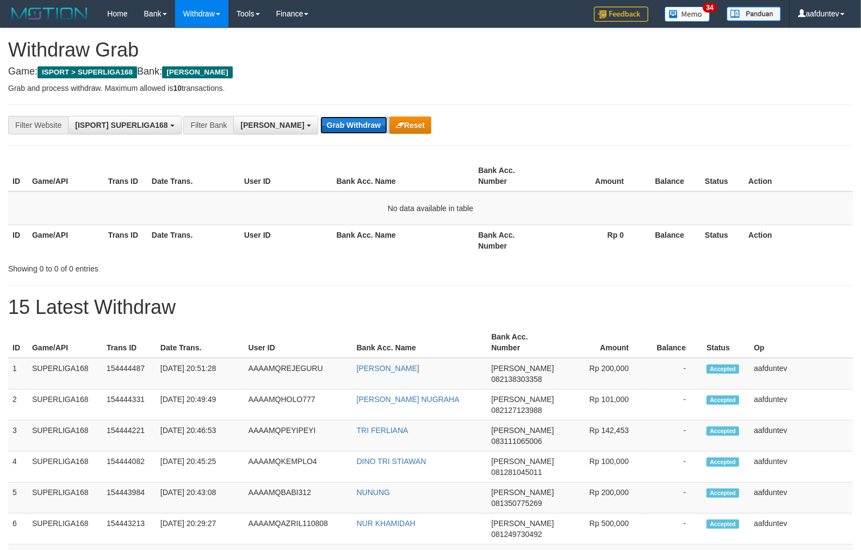
click at [320, 126] on button "Grab Withdraw" at bounding box center [353, 124] width 67 height 17
click at [320, 122] on button "Grab Withdraw" at bounding box center [353, 124] width 67 height 17
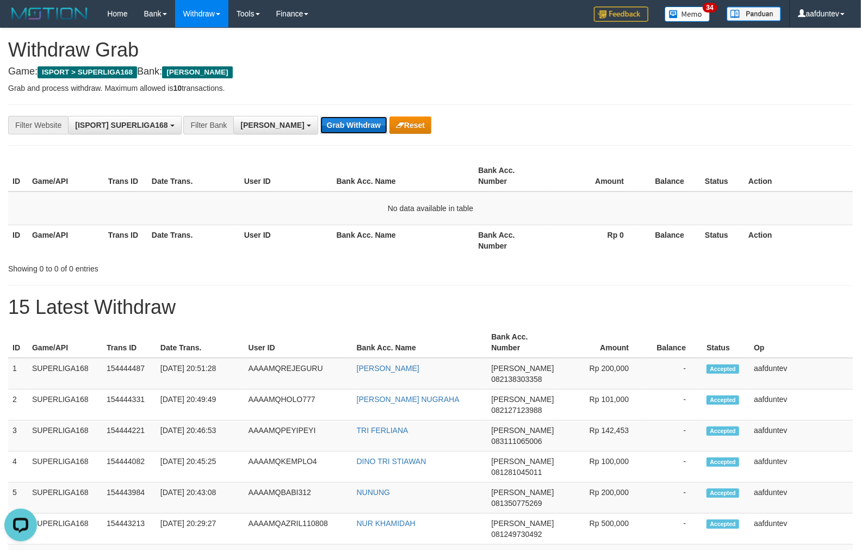
click at [320, 122] on button "Grab Withdraw" at bounding box center [353, 124] width 67 height 17
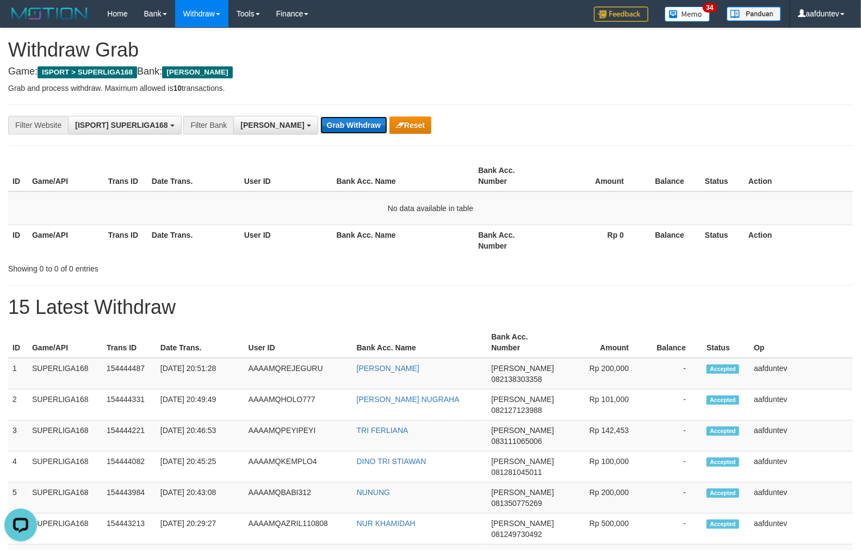
click at [332, 129] on button "Grab Withdraw" at bounding box center [353, 124] width 67 height 17
click at [332, 128] on button "Grab Withdraw" at bounding box center [353, 124] width 67 height 17
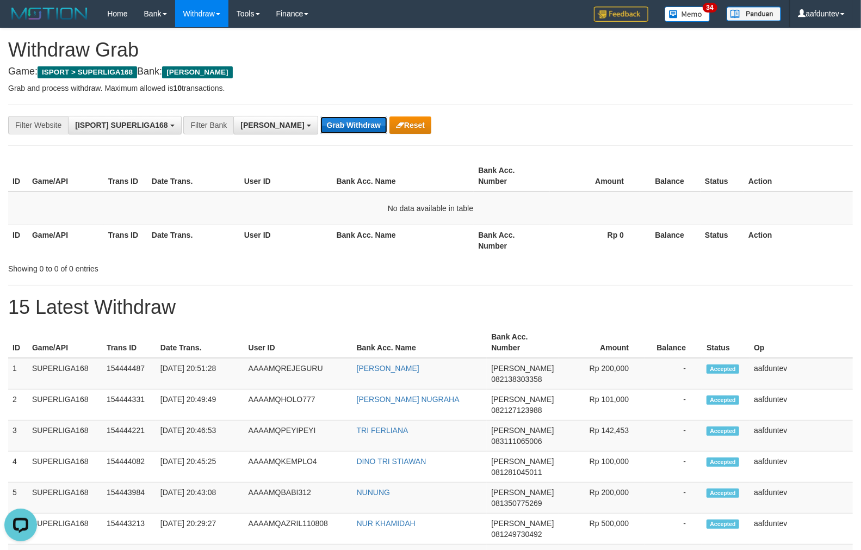
click at [332, 128] on button "Grab Withdraw" at bounding box center [353, 124] width 67 height 17
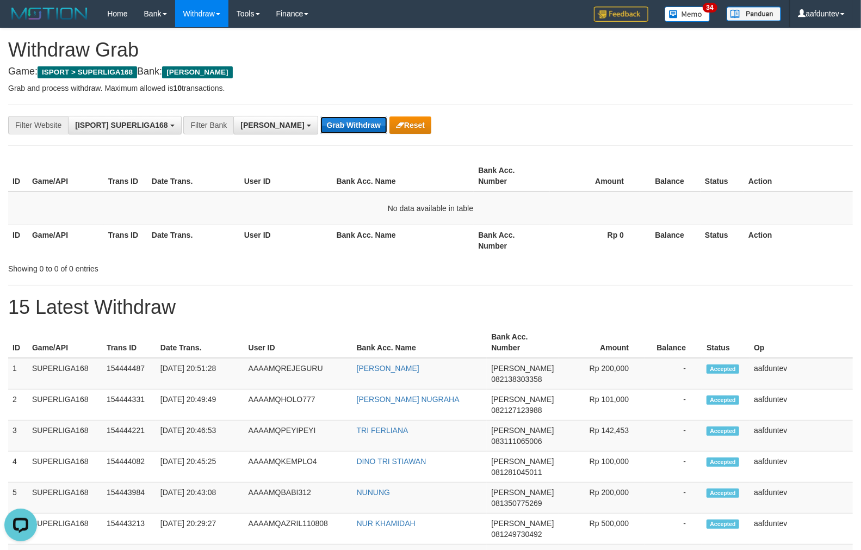
click at [332, 128] on button "Grab Withdraw" at bounding box center [353, 124] width 67 height 17
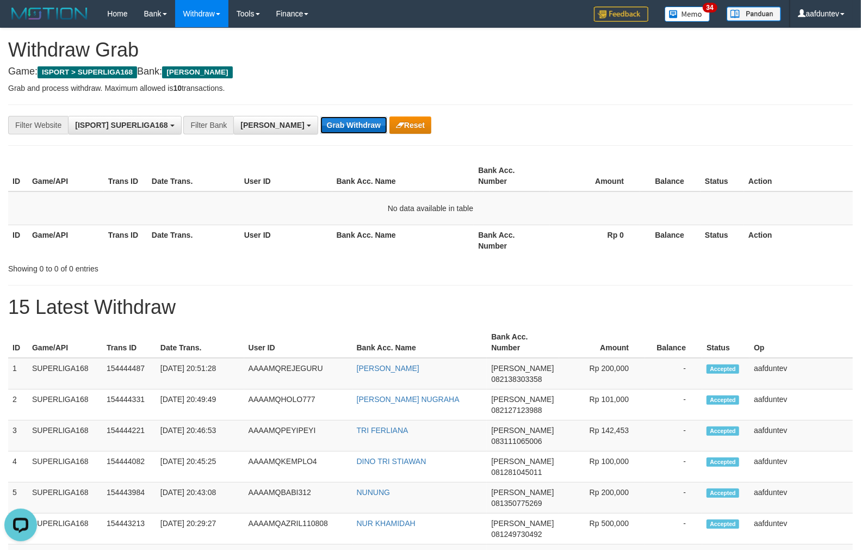
click at [332, 128] on button "Grab Withdraw" at bounding box center [353, 124] width 67 height 17
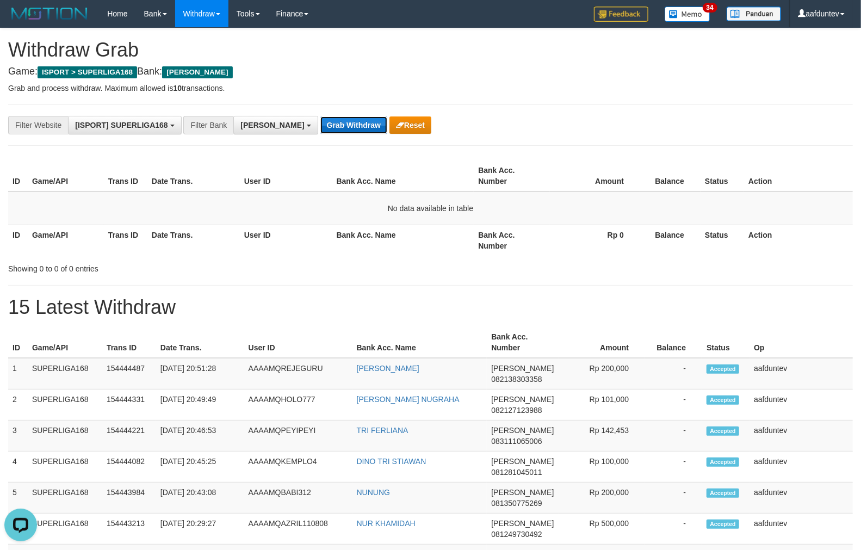
click at [332, 128] on button "Grab Withdraw" at bounding box center [353, 124] width 67 height 17
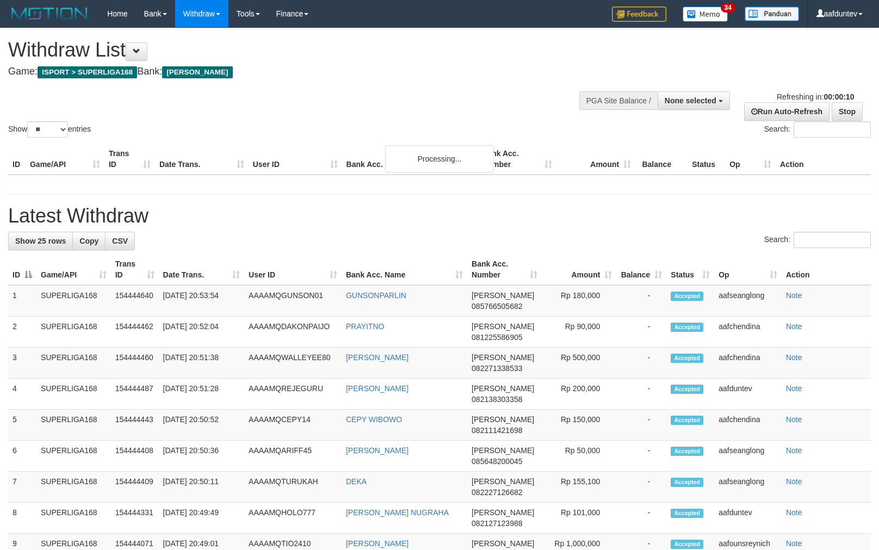
select select
select select "**"
select select
select select "**"
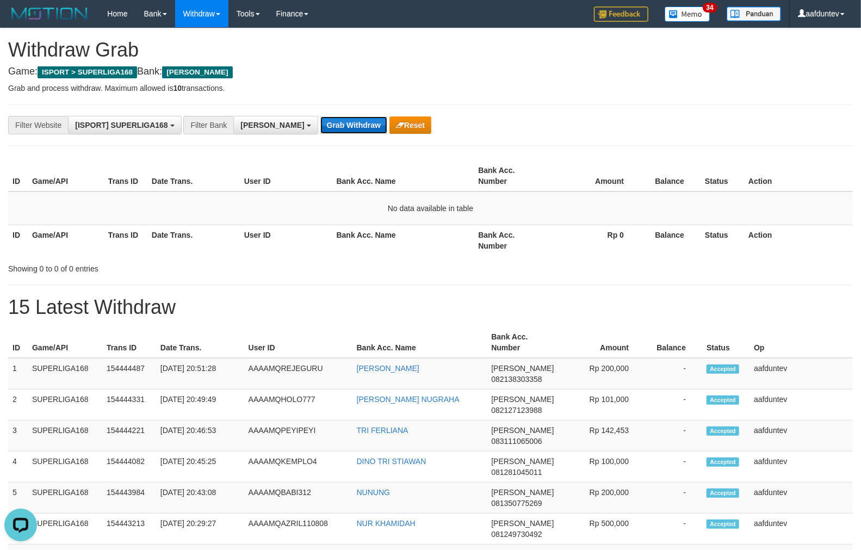
click at [320, 126] on button "Grab Withdraw" at bounding box center [353, 124] width 67 height 17
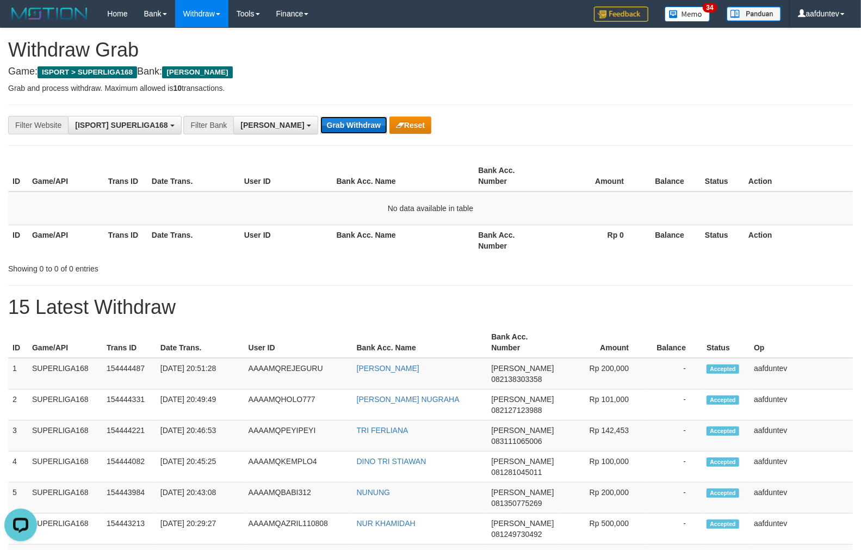
click at [320, 126] on button "Grab Withdraw" at bounding box center [353, 124] width 67 height 17
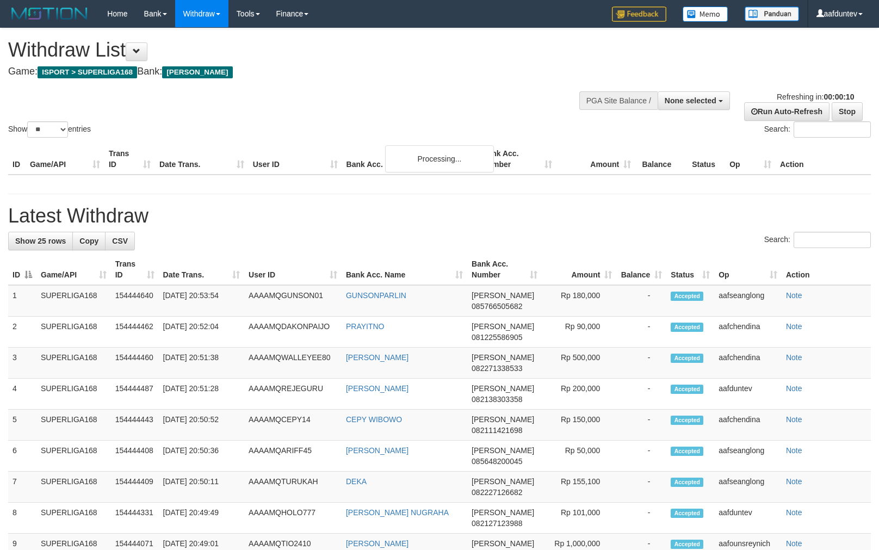
select select
select select "**"
select select
select select "**"
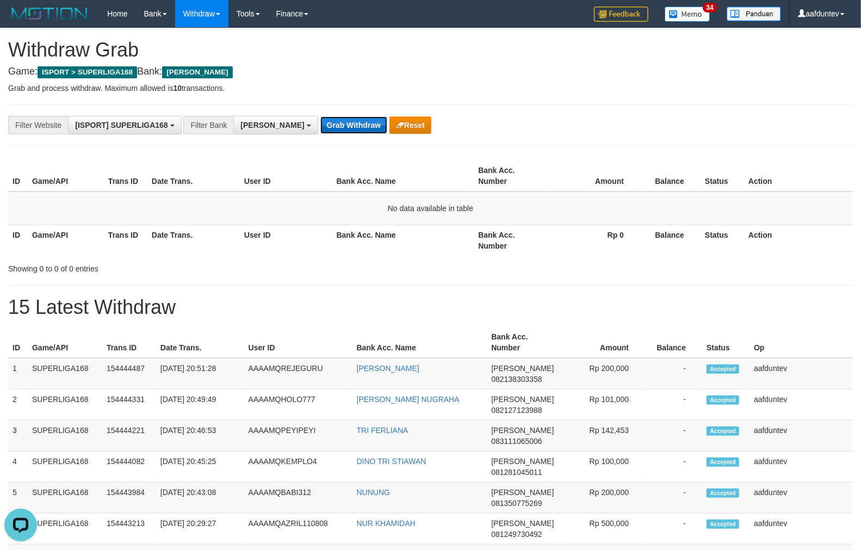
click at [320, 121] on button "Grab Withdraw" at bounding box center [353, 124] width 67 height 17
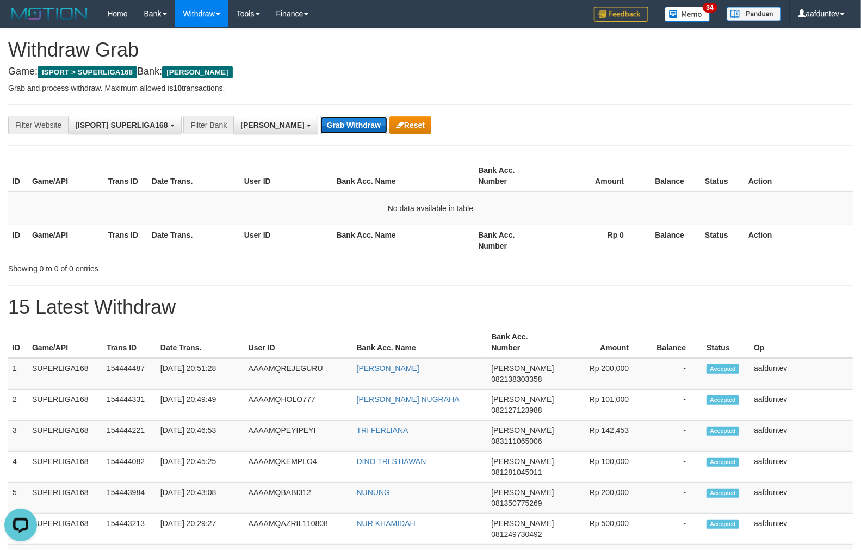
click at [320, 121] on button "Grab Withdraw" at bounding box center [353, 124] width 67 height 17
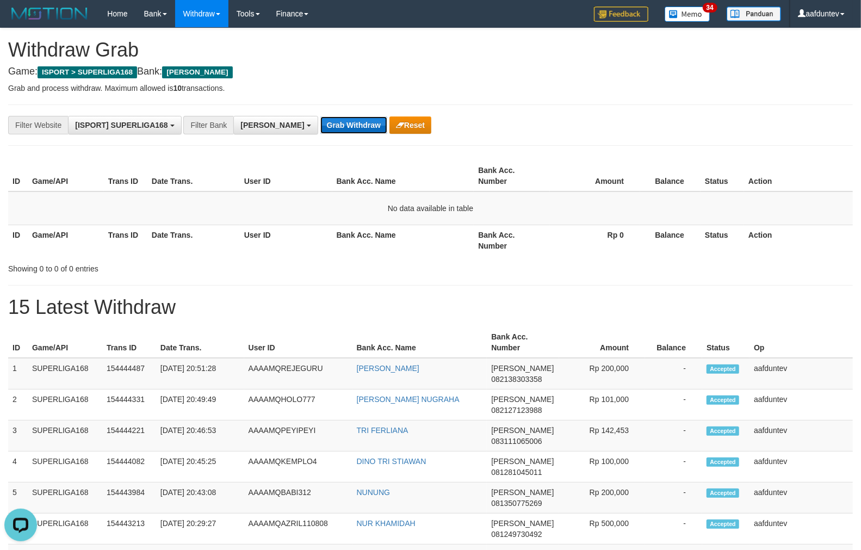
click at [320, 121] on button "Grab Withdraw" at bounding box center [353, 124] width 67 height 17
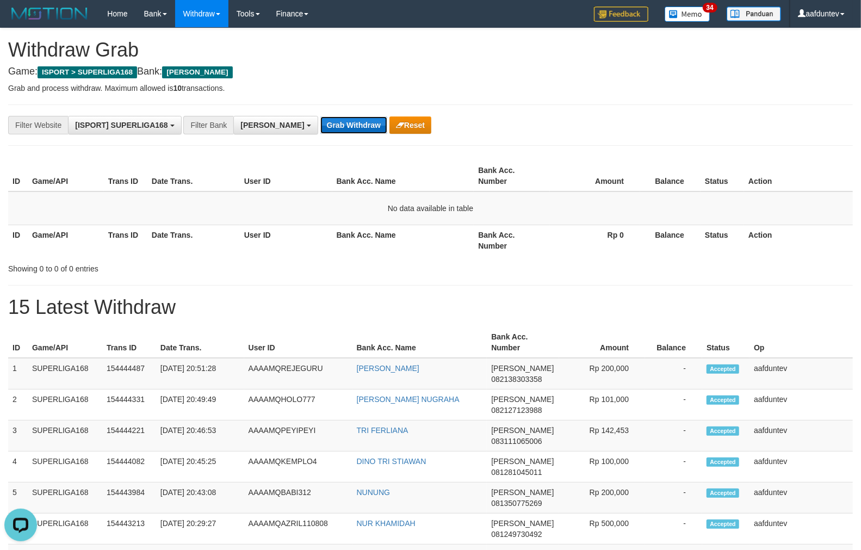
click at [320, 121] on button "Grab Withdraw" at bounding box center [353, 124] width 67 height 17
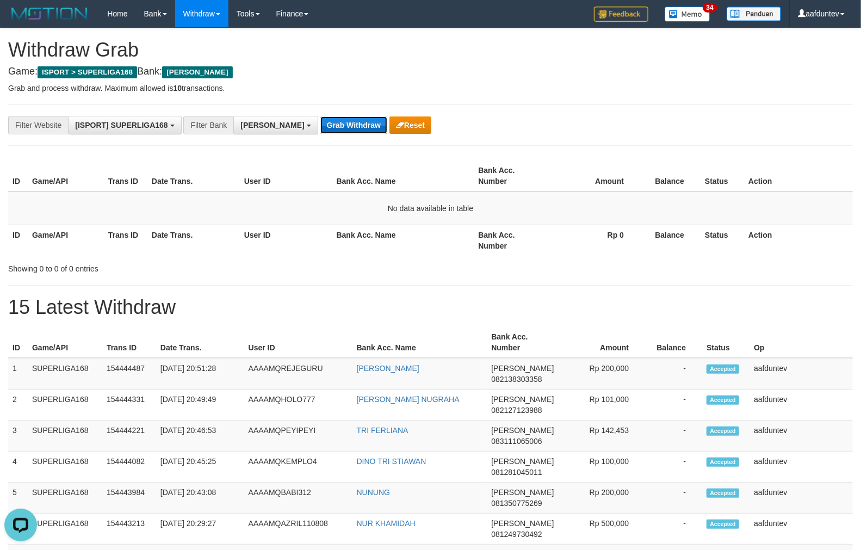
click at [320, 121] on button "Grab Withdraw" at bounding box center [353, 124] width 67 height 17
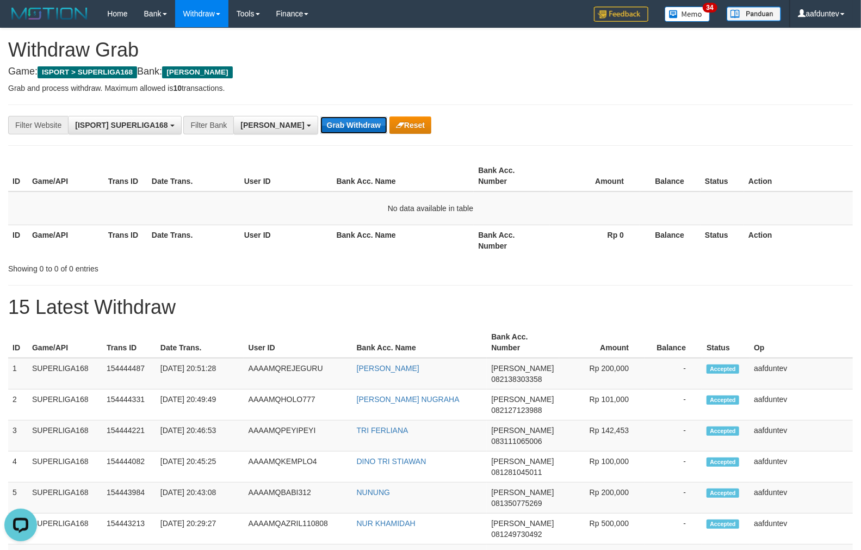
click at [320, 121] on button "Grab Withdraw" at bounding box center [353, 124] width 67 height 17
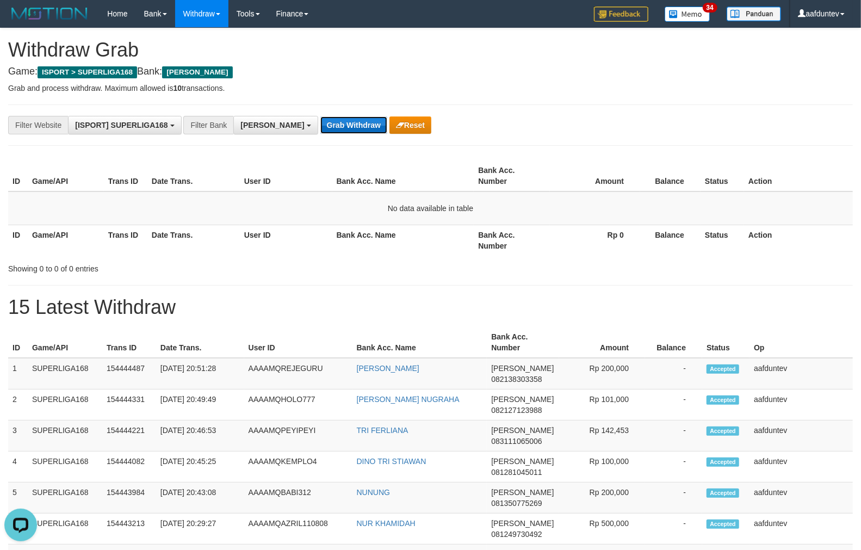
click at [320, 121] on button "Grab Withdraw" at bounding box center [353, 124] width 67 height 17
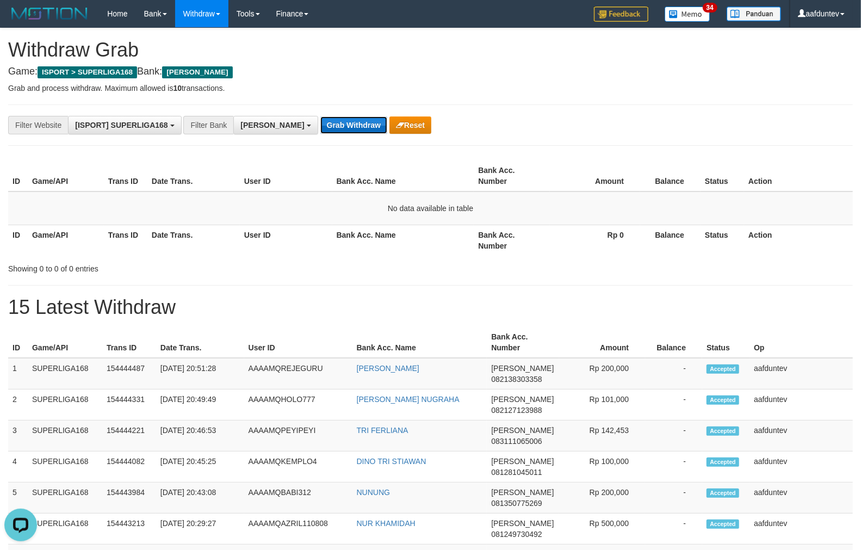
click at [320, 121] on button "Grab Withdraw" at bounding box center [353, 124] width 67 height 17
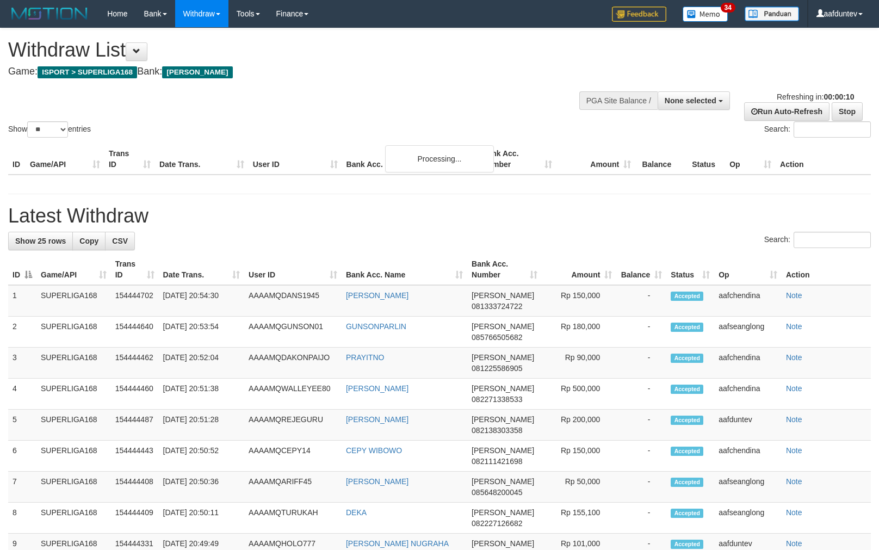
select select
select select "**"
select select
select select "**"
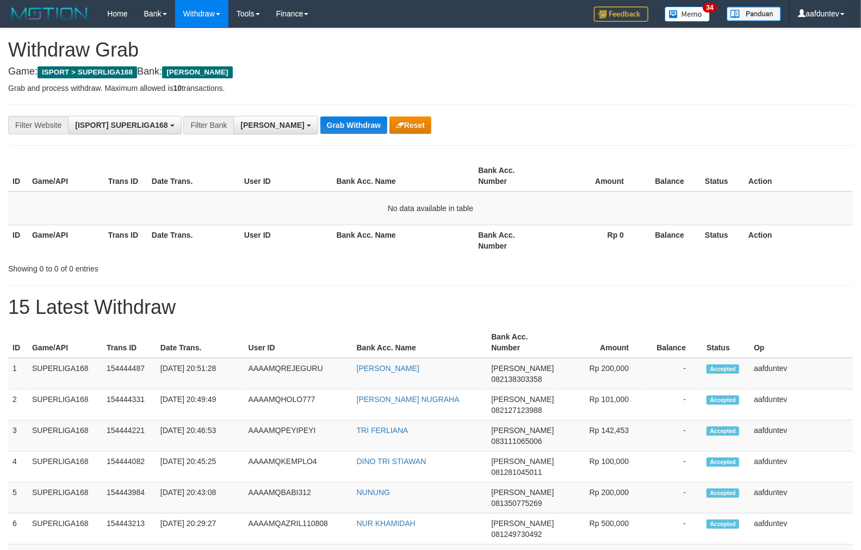
click at [320, 122] on button "Grab Withdraw" at bounding box center [353, 124] width 67 height 17
click at [320, 125] on button "Grab Withdraw" at bounding box center [353, 124] width 67 height 17
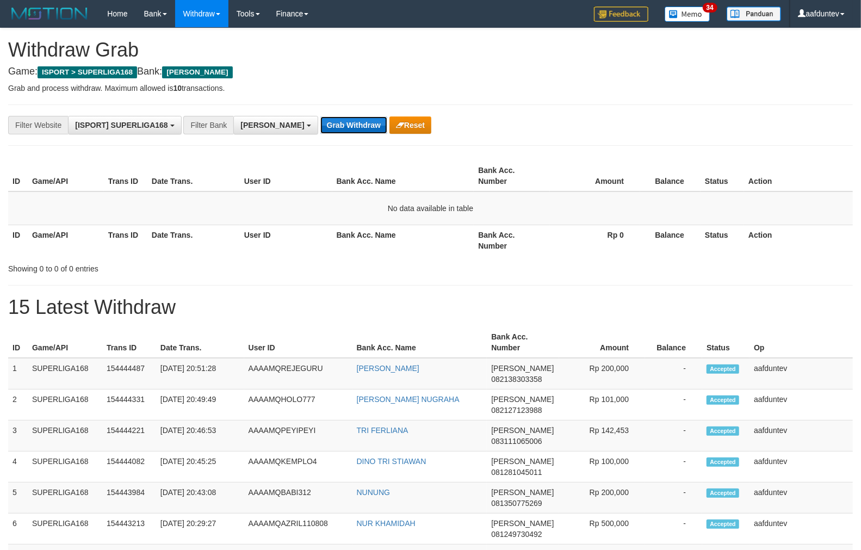
click at [320, 125] on button "Grab Withdraw" at bounding box center [353, 124] width 67 height 17
click at [313, 145] on hr at bounding box center [430, 145] width 845 height 1
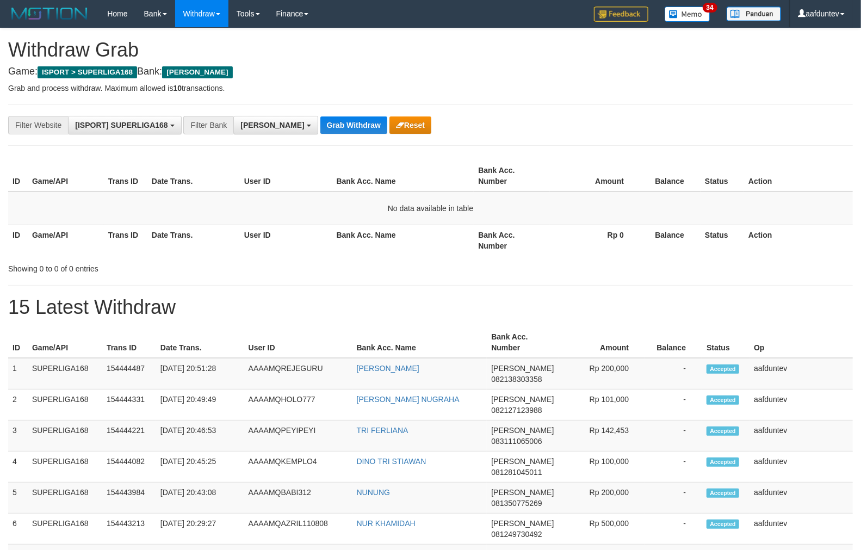
click at [313, 145] on hr at bounding box center [430, 145] width 845 height 1
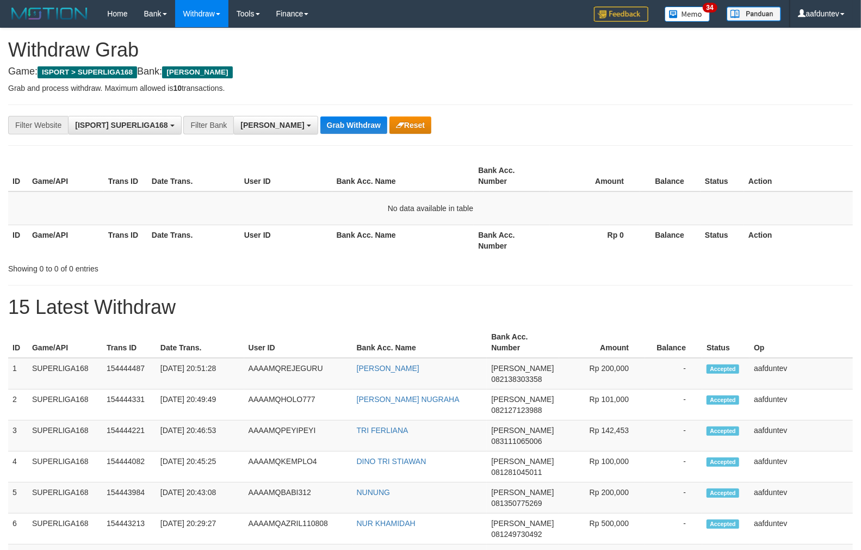
drag, startPoint x: 0, startPoint y: 0, endPoint x: 306, endPoint y: 101, distance: 322.3
click at [313, 144] on div "**********" at bounding box center [430, 124] width 845 height 41
click at [320, 132] on button "Grab Withdraw" at bounding box center [353, 124] width 67 height 17
click at [320, 123] on button "Grab Withdraw" at bounding box center [353, 124] width 67 height 17
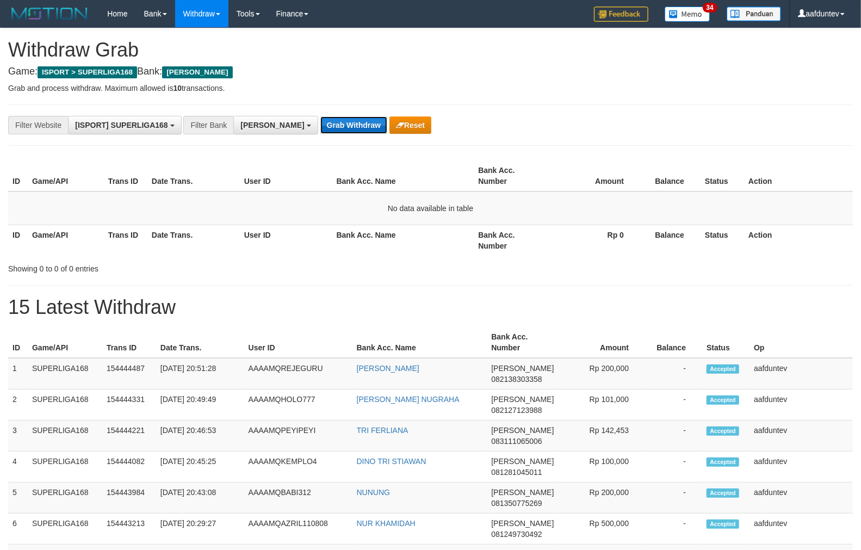
click at [320, 123] on button "Grab Withdraw" at bounding box center [353, 124] width 67 height 17
drag, startPoint x: 305, startPoint y: 123, endPoint x: 552, endPoint y: 138, distance: 247.9
click at [320, 122] on button "Grab Withdraw" at bounding box center [353, 124] width 67 height 17
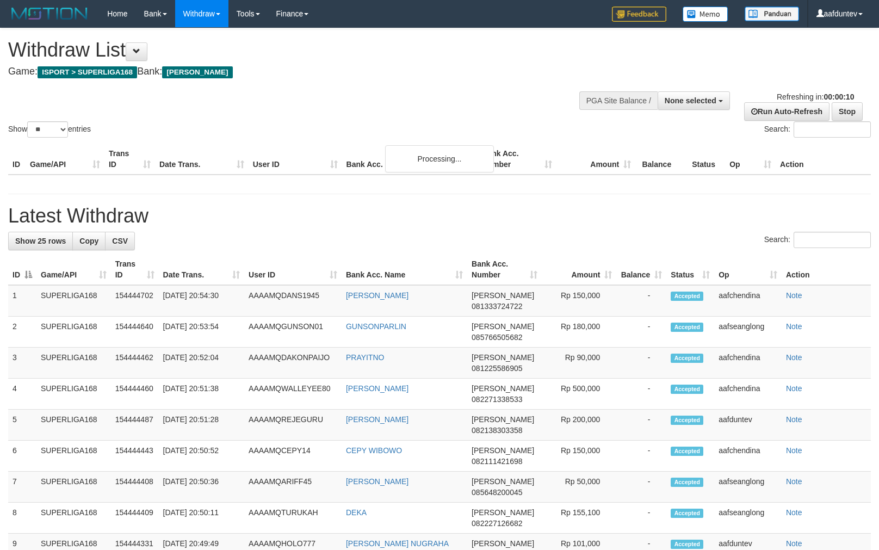
select select
select select "**"
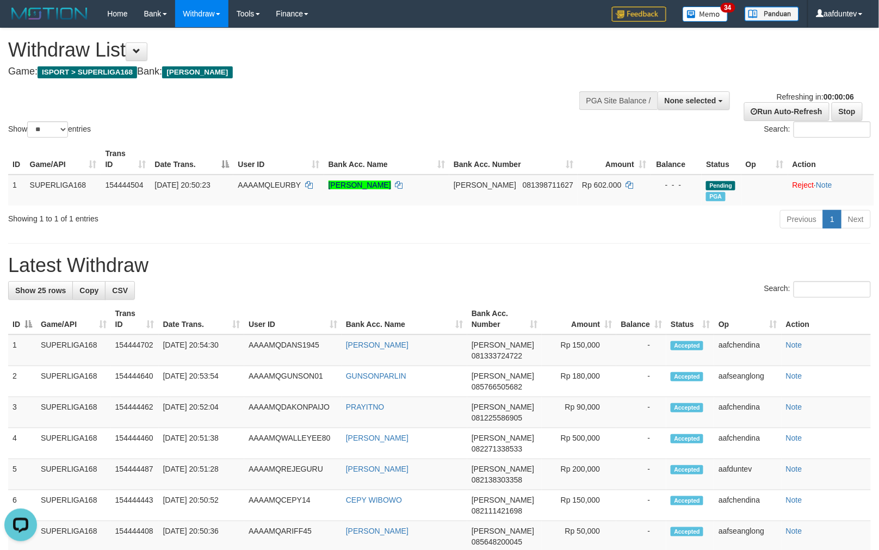
click at [334, 107] on div "Show ** ** ** *** entries Search:" at bounding box center [439, 83] width 879 height 111
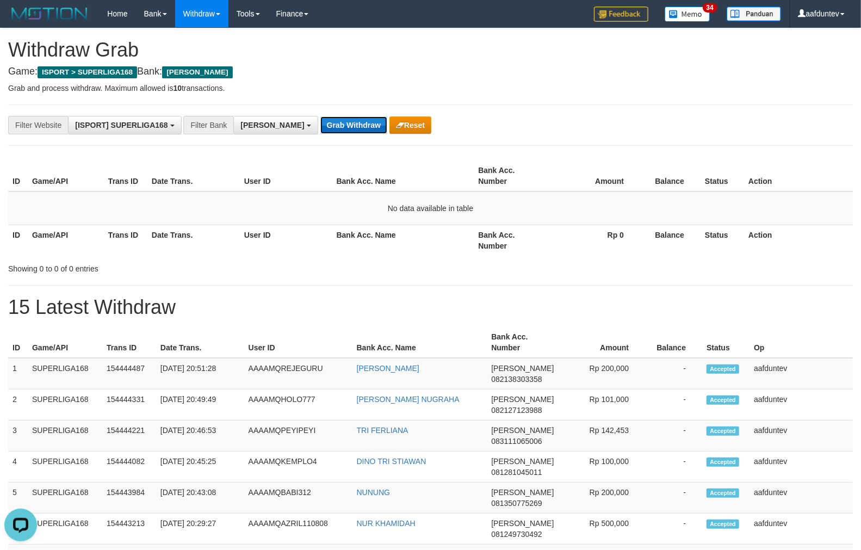
click at [320, 133] on button "Grab Withdraw" at bounding box center [353, 124] width 67 height 17
click at [320, 132] on button "Grab Withdraw" at bounding box center [353, 124] width 67 height 17
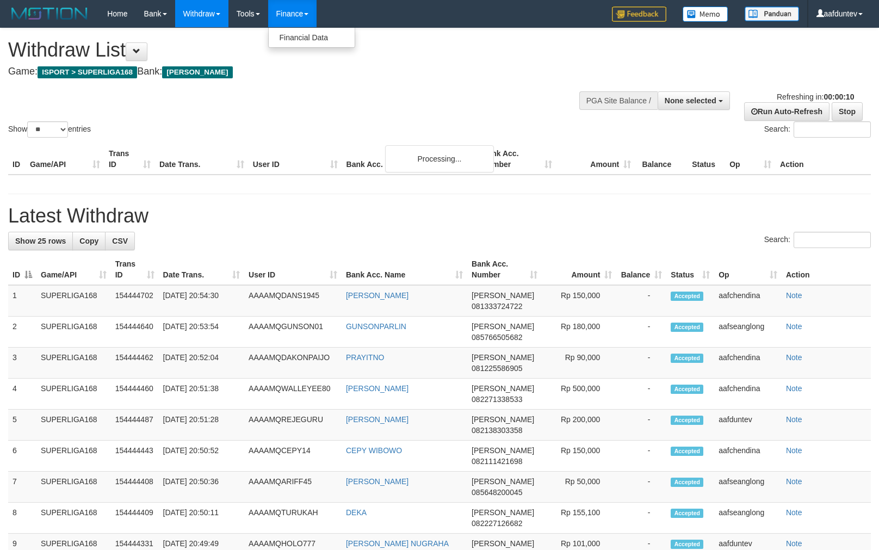
select select
select select "**"
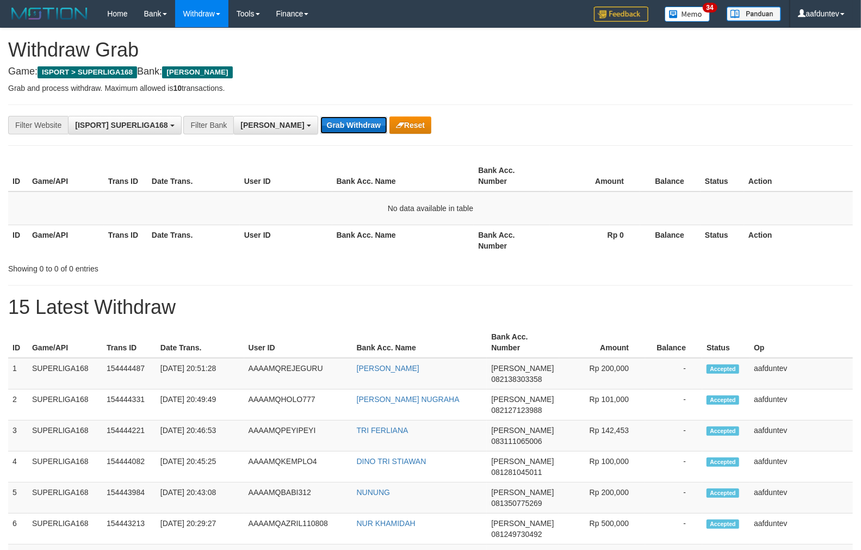
click at [320, 123] on button "Grab Withdraw" at bounding box center [353, 124] width 67 height 17
click at [320, 122] on button "Grab Withdraw" at bounding box center [353, 124] width 67 height 17
click at [320, 116] on button "Grab Withdraw" at bounding box center [353, 124] width 67 height 17
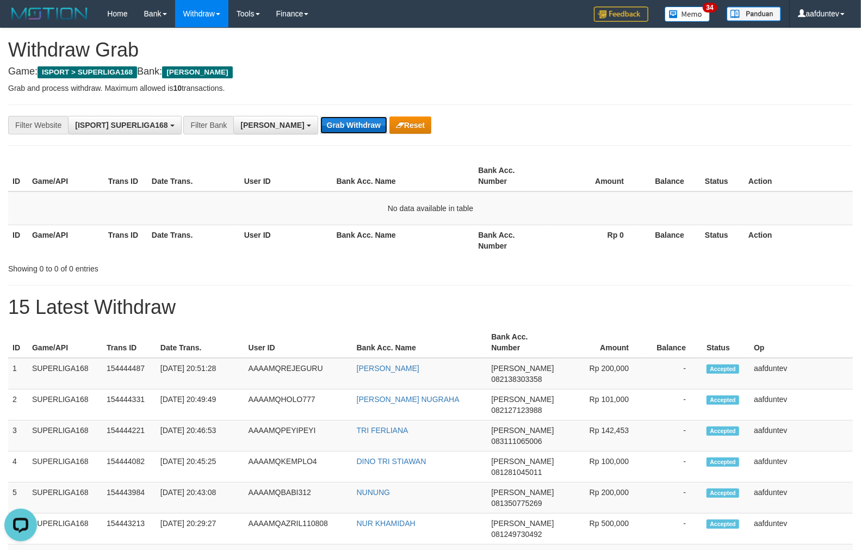
click at [320, 116] on button "Grab Withdraw" at bounding box center [353, 124] width 67 height 17
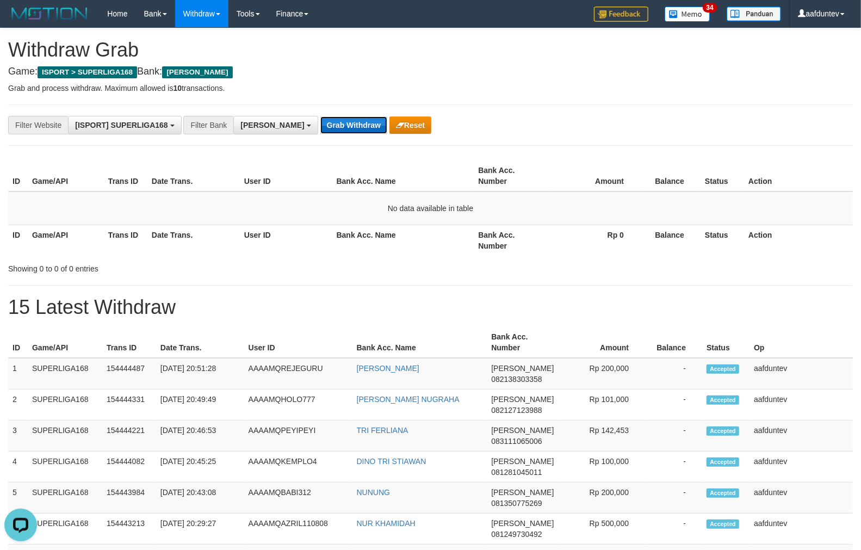
click at [320, 116] on button "Grab Withdraw" at bounding box center [353, 124] width 67 height 17
click at [320, 123] on button "Grab Withdraw" at bounding box center [353, 124] width 67 height 17
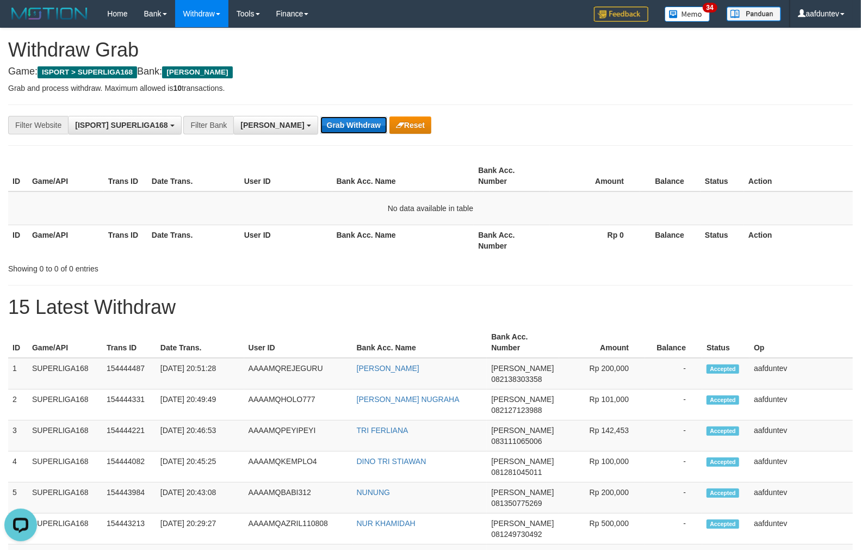
click at [320, 123] on button "Grab Withdraw" at bounding box center [353, 124] width 67 height 17
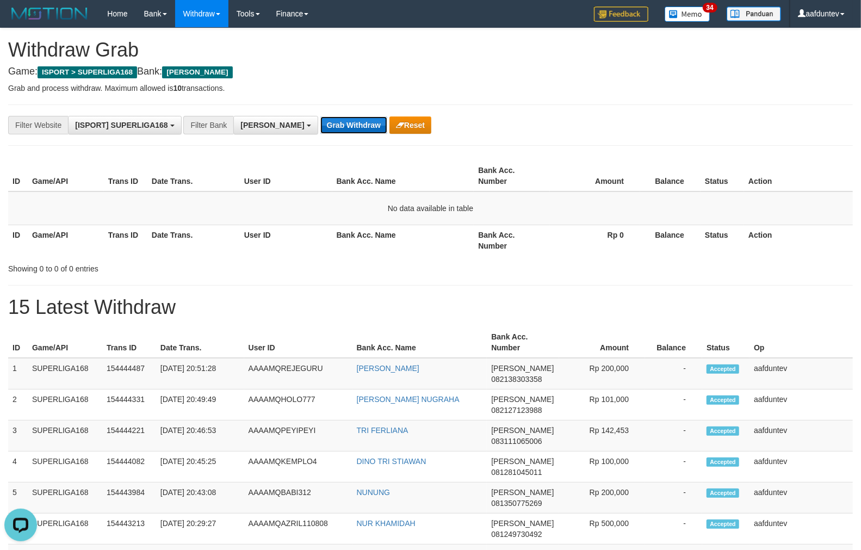
click at [320, 123] on button "Grab Withdraw" at bounding box center [353, 124] width 67 height 17
click at [320, 122] on button "Grab Withdraw" at bounding box center [353, 124] width 67 height 17
click at [320, 121] on button "Grab Withdraw" at bounding box center [353, 124] width 67 height 17
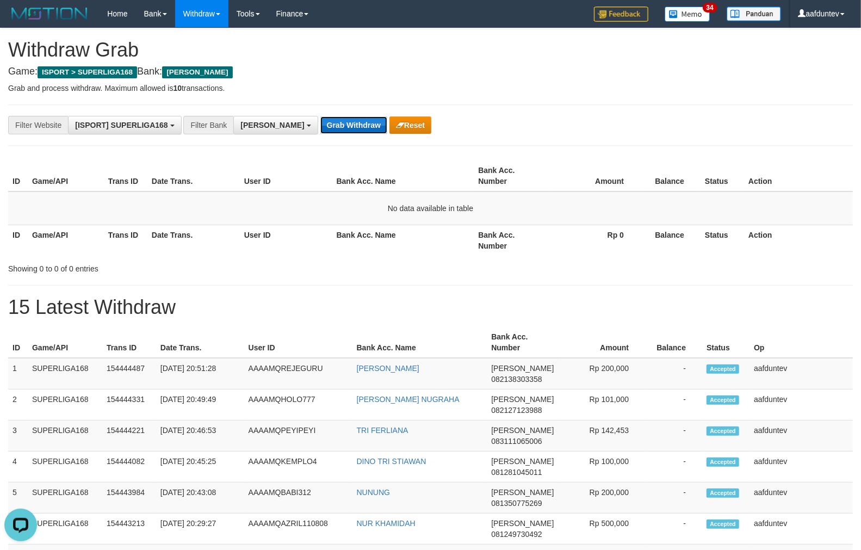
click at [320, 121] on button "Grab Withdraw" at bounding box center [353, 124] width 67 height 17
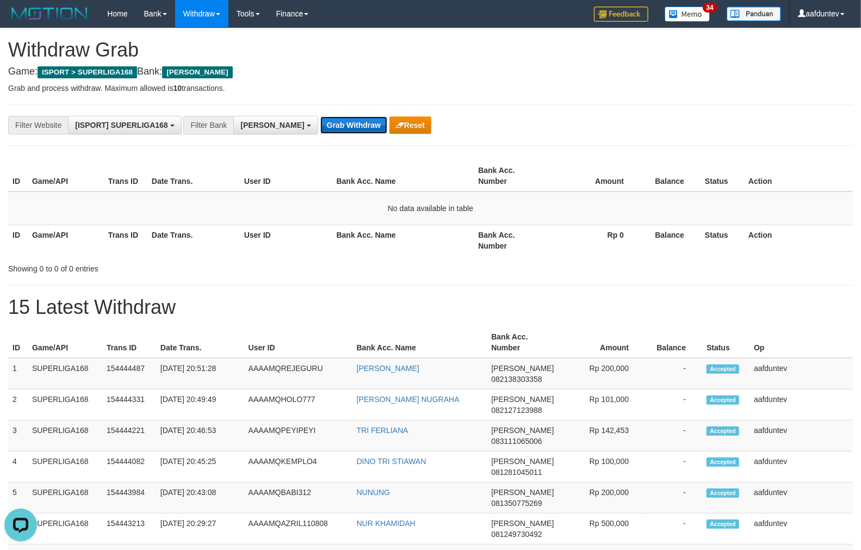
click at [320, 121] on button "Grab Withdraw" at bounding box center [353, 124] width 67 height 17
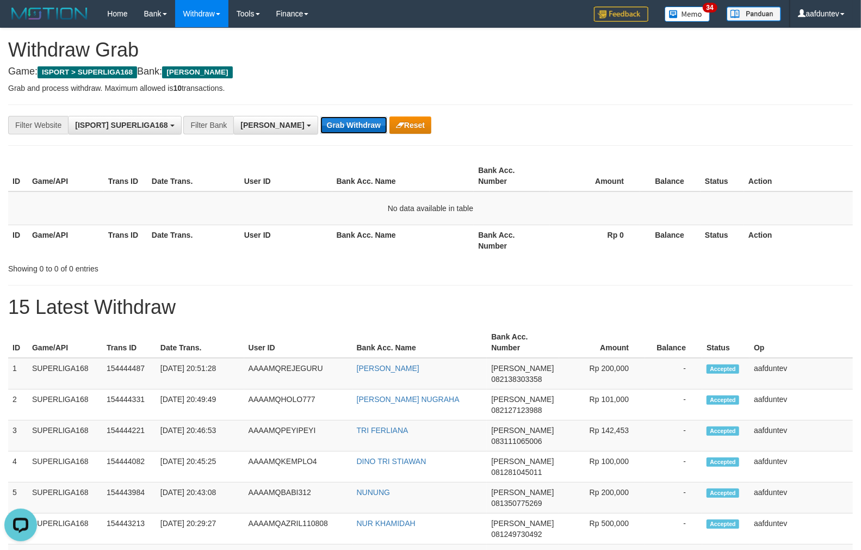
click at [320, 121] on button "Grab Withdraw" at bounding box center [353, 124] width 67 height 17
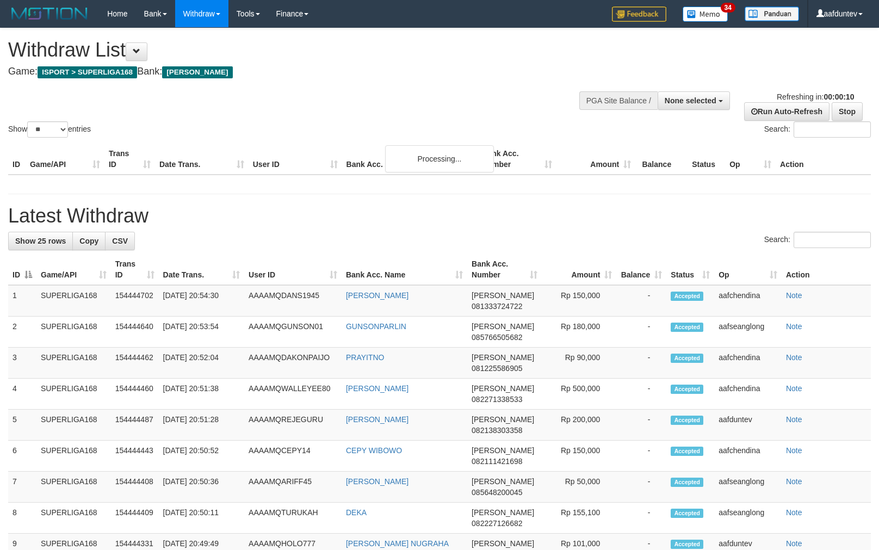
select select
select select "**"
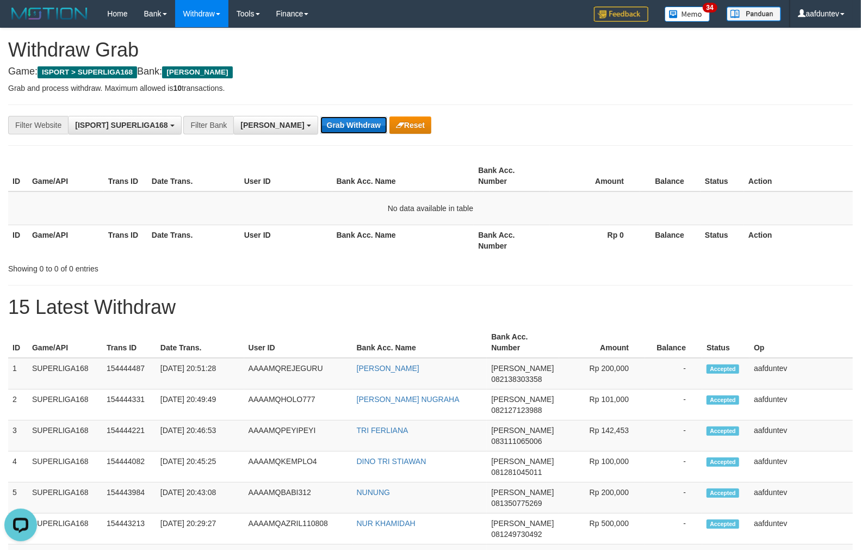
click at [320, 124] on button "Grab Withdraw" at bounding box center [353, 124] width 67 height 17
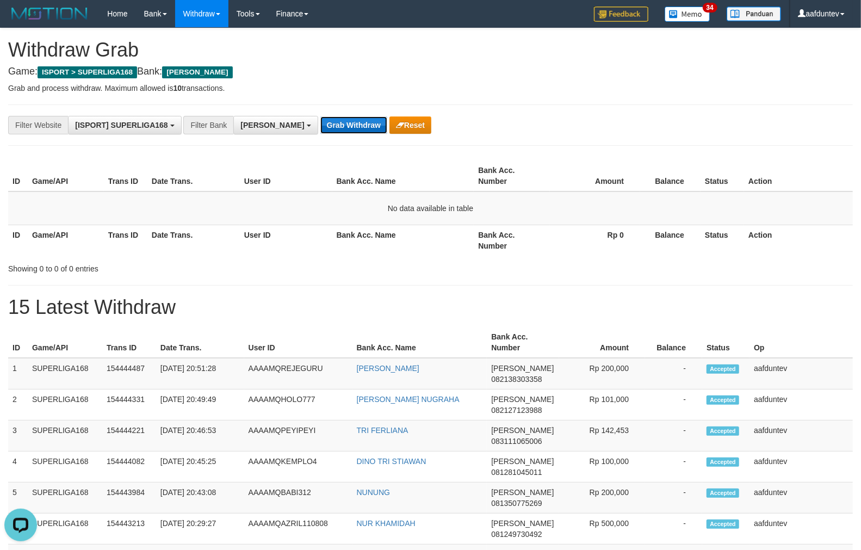
click at [320, 124] on button "Grab Withdraw" at bounding box center [353, 124] width 67 height 17
click at [320, 123] on button "Grab Withdraw" at bounding box center [353, 124] width 67 height 17
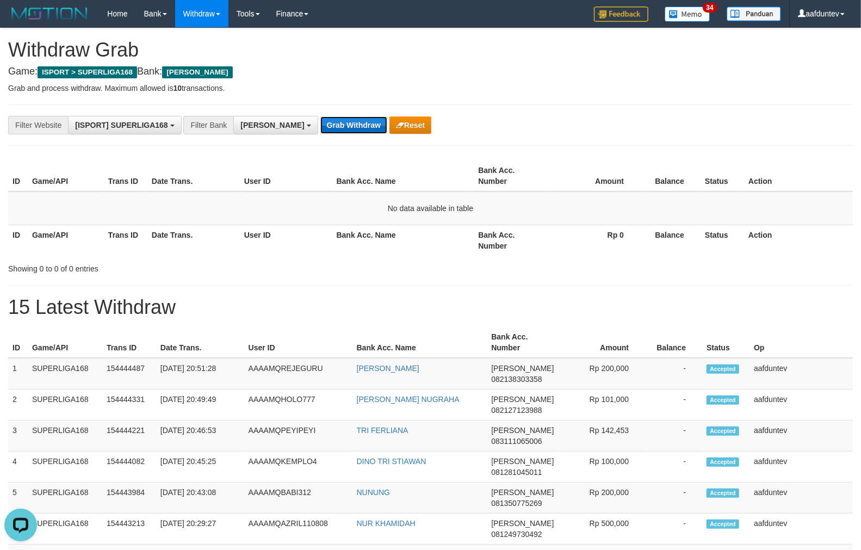
click at [320, 123] on button "Grab Withdraw" at bounding box center [353, 124] width 67 height 17
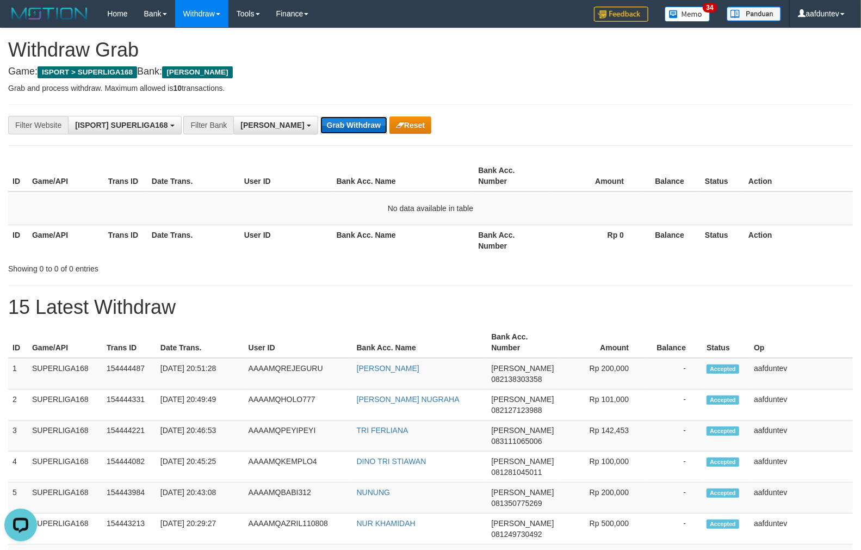
click at [320, 121] on button "Grab Withdraw" at bounding box center [353, 124] width 67 height 17
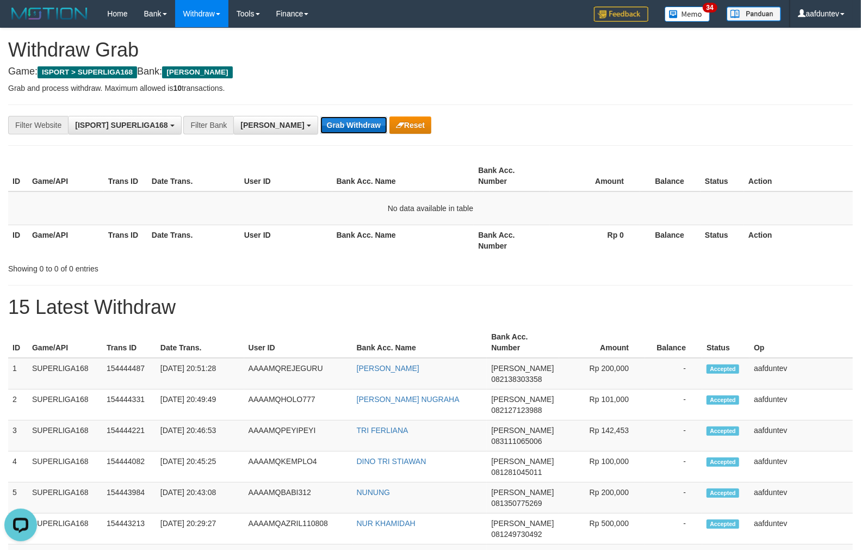
click at [320, 121] on button "Grab Withdraw" at bounding box center [353, 124] width 67 height 17
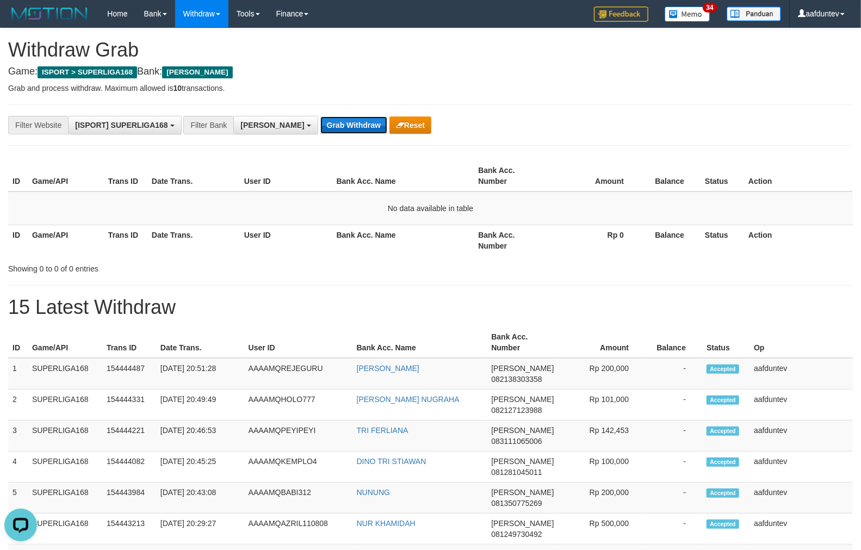
click at [320, 121] on button "Grab Withdraw" at bounding box center [353, 124] width 67 height 17
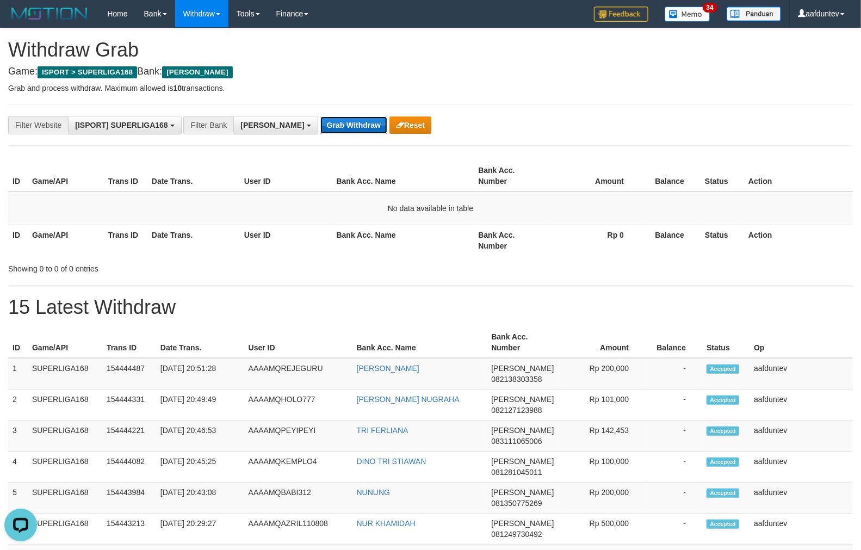
click at [320, 121] on button "Grab Withdraw" at bounding box center [353, 124] width 67 height 17
click at [320, 120] on button "Grab Withdraw" at bounding box center [353, 124] width 67 height 17
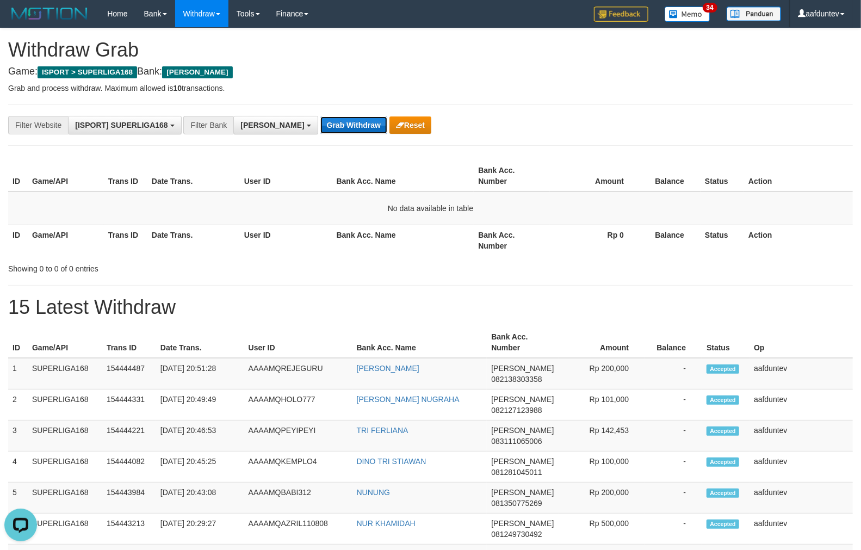
click at [320, 120] on button "Grab Withdraw" at bounding box center [353, 124] width 67 height 17
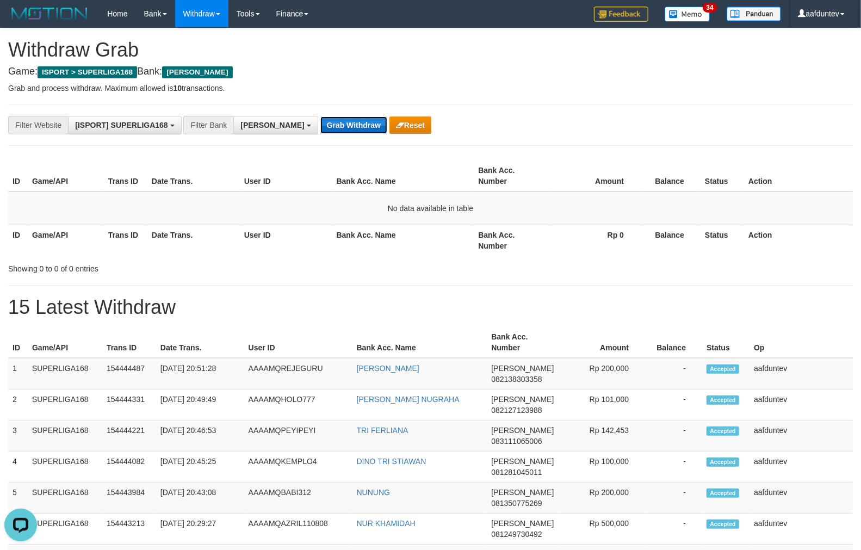
click at [320, 120] on button "Grab Withdraw" at bounding box center [353, 124] width 67 height 17
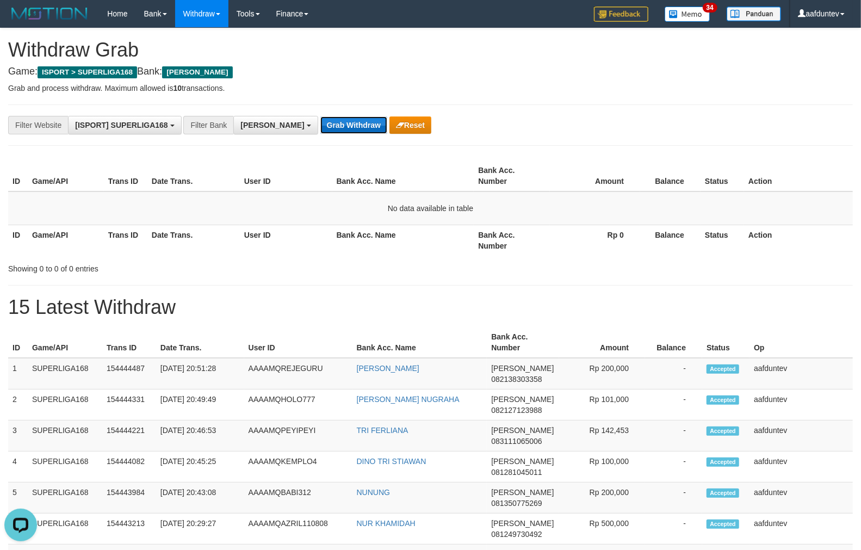
click at [320, 120] on button "Grab Withdraw" at bounding box center [353, 124] width 67 height 17
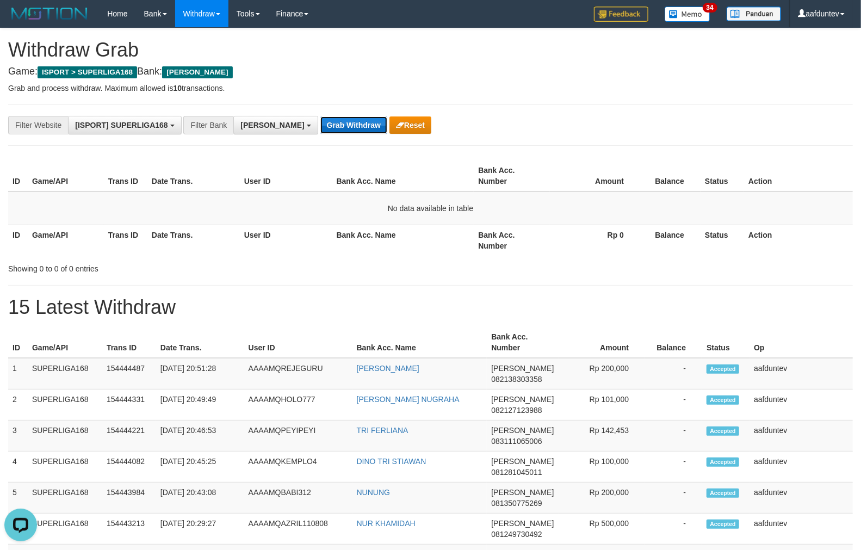
click at [320, 120] on button "Grab Withdraw" at bounding box center [353, 124] width 67 height 17
click at [320, 125] on button "Grab Withdraw" at bounding box center [353, 124] width 67 height 17
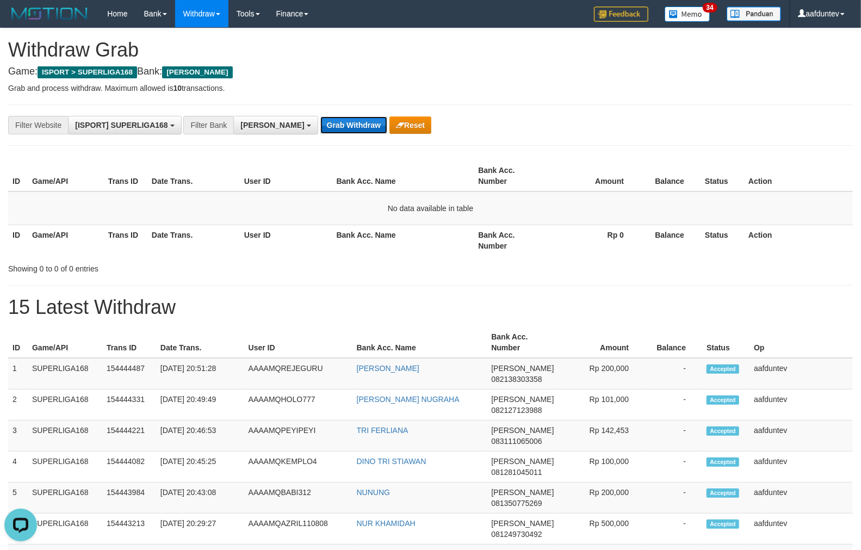
click at [320, 125] on button "Grab Withdraw" at bounding box center [353, 124] width 67 height 17
click at [320, 127] on button "Grab Withdraw" at bounding box center [353, 124] width 67 height 17
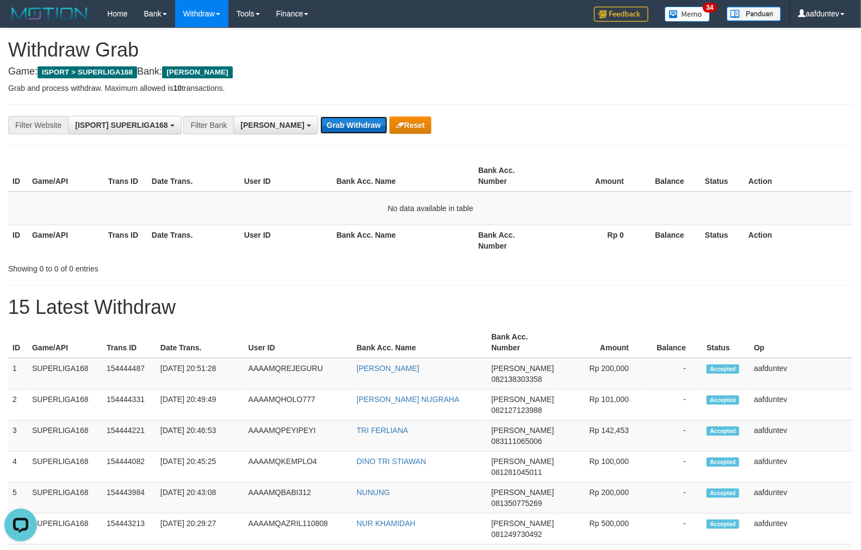
click at [320, 127] on button "Grab Withdraw" at bounding box center [353, 124] width 67 height 17
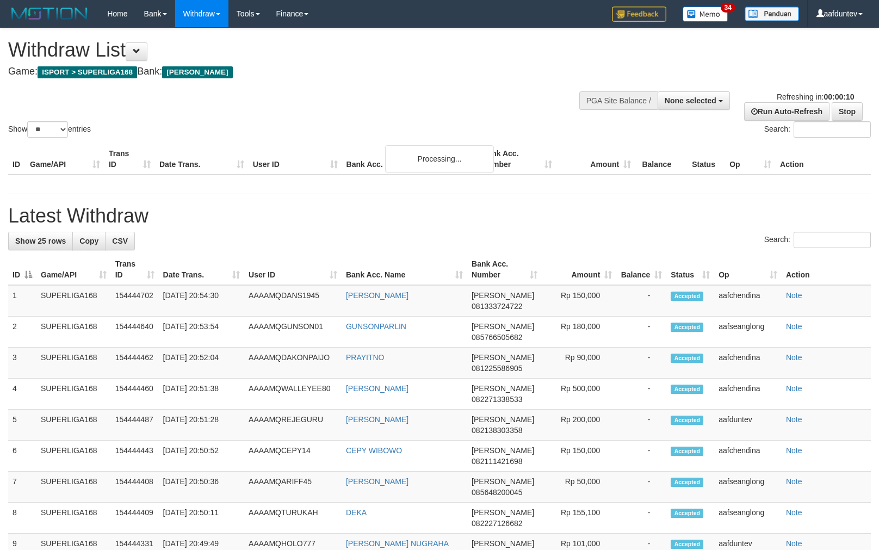
select select
select select "**"
select select
select select "**"
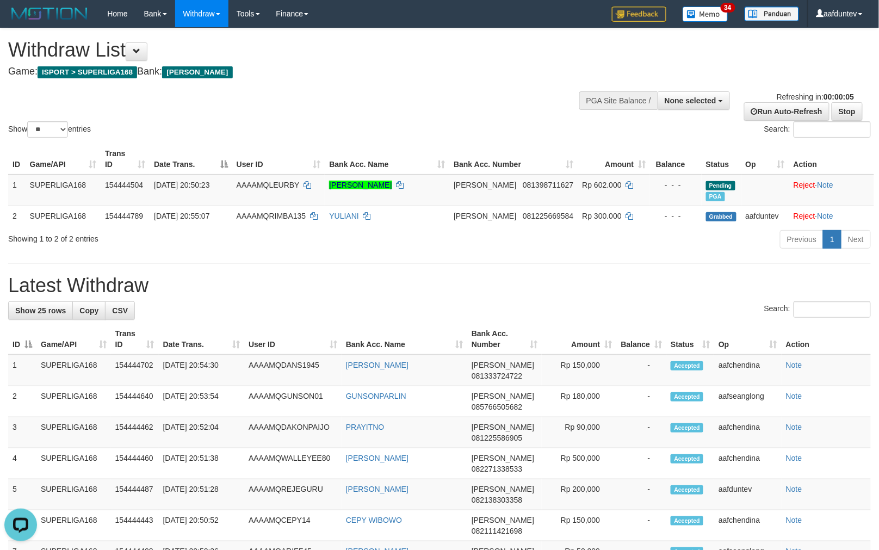
click at [360, 87] on div "Show ** ** ** *** entries Search:" at bounding box center [439, 83] width 879 height 111
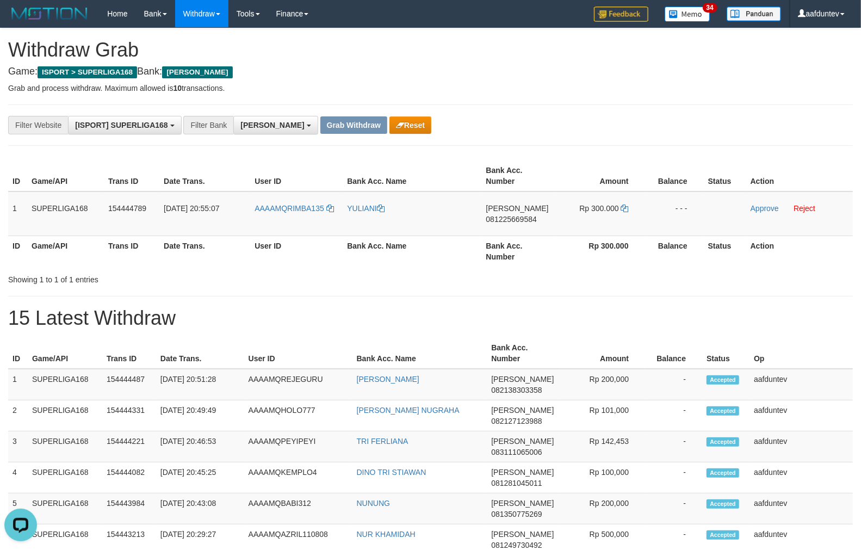
click at [638, 91] on p "Grab and process withdraw. Maximum allowed is 10 transactions." at bounding box center [430, 88] width 845 height 11
drag, startPoint x: 340, startPoint y: 221, endPoint x: 288, endPoint y: 215, distance: 52.5
click at [288, 215] on td "AAAAMQRIMBA135" at bounding box center [296, 213] width 92 height 45
copy link "RIMBA135"
click at [275, 191] on td "AAAAMQRIMBA135" at bounding box center [296, 213] width 92 height 45
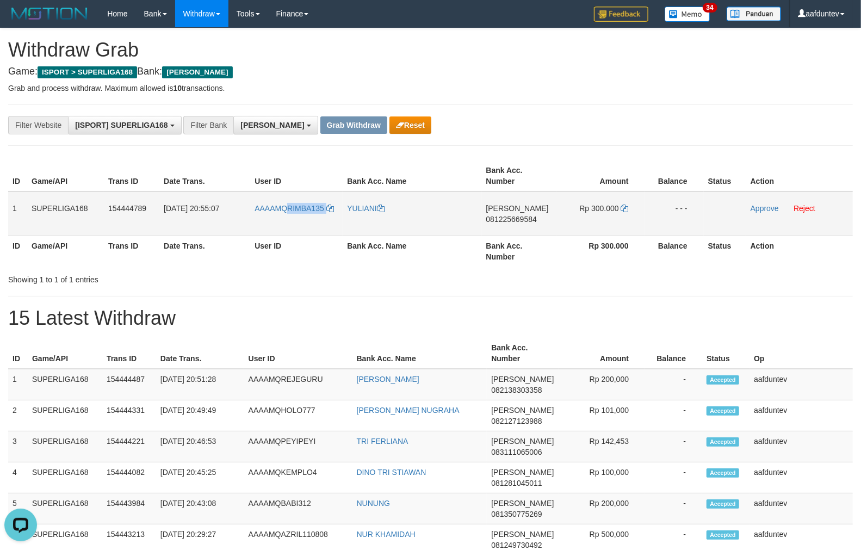
drag, startPoint x: 286, startPoint y: 197, endPoint x: 344, endPoint y: 224, distance: 64.2
click at [344, 224] on tr "1 SUPERLIGA168 154444789 31/08/2025 20:55:07 AAAAMQRIMBA135 YULIANI DANA 081225…" at bounding box center [430, 213] width 845 height 45
copy tr "RIMBA135"
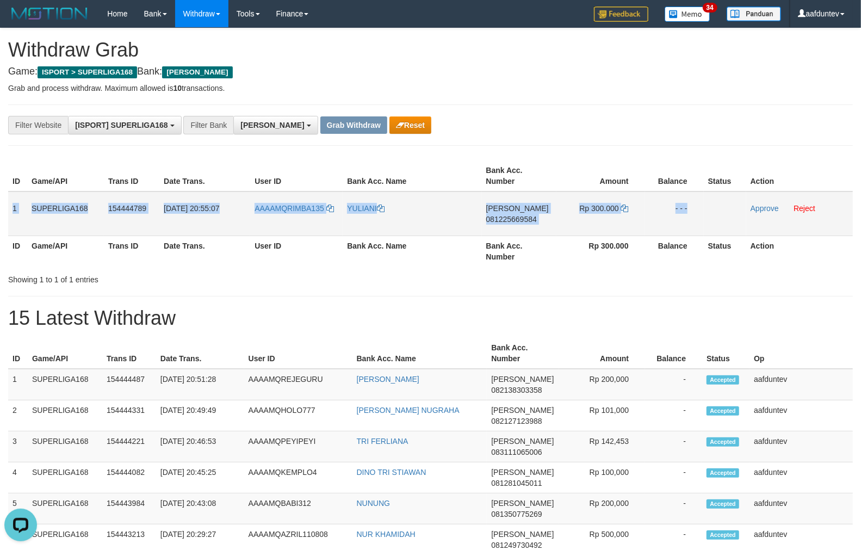
drag, startPoint x: 11, startPoint y: 194, endPoint x: 708, endPoint y: 210, distance: 696.8
click at [708, 210] on tr "1 SUPERLIGA168 154444789 31/08/2025 20:55:07 AAAAMQRIMBA135 YULIANI DANA 081225…" at bounding box center [430, 213] width 845 height 45
copy tr "1 SUPERLIGA168 154444789 31/08/2025 20:55:07 AAAAMQRIMBA135 YULIANI DANA 081225…"
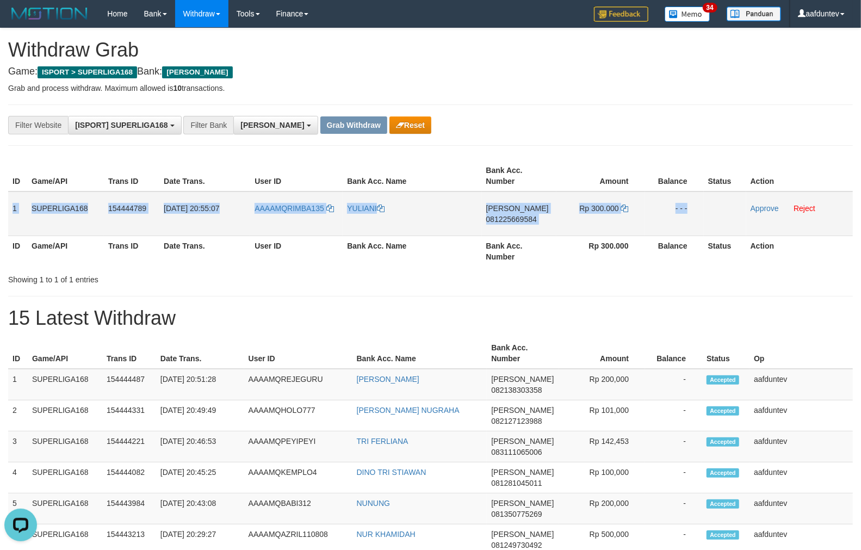
drag, startPoint x: 22, startPoint y: 197, endPoint x: 708, endPoint y: 222, distance: 685.7
click at [708, 222] on tr "1 SUPERLIGA168 154444789 31/08/2025 20:55:07 AAAAMQRIMBA135 YULIANI DANA 081225…" at bounding box center [430, 213] width 845 height 45
copy tr "1 SUPERLIGA168 154444789 31/08/2025 20:55:07 AAAAMQRIMBA135 YULIANI DANA 081225…"
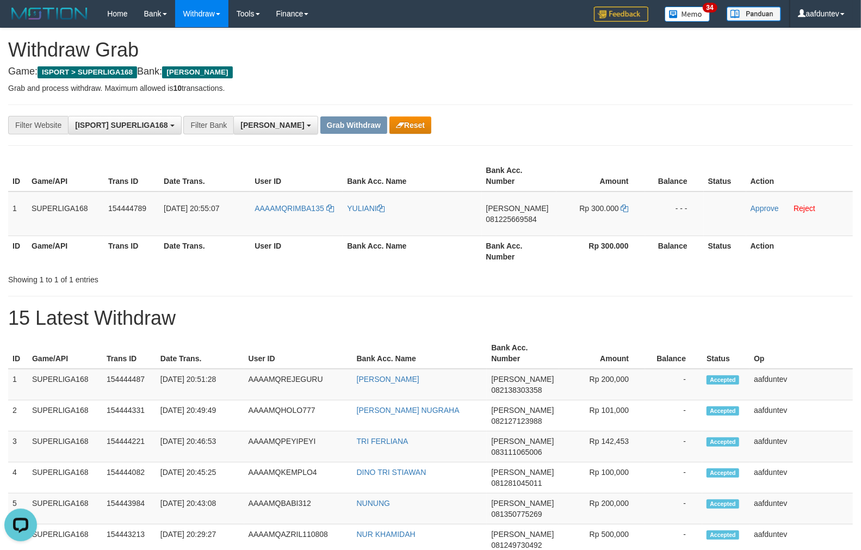
click at [513, 227] on td "DANA 081225669584" at bounding box center [519, 213] width 75 height 45
copy span "081225669584"
click at [627, 205] on icon at bounding box center [625, 208] width 8 height 8
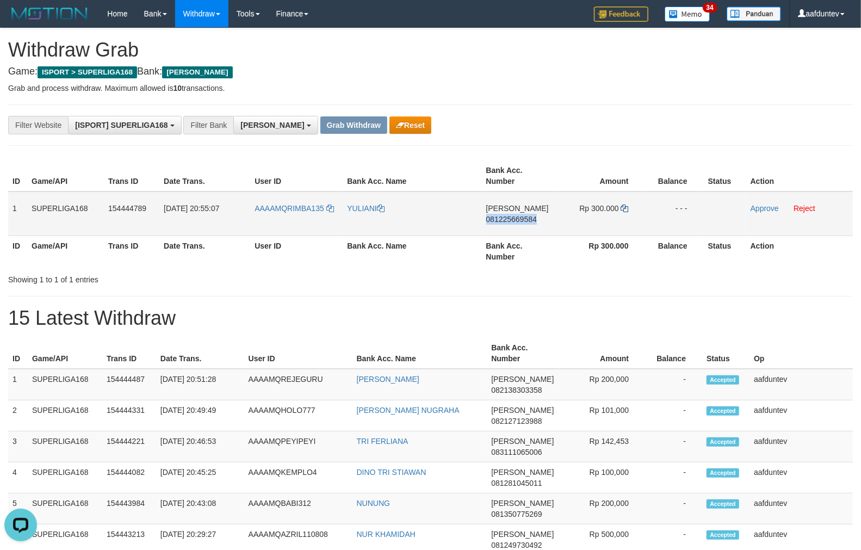
copy span "081225669584"
click at [625, 204] on icon at bounding box center [625, 208] width 8 height 8
click at [333, 216] on tr "1 SUPERLIGA168 154444789 31/08/2025 20:55:07 AAAAMQRIMBA135 YULIANI DANA 081225…" at bounding box center [430, 213] width 845 height 45
click at [367, 219] on td "YULIANI" at bounding box center [412, 213] width 139 height 45
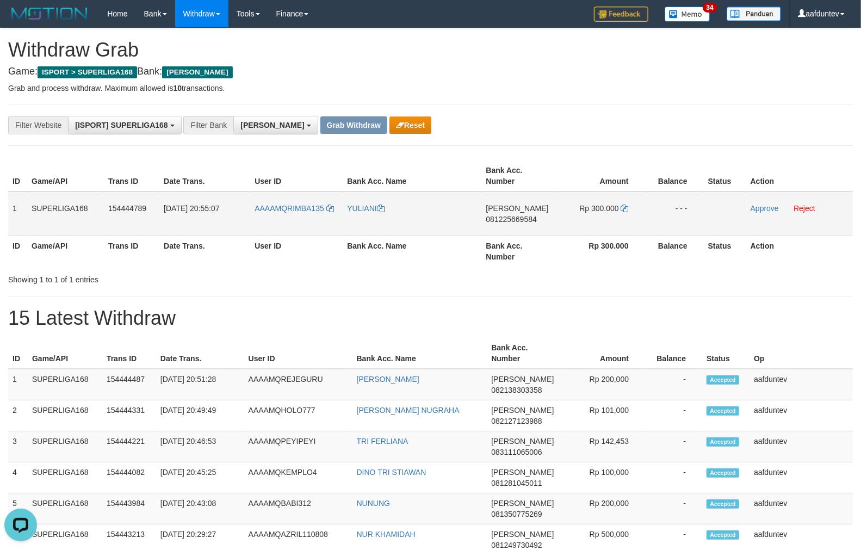
click at [362, 220] on td "YULIANI" at bounding box center [412, 213] width 139 height 45
drag, startPoint x: 752, startPoint y: 204, endPoint x: 491, endPoint y: 117, distance: 275.7
click at [752, 204] on link "Approve" at bounding box center [764, 208] width 28 height 9
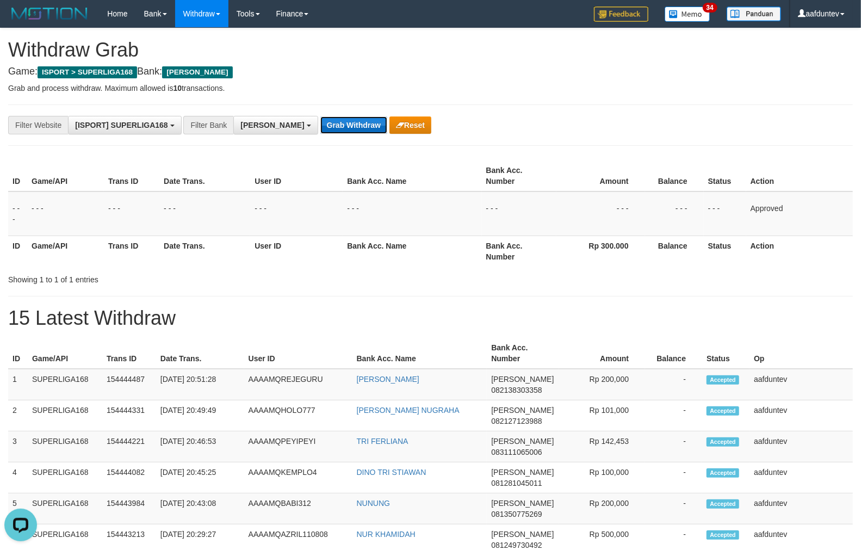
click at [320, 127] on button "Grab Withdraw" at bounding box center [353, 124] width 67 height 17
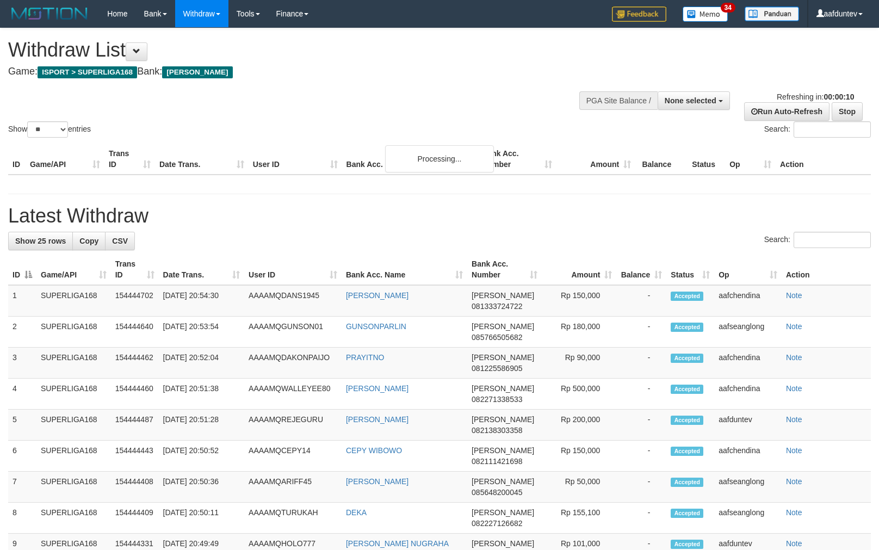
select select
select select "**"
select select
select select "**"
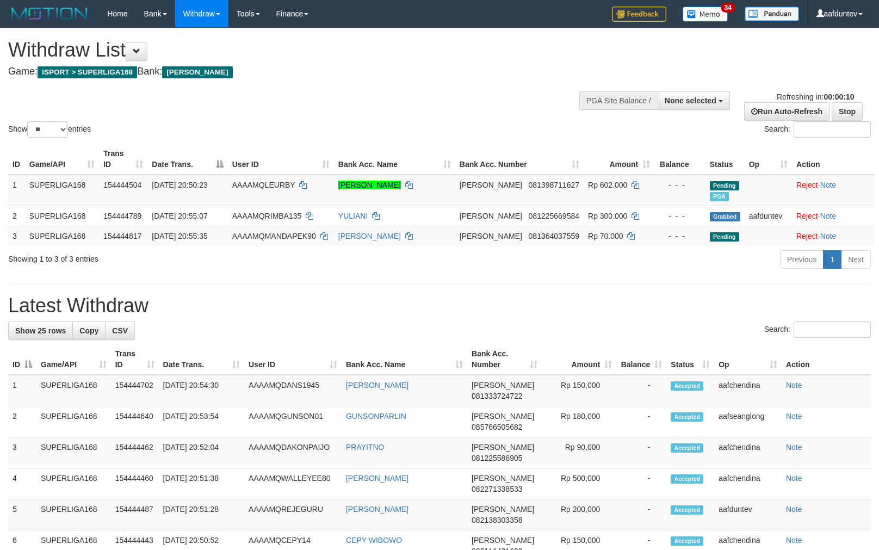
select select
select select "**"
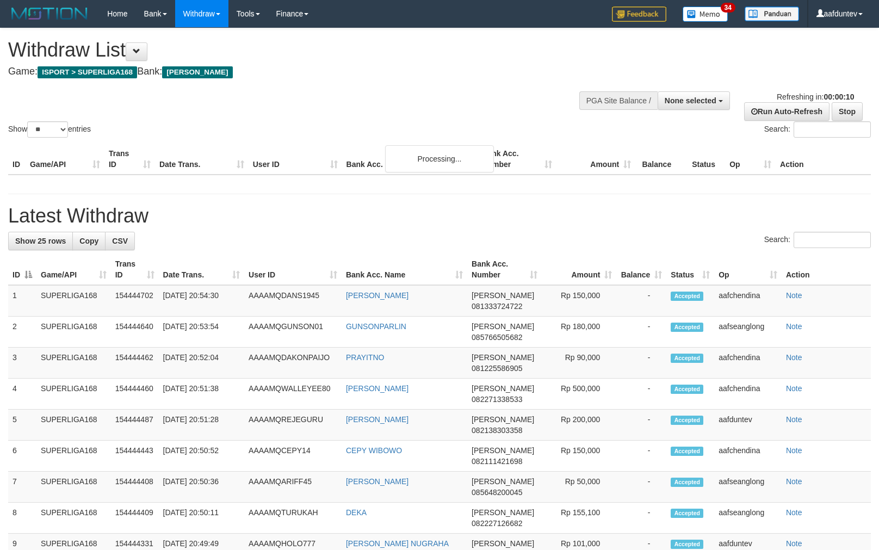
select select
select select "**"
select select
select select "**"
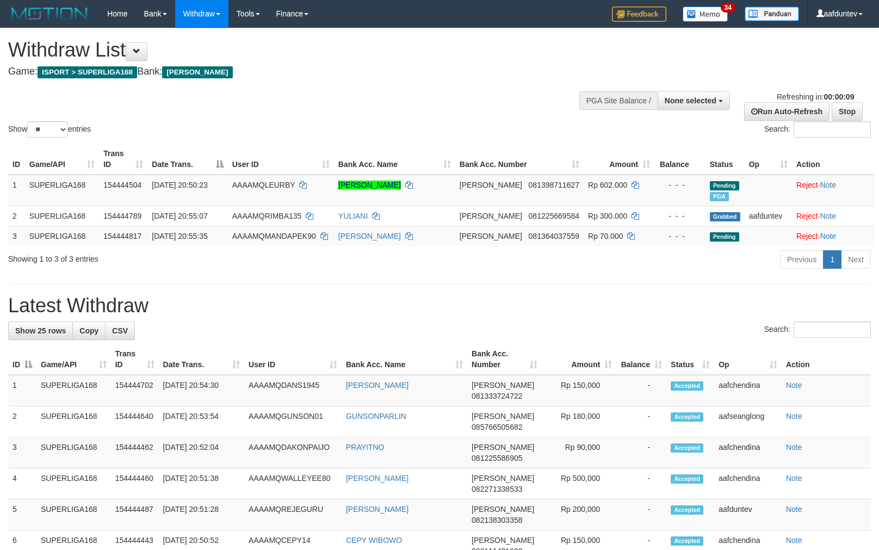
select select
select select "**"
select select
select select "**"
select select
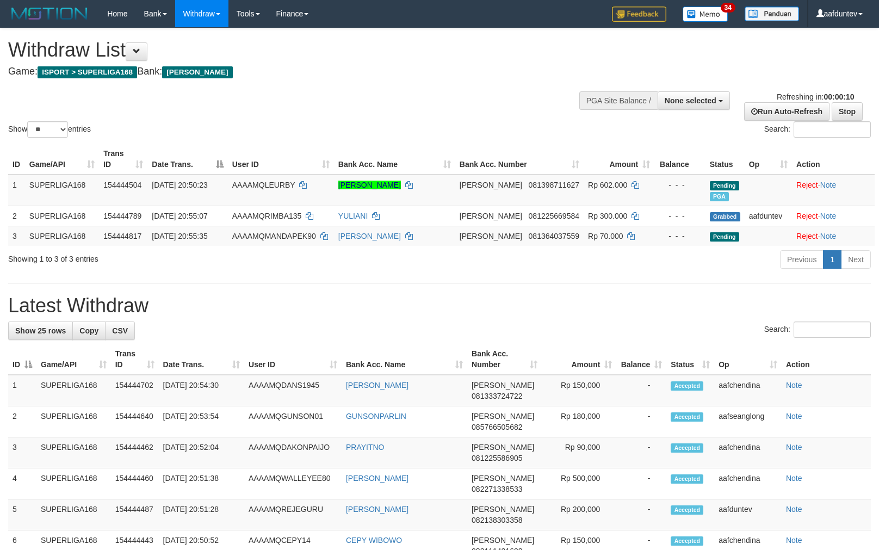
select select "**"
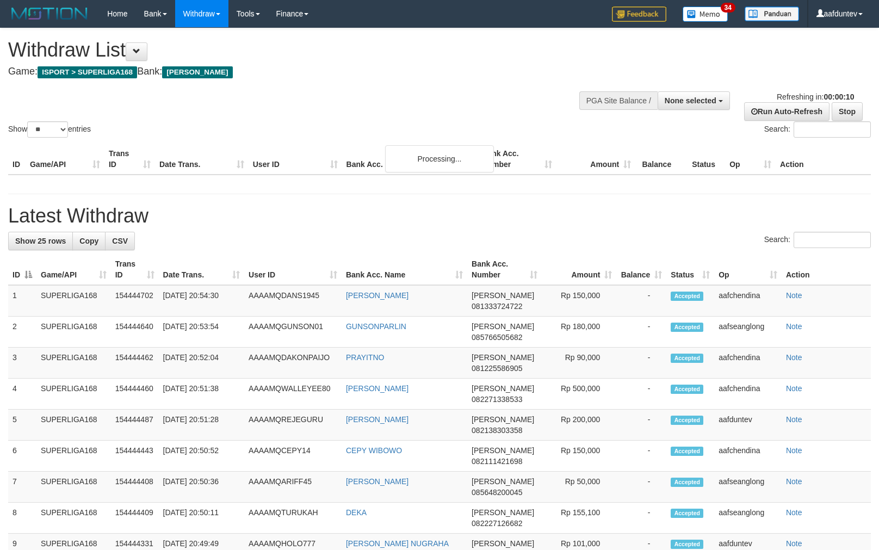
select select
select select "**"
select select
select select "**"
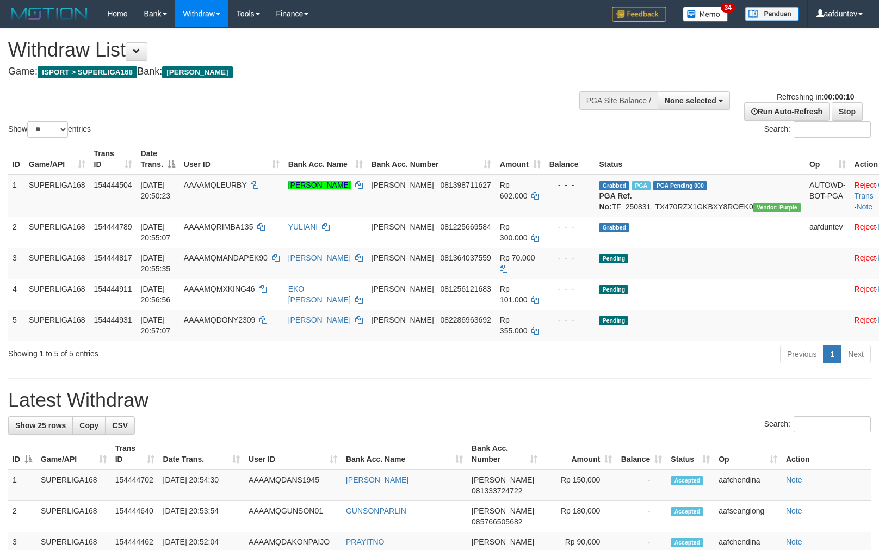
select select
select select "**"
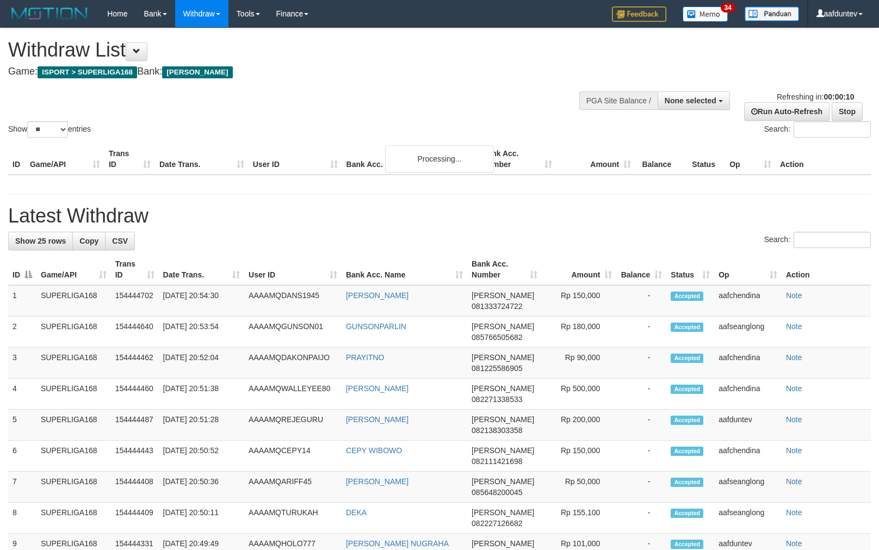
select select
select select "**"
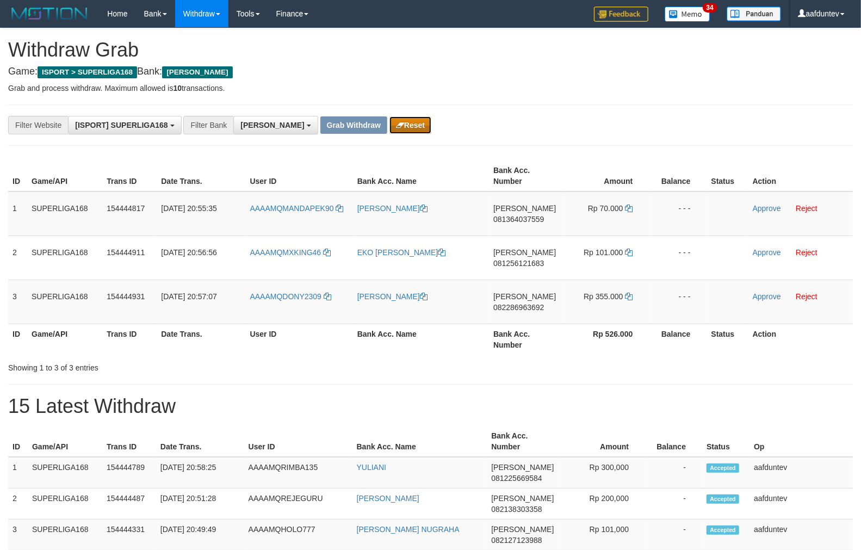
click at [389, 125] on button "Reset" at bounding box center [410, 124] width 42 height 17
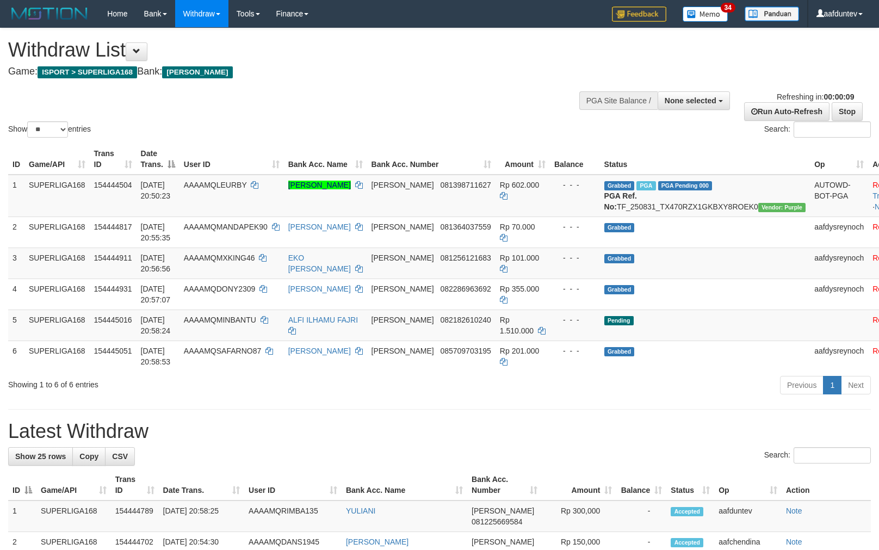
select select
select select "**"
